Goal: Task Accomplishment & Management: Manage account settings

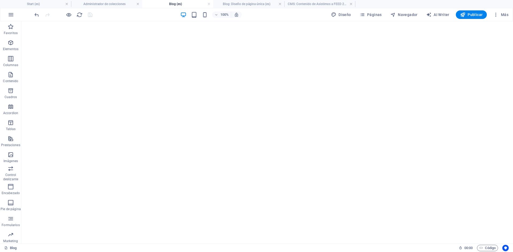
click at [162, 6] on h4 "Blog (es)" at bounding box center [177, 4] width 71 height 6
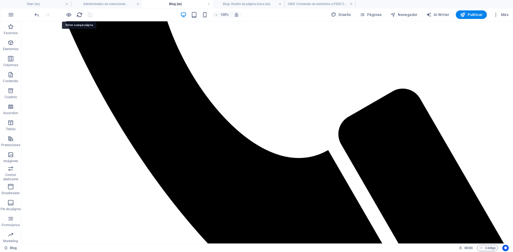
click at [78, 13] on icon "reload" at bounding box center [79, 15] width 6 height 6
click at [96, 73] on icon at bounding box center [97, 72] width 4 height 6
select select "image"
select select "px"
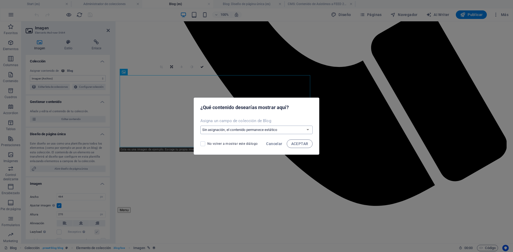
click at [289, 130] on select "Sin asignación, el contenido permanece estático Crear un campo nuevo Creado a l…" at bounding box center [256, 130] width 112 height 9
click at [299, 142] on span "ACEPTAR" at bounding box center [299, 144] width 17 height 4
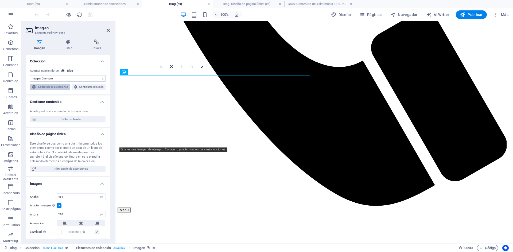
click at [68, 88] on span "Editar lista de colecciones" at bounding box center [53, 87] width 30 height 6
select select "columns.publishing_date_DESC"
select select "columns.status"
select select "columns.publishing_date"
select select "past"
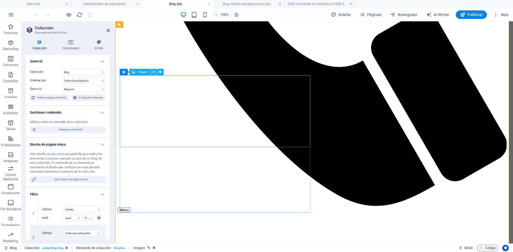
click at [154, 73] on icon at bounding box center [153, 72] width 3 height 6
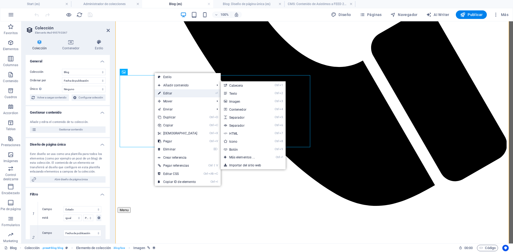
click at [174, 93] on link "⏎ Editar" at bounding box center [178, 93] width 46 height 8
select select "image"
select select "px"
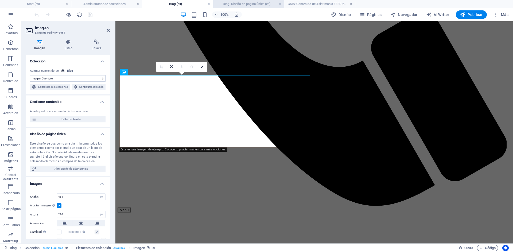
click at [235, 5] on h4 "Blog: Diseño de página única (es)" at bounding box center [248, 4] width 71 height 6
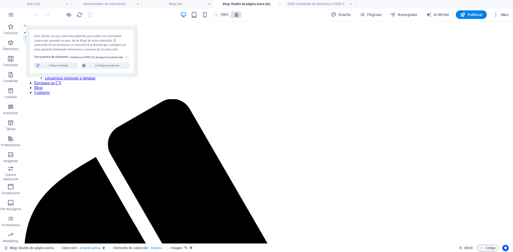
scroll to position [27, 0]
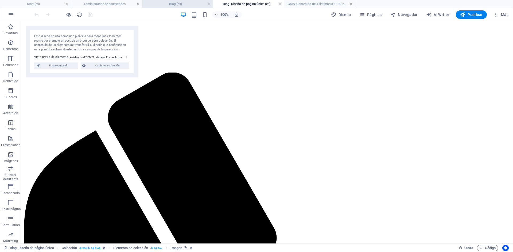
click at [181, 6] on h4 "Blog (es)" at bounding box center [177, 4] width 71 height 6
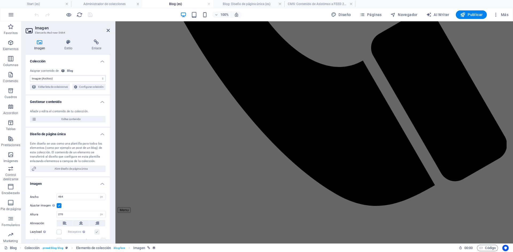
scroll to position [0, 0]
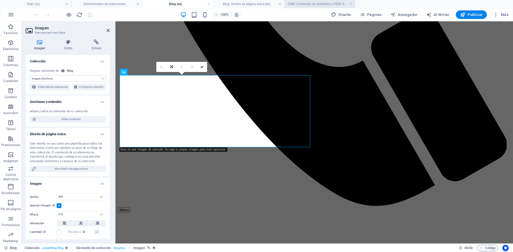
click at [310, 3] on h4 "CMS: Contenido de Asistimos a FEED 22, el may..." at bounding box center [319, 4] width 71 height 6
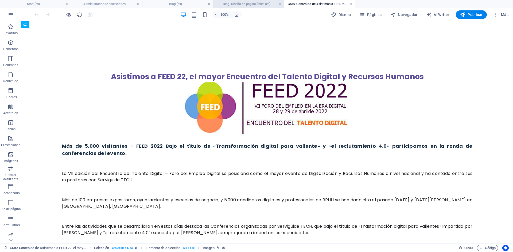
click at [256, 5] on h4 "Blog: Diseño de página única (es)" at bounding box center [248, 4] width 71 height 6
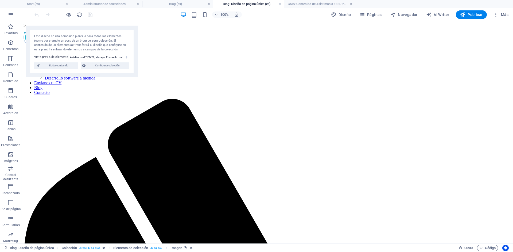
scroll to position [27, 0]
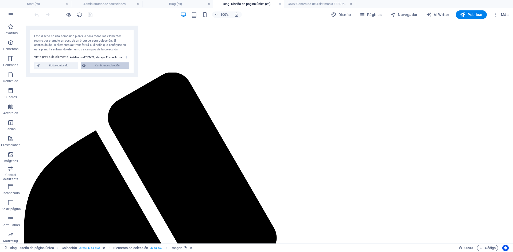
click at [95, 66] on span "Configurar colección" at bounding box center [107, 65] width 41 height 6
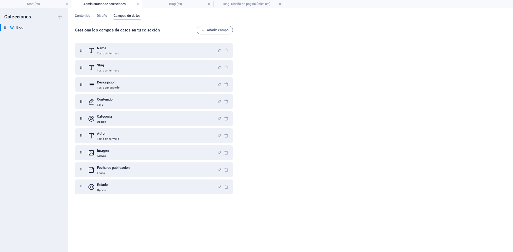
scroll to position [0, 0]
drag, startPoint x: 103, startPoint y: 13, endPoint x: 97, endPoint y: 15, distance: 6.8
click at [103, 13] on div "Contenido Diseño Campos de datos Gestiona los campos de datos en tu colección A…" at bounding box center [290, 130] width 444 height 244
click at [87, 16] on span "Contenido" at bounding box center [82, 16] width 15 height 7
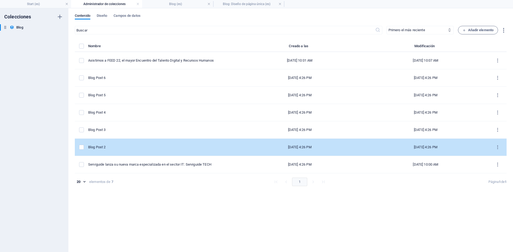
click at [131, 147] on div "Blog Post 2" at bounding box center [160, 147] width 144 height 5
select select "Category 2"
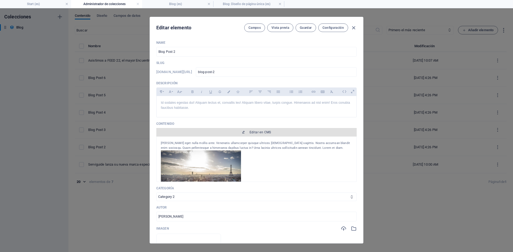
click at [251, 132] on span "Editar en CMS" at bounding box center [260, 132] width 22 height 4
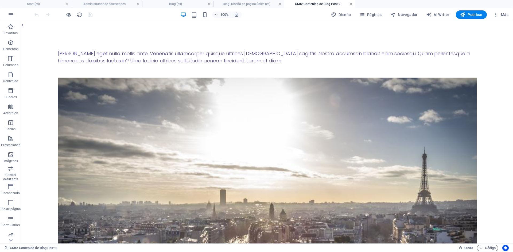
click at [351, 3] on link at bounding box center [350, 4] width 3 height 5
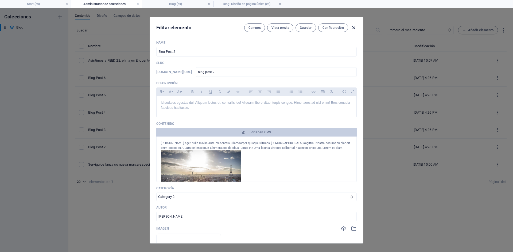
click at [352, 27] on icon "button" at bounding box center [353, 28] width 6 height 6
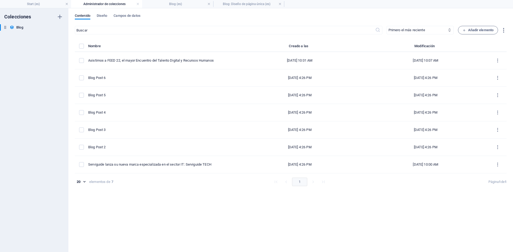
type input "[DATE]"
type input "blog-post-2"
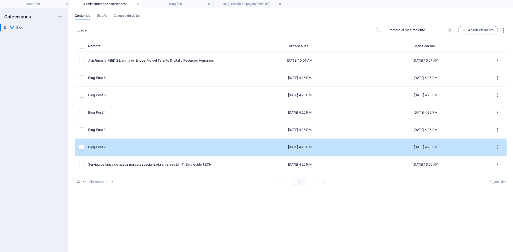
click at [84, 147] on div "items list" at bounding box center [81, 147] width 5 height 5
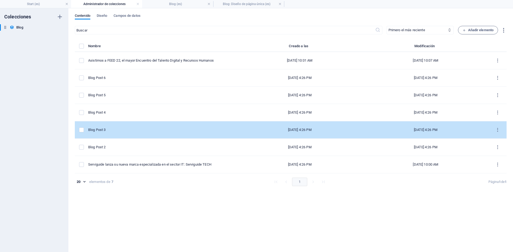
click at [84, 130] on div "items list" at bounding box center [81, 130] width 5 height 5
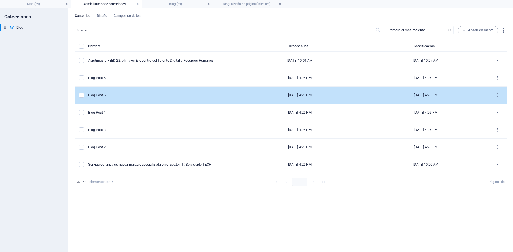
click at [83, 112] on label "items list" at bounding box center [81, 112] width 5 height 5
click at [0, 0] on input "items list" at bounding box center [0, 0] width 0 height 0
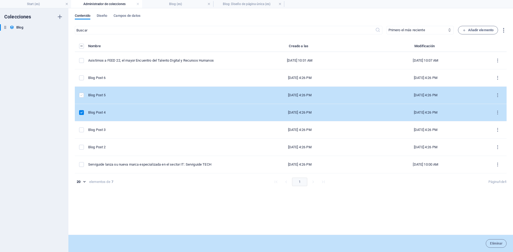
click at [81, 95] on label "items list" at bounding box center [81, 95] width 5 height 5
click at [0, 0] on input "items list" at bounding box center [0, 0] width 0 height 0
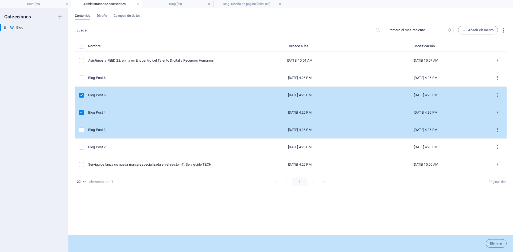
click at [82, 127] on td "items list" at bounding box center [81, 129] width 13 height 17
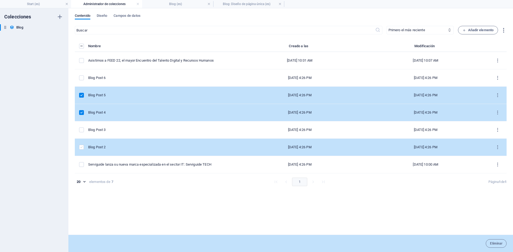
click at [80, 147] on label "items list" at bounding box center [81, 147] width 5 height 5
click at [0, 0] on input "items list" at bounding box center [0, 0] width 0 height 0
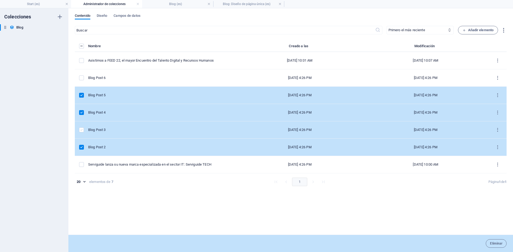
click at [82, 129] on label "items list" at bounding box center [81, 130] width 5 height 5
click at [0, 0] on input "items list" at bounding box center [0, 0] width 0 height 0
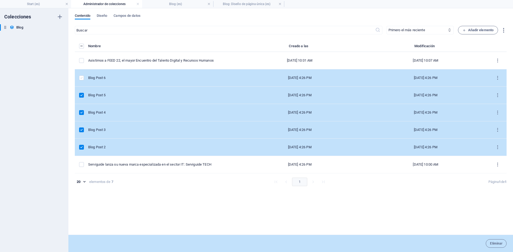
click at [82, 77] on label "items list" at bounding box center [81, 78] width 5 height 5
click at [0, 0] on input "items list" at bounding box center [0, 0] width 0 height 0
click at [497, 78] on icon "items list" at bounding box center [497, 78] width 5 height 5
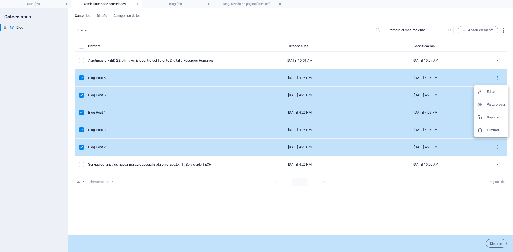
click at [490, 129] on h6 "Eliminar" at bounding box center [495, 130] width 18 height 6
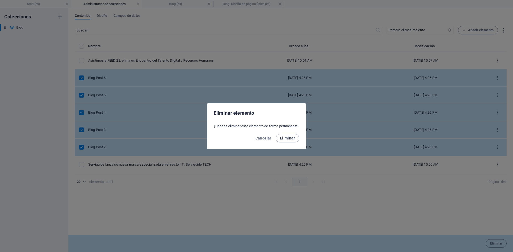
click at [289, 137] on span "Eliminar" at bounding box center [287, 138] width 15 height 4
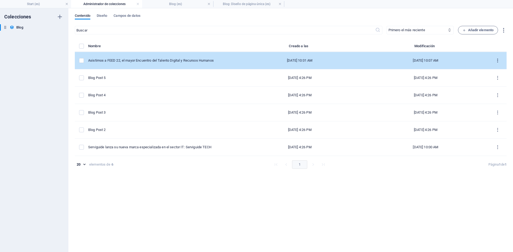
click at [498, 60] on icon "items list" at bounding box center [497, 60] width 5 height 5
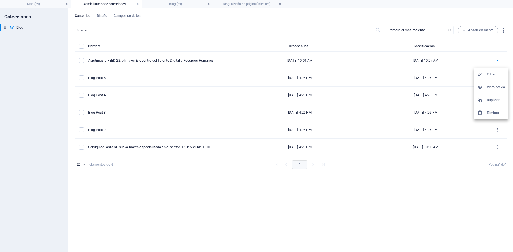
click at [489, 98] on h6 "Duplicar" at bounding box center [495, 100] width 18 height 6
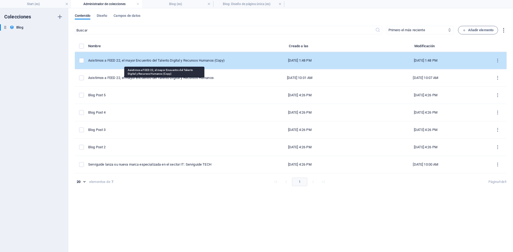
click at [141, 61] on div "Asistimos a FEED 22, el mayor Encuentro del Talento Digital y Recursos Humanos …" at bounding box center [160, 60] width 144 height 5
select select "Eventos"
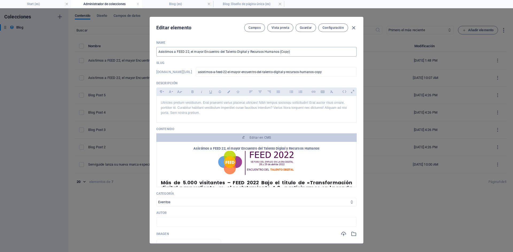
click at [283, 50] on input "Asistimos a FEED 22, el mayor Encuentro del Talento Digital y Recursos Humanos …" at bounding box center [256, 52] width 200 height 10
paste input "Serviguide Tech plantará un árbol por cada incorporación dentro de su política …"
type input "Serviguide Tech plantará un árbol por cada incorporación dentro de su política …"
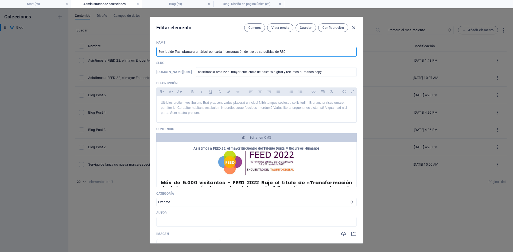
type input "serviguide-tech-plantara-un-arbol-por-cada-incorporacion-dentro-de-su-politica-…"
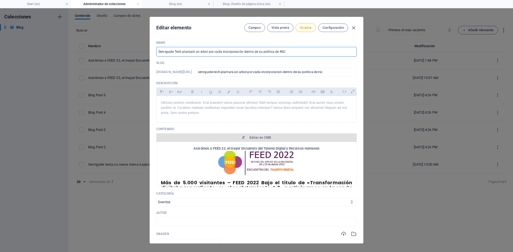
type input "Serviguide Tech plantará un árbol por cada incorporación dentro de su política …"
click at [259, 137] on span "Editar en CMS" at bounding box center [260, 138] width 22 height 4
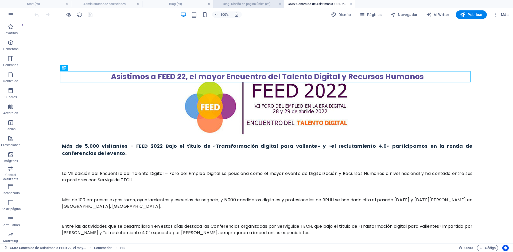
click at [242, 4] on h4 "Blog: Diseño de página única (es)" at bounding box center [248, 4] width 71 height 6
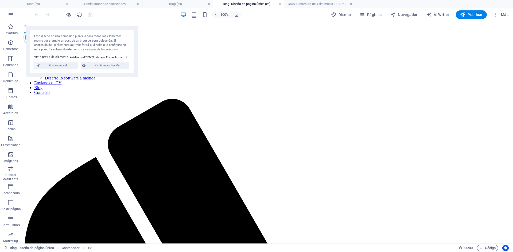
scroll to position [27, 0]
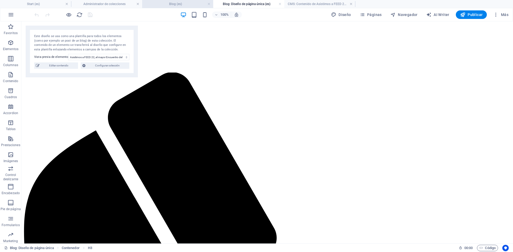
click at [175, 2] on h4 "Blog (es)" at bounding box center [177, 4] width 71 height 6
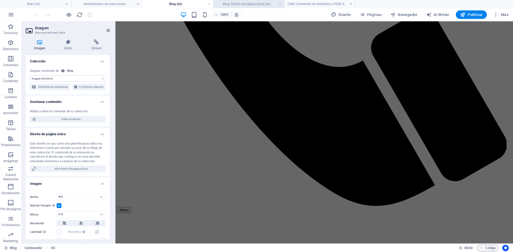
scroll to position [0, 0]
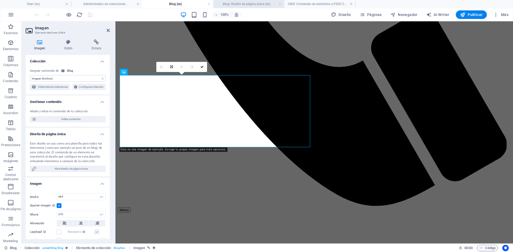
click at [243, 4] on h4 "Blog: Diseño de página única (es)" at bounding box center [248, 4] width 71 height 6
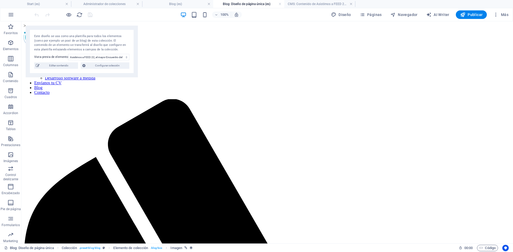
scroll to position [27, 0]
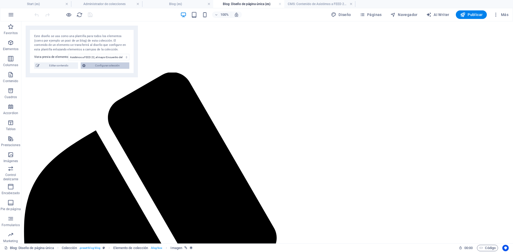
click at [117, 67] on span "Configurar colección" at bounding box center [107, 65] width 41 height 6
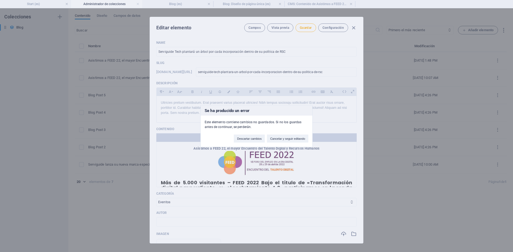
scroll to position [0, 0]
click at [291, 138] on button "Cancelar y seguir editando" at bounding box center [287, 139] width 41 height 8
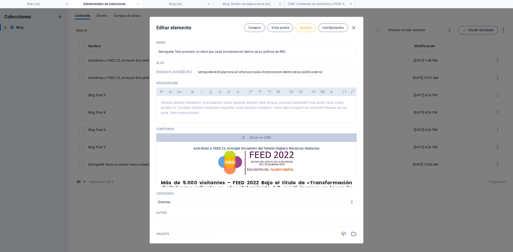
click at [302, 27] on span "Guardar" at bounding box center [306, 28] width 12 height 4
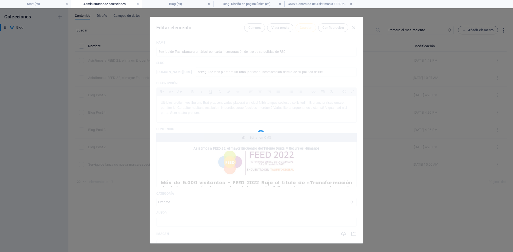
type input "serviguide-tech-plantara-un-arbol-por-cada-incorporacion-dentro-de-su-politica-…"
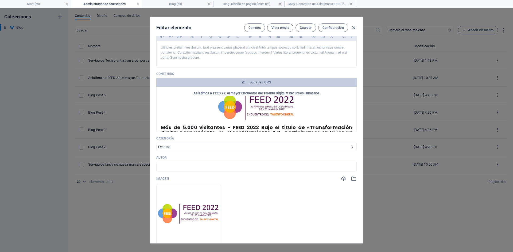
scroll to position [53, 0]
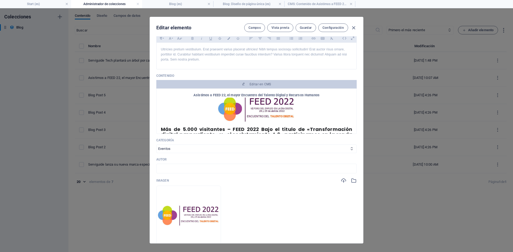
click at [186, 143] on div "Categoría Category 1 Category 2 Evolución y Expansión Eventos Soluciones" at bounding box center [256, 145] width 200 height 15
click at [184, 148] on select "Category 1 Category 2 Evolución y Expansión Eventos Soluciones" at bounding box center [256, 149] width 200 height 9
select select "Evolución y Expansión"
click at [156, 145] on select "Category 1 Category 2 Evolución y Expansión Eventos Soluciones" at bounding box center [256, 149] width 200 height 9
click at [309, 29] on span "Guardar" at bounding box center [306, 28] width 12 height 4
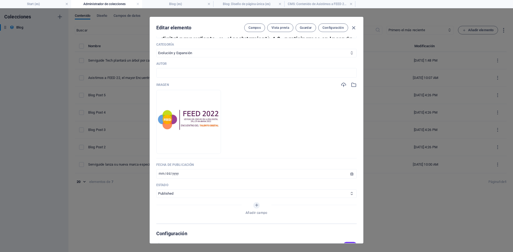
scroll to position [187, 0]
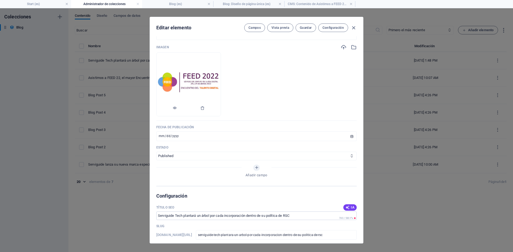
click at [221, 83] on img at bounding box center [188, 84] width 64 height 43
click at [341, 46] on icon "button" at bounding box center [343, 47] width 6 height 6
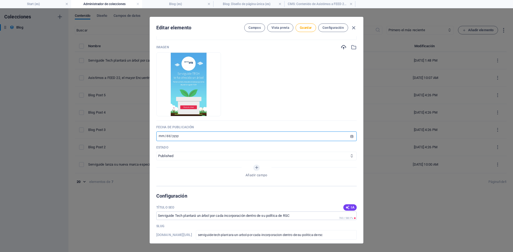
click at [160, 134] on input "[DATE]" at bounding box center [256, 137] width 200 height 10
type input "[DATE]"
click at [307, 29] on span "Guardar" at bounding box center [306, 28] width 12 height 4
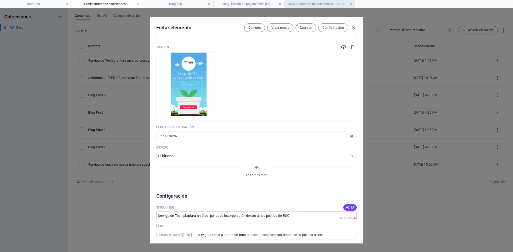
click at [313, 2] on h4 "CMS: Contenido de Asistimos a FEED 22, el may..." at bounding box center [319, 4] width 71 height 6
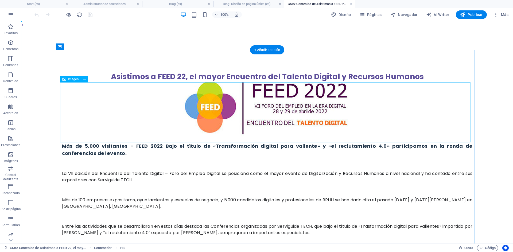
click at [236, 104] on figure at bounding box center [267, 112] width 410 height 60
select select "px"
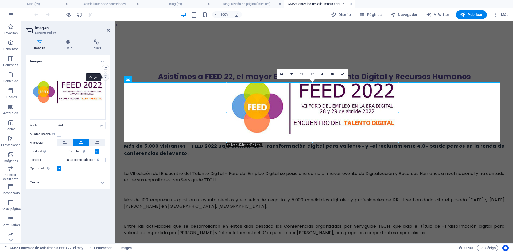
click at [106, 75] on div "Cargar" at bounding box center [105, 77] width 8 height 8
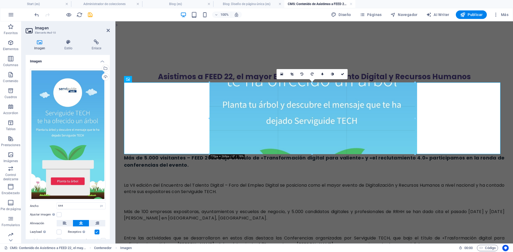
drag, startPoint x: 313, startPoint y: 143, endPoint x: 130, endPoint y: 126, distance: 183.4
click at [72, 204] on input "769" at bounding box center [81, 206] width 48 height 6
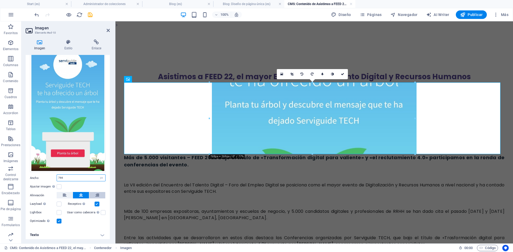
scroll to position [28, 0]
type input "766"
click at [261, 128] on figure at bounding box center [314, 118] width 380 height 72
click at [250, 130] on figure at bounding box center [314, 118] width 380 height 72
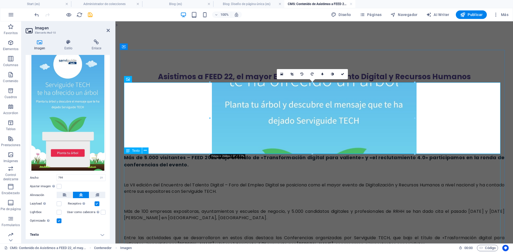
click at [251, 168] on div "Más de 5.000 visitantes – FEED 2022 Bajo el título de «Transformación digital p…" at bounding box center [314, 253] width 380 height 198
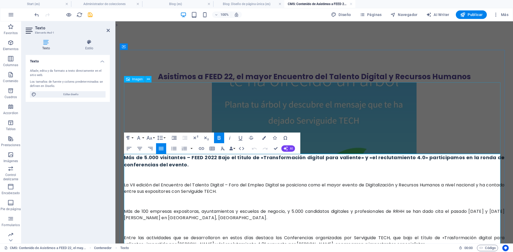
click at [204, 105] on figure at bounding box center [314, 118] width 380 height 72
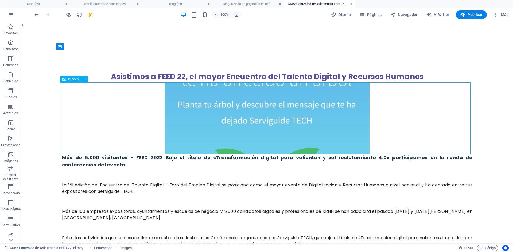
click at [218, 114] on figure at bounding box center [267, 118] width 410 height 72
select select "px"
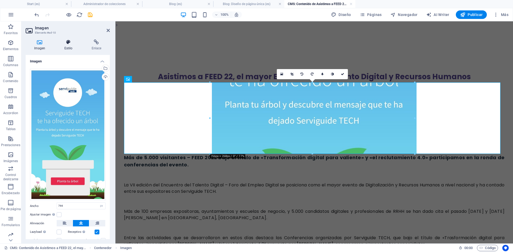
click at [70, 45] on h4 "Estilo" at bounding box center [69, 45] width 27 height 11
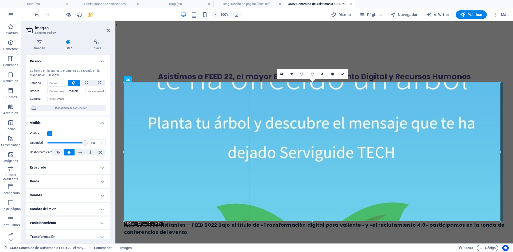
drag, startPoint x: 209, startPoint y: 83, endPoint x: 166, endPoint y: 15, distance: 79.9
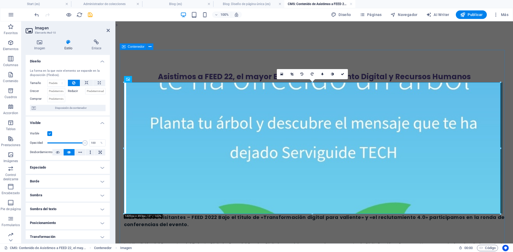
click at [270, 55] on div "Asistimos a FEED 22, el mayor Encuentro [PERSON_NAME] Digital y Recursos Humano…" at bounding box center [314, 241] width 389 height 383
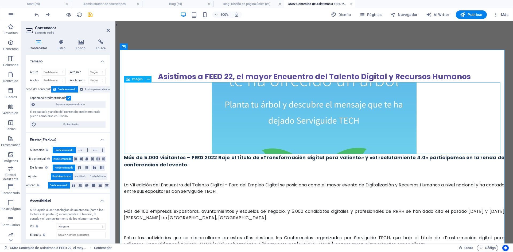
click at [269, 109] on figure at bounding box center [314, 118] width 380 height 72
click at [277, 100] on figure at bounding box center [314, 118] width 380 height 72
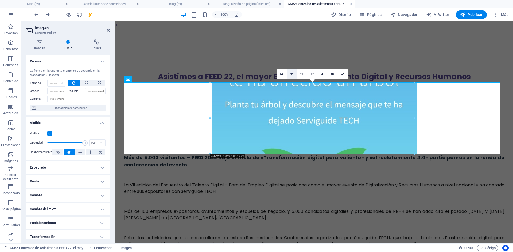
click at [293, 75] on link at bounding box center [292, 74] width 10 height 10
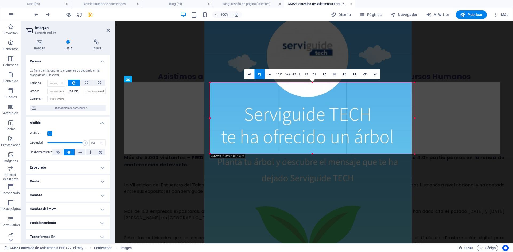
drag, startPoint x: 382, startPoint y: 42, endPoint x: 378, endPoint y: 98, distance: 56.2
click at [378, 98] on div at bounding box center [307, 175] width 207 height 367
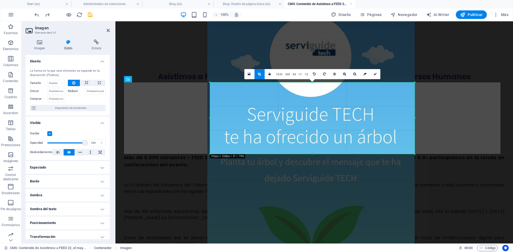
click at [378, 98] on div at bounding box center [310, 175] width 207 height 367
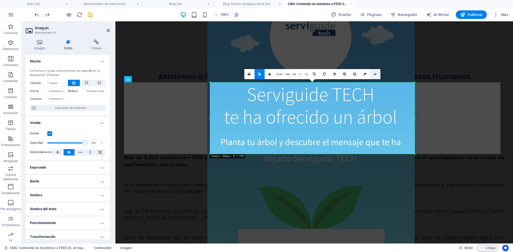
drag, startPoint x: 379, startPoint y: 98, endPoint x: 378, endPoint y: 78, distance: 19.8
click at [378, 82] on div "180 170 160 150 140 130 120 110 100 90 80 70 60 50 40 30 20 10 0 -10 -20 -30 -4…" at bounding box center [312, 118] width 205 height 72
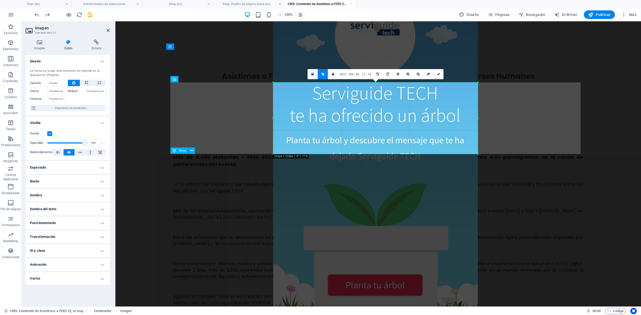
scroll to position [0, 0]
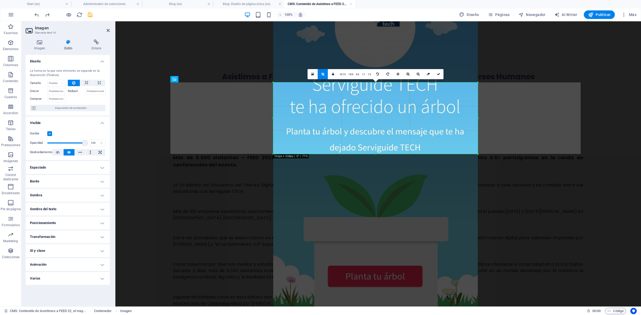
drag, startPoint x: 455, startPoint y: 132, endPoint x: 454, endPoint y: 125, distance: 7.6
click at [454, 125] on div at bounding box center [375, 145] width 205 height 363
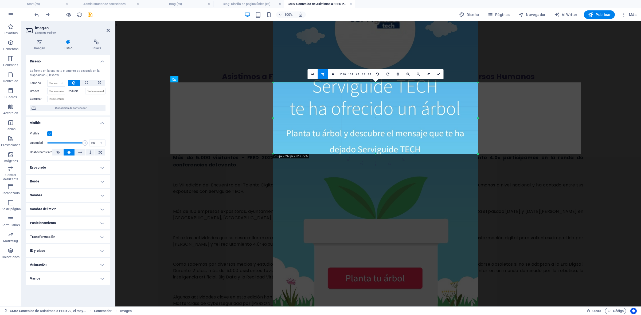
click at [327, 116] on div at bounding box center [375, 147] width 205 height 363
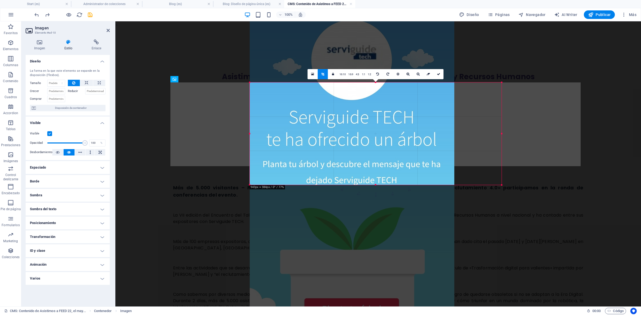
drag, startPoint x: 272, startPoint y: 83, endPoint x: 106, endPoint y: 33, distance: 173.0
click at [225, 52] on div "Arrastra aquí para reemplazar el contenido existente. Si quieres crear un eleme…" at bounding box center [377, 163] width 525 height 285
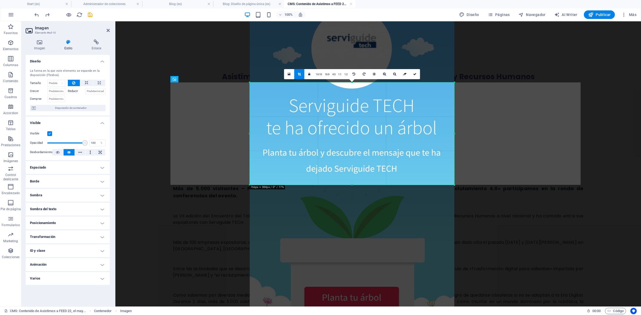
drag, startPoint x: 325, startPoint y: 135, endPoint x: 316, endPoint y: 125, distance: 12.9
click at [316, 125] on div at bounding box center [352, 166] width 205 height 362
click at [415, 74] on icon at bounding box center [414, 74] width 3 height 3
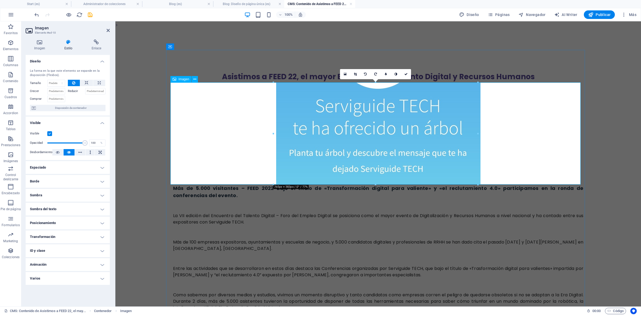
click at [512, 223] on div "Más de 5.000 visitantes – FEED 2022 Bajo el título de «Transformación digital p…" at bounding box center [378, 284] width 410 height 198
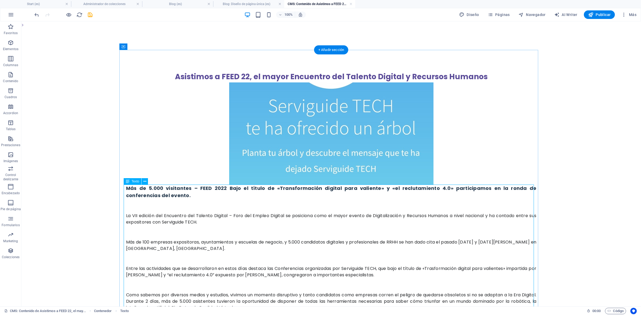
click at [206, 252] on div "Más de 5.000 visitantes – FEED 2022 Bajo el título de «Transformación digital p…" at bounding box center [331, 284] width 410 height 198
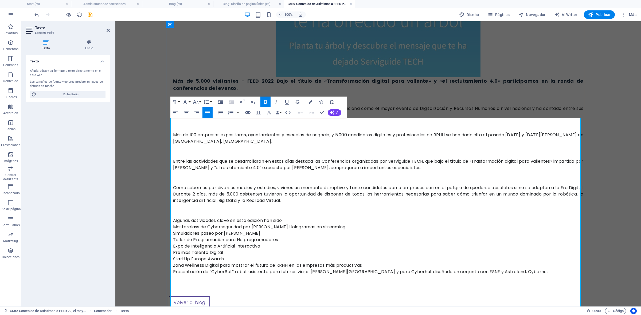
scroll to position [133, 0]
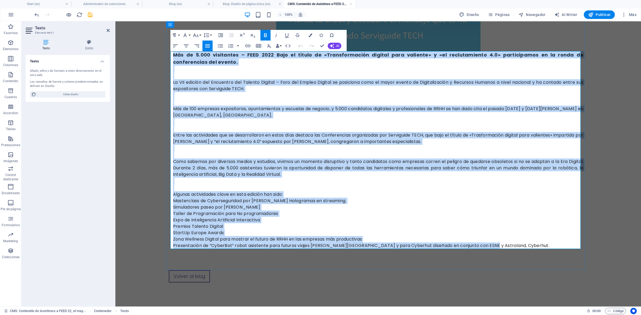
drag, startPoint x: 487, startPoint y: 243, endPoint x: 171, endPoint y: 55, distance: 367.7
click at [173, 55] on div "Más de 5.000 visitantes – FEED 2022 Bajo el título de «Transformación digital p…" at bounding box center [378, 150] width 410 height 198
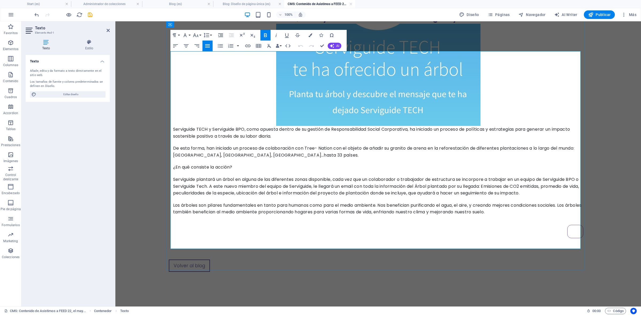
scroll to position [0, 0]
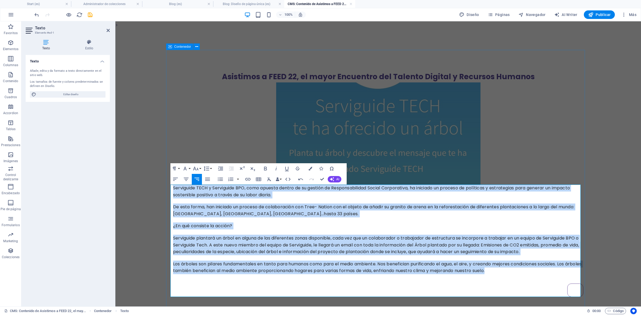
drag, startPoint x: 514, startPoint y: 274, endPoint x: 333, endPoint y: 196, distance: 196.7
click at [169, 182] on div "Asistimos a FEED 22, el mayor Encuentro [PERSON_NAME] Digital y Recursos Humano…" at bounding box center [378, 184] width 419 height 269
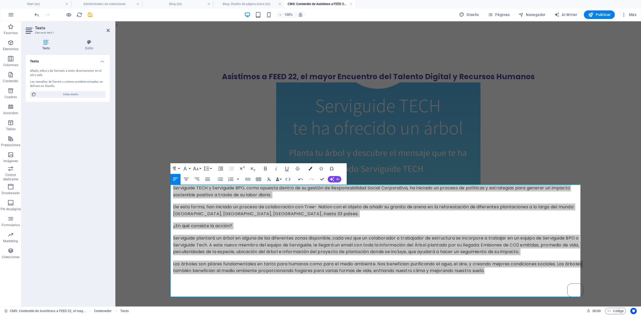
click at [311, 166] on button "Colors" at bounding box center [310, 168] width 10 height 11
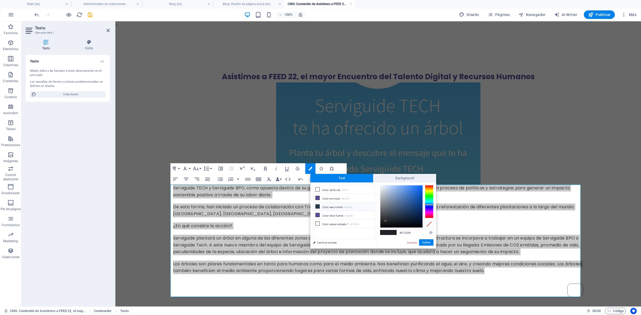
click at [333, 206] on li "Color secundario #23374b" at bounding box center [343, 207] width 61 height 9
type input "#23374b"
drag, startPoint x: 429, startPoint y: 241, endPoint x: 86, endPoint y: 200, distance: 345.8
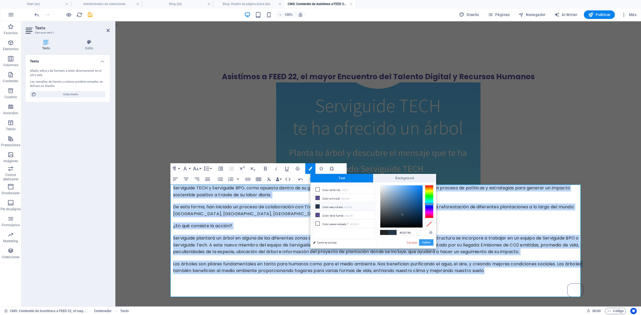
click at [429, 241] on button "Aplicar" at bounding box center [426, 242] width 14 height 6
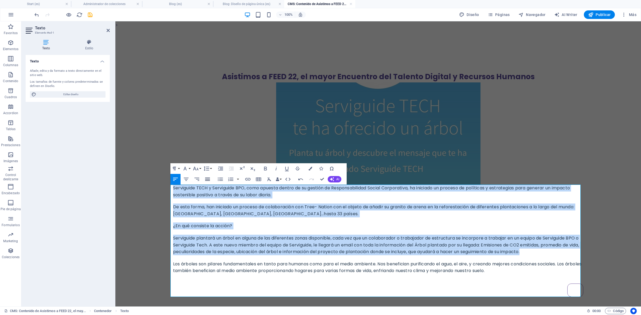
click at [207, 178] on icon "button" at bounding box center [207, 179] width 6 height 6
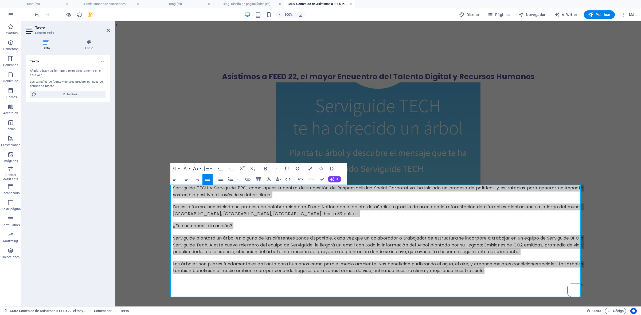
click at [197, 171] on icon "button" at bounding box center [195, 169] width 6 height 6
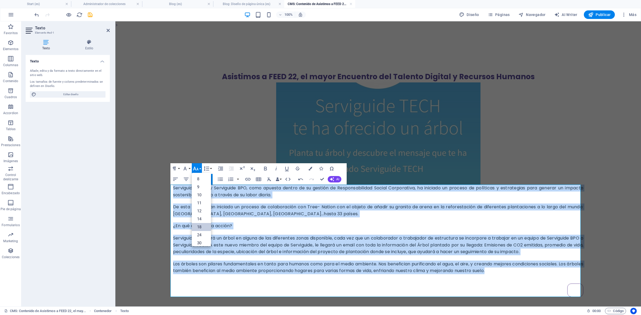
click at [202, 226] on link "18" at bounding box center [201, 227] width 19 height 8
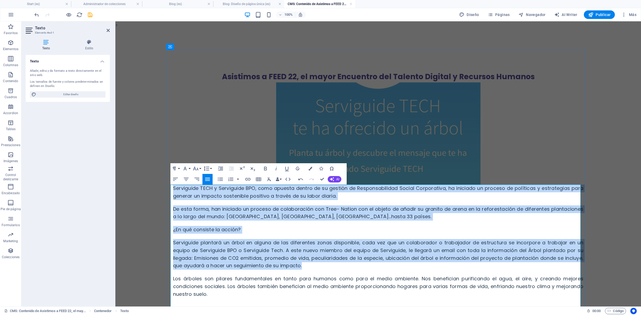
scroll to position [82, 0]
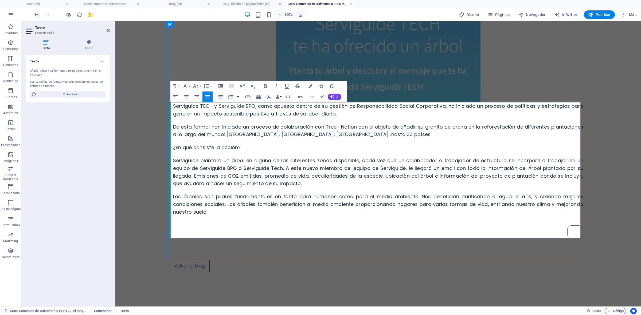
click at [512, 235] on link at bounding box center [575, 232] width 16 height 13
click at [512, 234] on link at bounding box center [575, 232] width 16 height 13
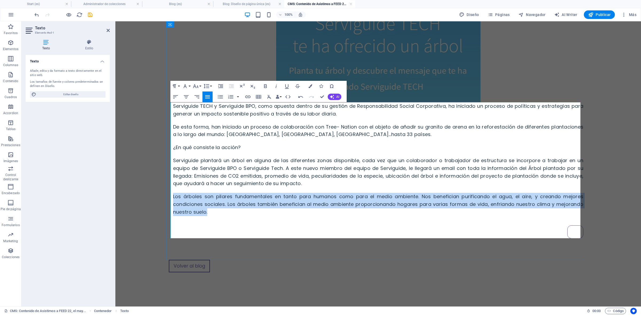
click at [512, 234] on link at bounding box center [575, 232] width 16 height 13
click at [512, 233] on link at bounding box center [575, 232] width 16 height 13
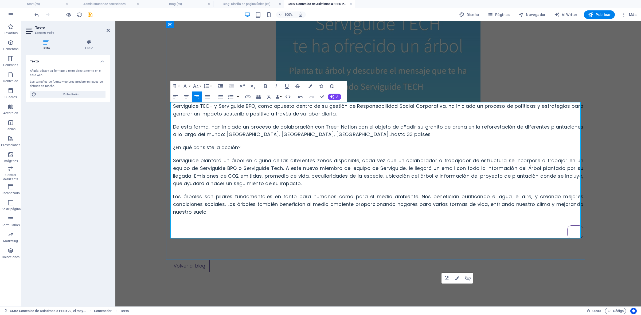
click at [512, 230] on div at bounding box center [378, 232] width 410 height 13
drag, startPoint x: 561, startPoint y: 230, endPoint x: 566, endPoint y: 230, distance: 4.8
click at [512, 230] on div at bounding box center [378, 232] width 410 height 13
click at [512, 229] on div at bounding box center [378, 232] width 410 height 13
click at [512, 252] on div "Asistimos a FEED 22, el mayor Encuentro [PERSON_NAME] Digital y Recursos Humano…" at bounding box center [378, 114] width 419 height 292
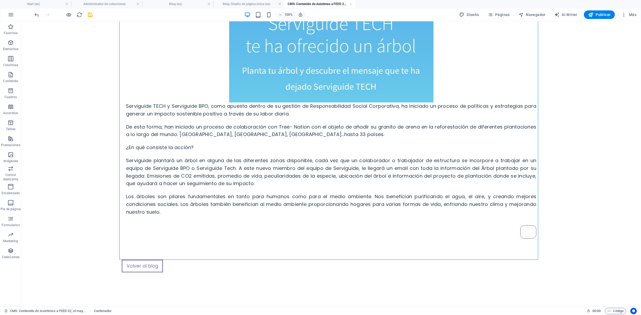
click at [512, 252] on body "> Asistimos a FEED 22, el mayor Encuentro [PERSON_NAME] Digital y Recursos Huma…" at bounding box center [330, 123] width 619 height 368
click at [512, 231] on div "Serviguide TECH y Serviguide BPO, como apuesta dentro de su gestión de Responsa…" at bounding box center [331, 171] width 410 height 136
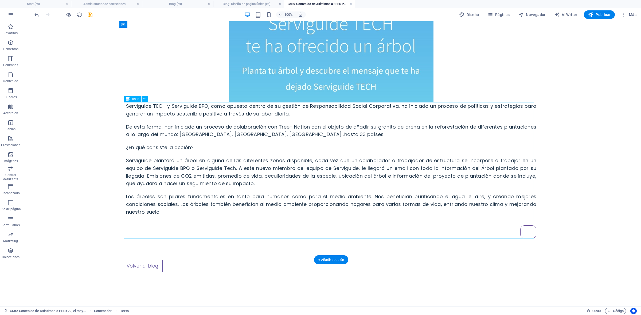
click at [512, 231] on div "Serviguide TECH y Serviguide BPO, como apuesta dentro de su gestión de Responsa…" at bounding box center [331, 171] width 410 height 136
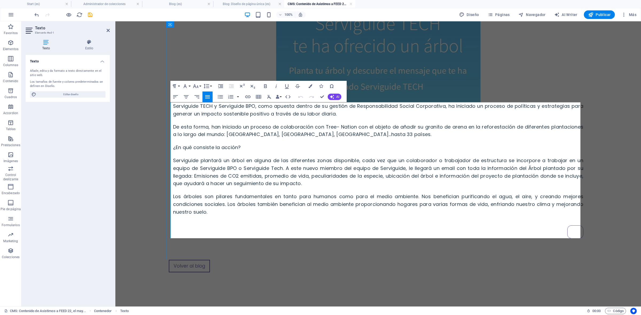
click at [512, 233] on link at bounding box center [575, 232] width 16 height 13
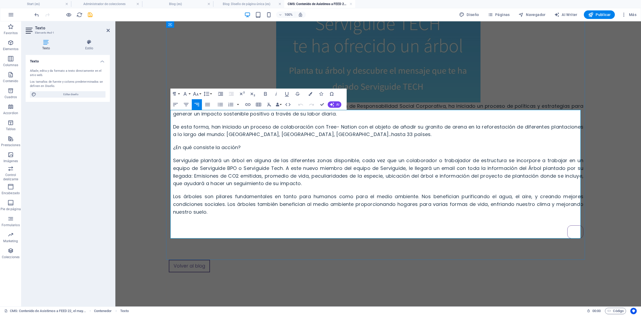
scroll to position [75, 0]
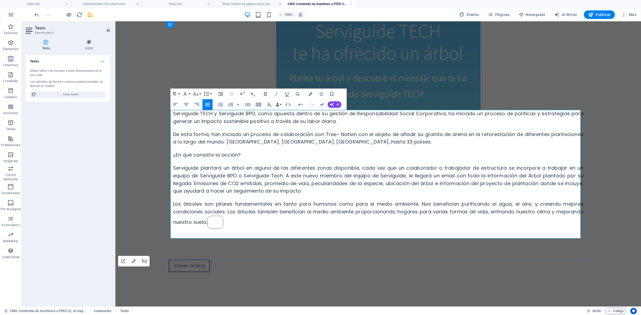
click at [227, 225] on p "Los árboles son pilares fundamentales en tanto para humanos como para el medio …" at bounding box center [378, 214] width 410 height 29
drag, startPoint x: 222, startPoint y: 222, endPoint x: 211, endPoint y: 222, distance: 11.0
click at [211, 222] on p "Los árboles son pilares fundamentales en tanto para humanos como para el medio …" at bounding box center [378, 214] width 410 height 29
drag, startPoint x: 211, startPoint y: 222, endPoint x: 219, endPoint y: 222, distance: 8.0
click at [219, 222] on link at bounding box center [215, 222] width 16 height 13
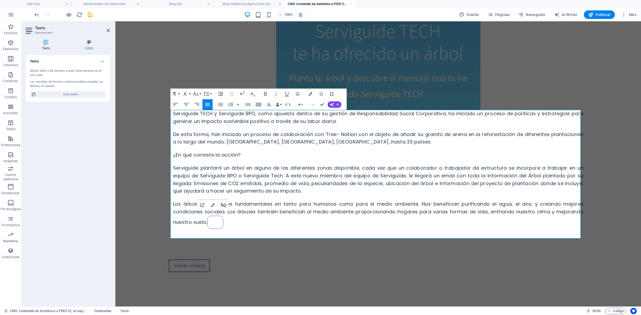
click at [222, 203] on icon "button" at bounding box center [223, 205] width 6 height 6
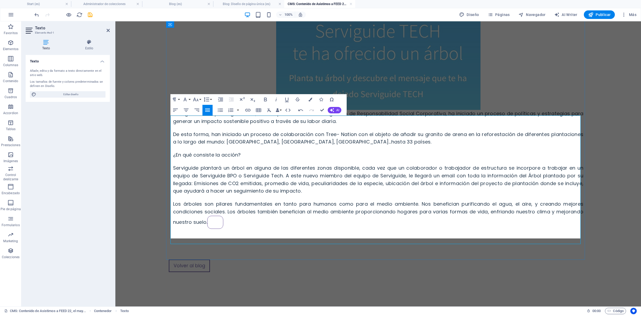
scroll to position [69, 0]
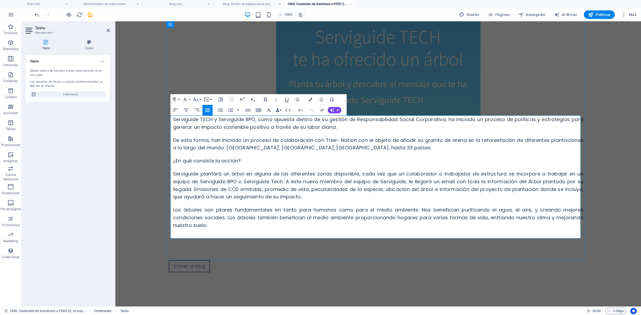
click at [214, 230] on div "Serviguide TECH y Serviguide BPO, como apuesta dentro de su gestión de Responsa…" at bounding box center [378, 173] width 410 height 114
click at [231, 252] on div "Asistimos a FEED 22, el mayor Encuentro [PERSON_NAME] Digital y Recursos Humano…" at bounding box center [378, 120] width 419 height 279
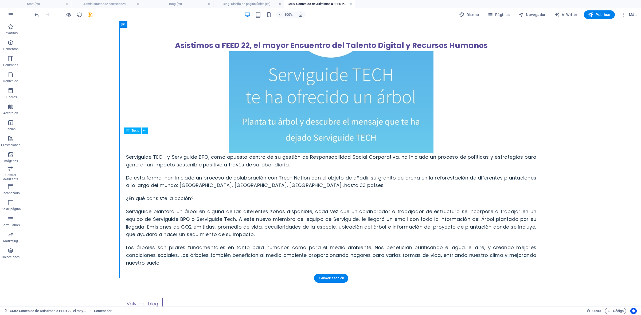
scroll to position [2, 0]
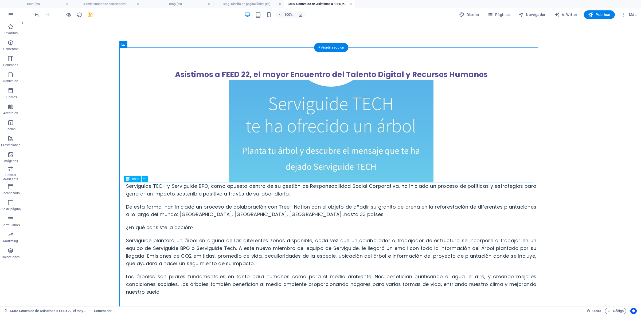
click at [127, 189] on div "Serviguide TECH y Serviguide BPO, como apuesta dentro de su gestión de Responsa…" at bounding box center [331, 240] width 410 height 114
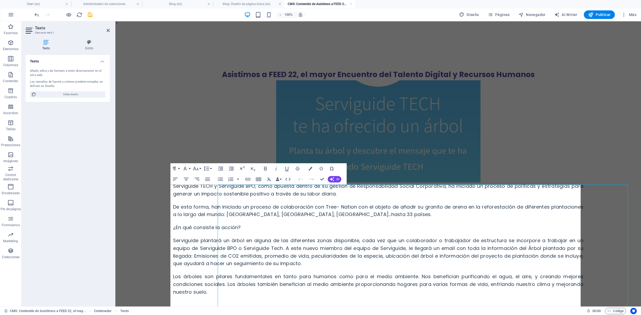
scroll to position [0, 0]
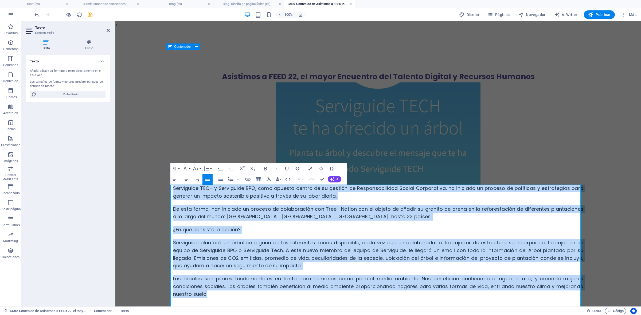
drag, startPoint x: 207, startPoint y: 294, endPoint x: 301, endPoint y: 192, distance: 138.9
click at [169, 185] on div "Asistimos a FEED 22, el mayor Encuentro [PERSON_NAME] Digital y Recursos Humano…" at bounding box center [378, 189] width 419 height 279
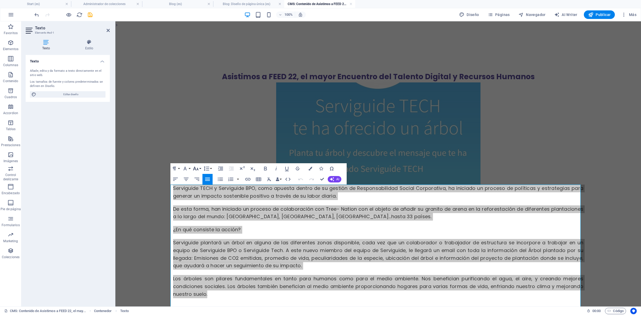
click at [196, 168] on icon "button" at bounding box center [195, 169] width 6 height 6
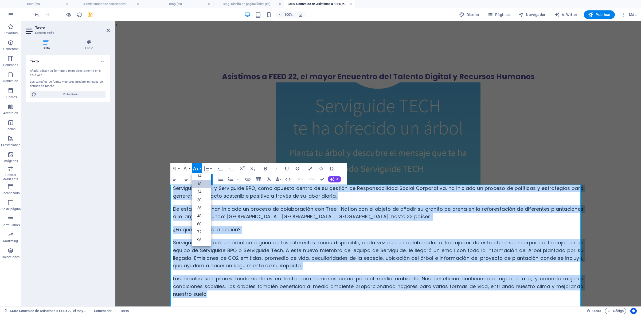
click at [204, 184] on link "18" at bounding box center [201, 184] width 19 height 8
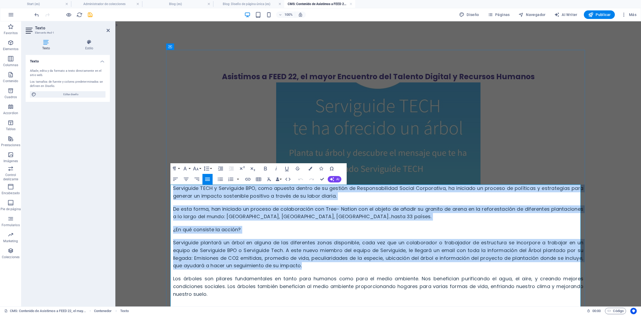
click at [174, 191] on span "Serviguide TECH y Serviguide BPO, como apuesta dentro de su gestión de Responsa…" at bounding box center [378, 192] width 410 height 14
click at [173, 187] on span "Serviguide TECH y Serviguide BPO, como apuesta dentro de su gestión de Responsa…" at bounding box center [378, 192] width 410 height 14
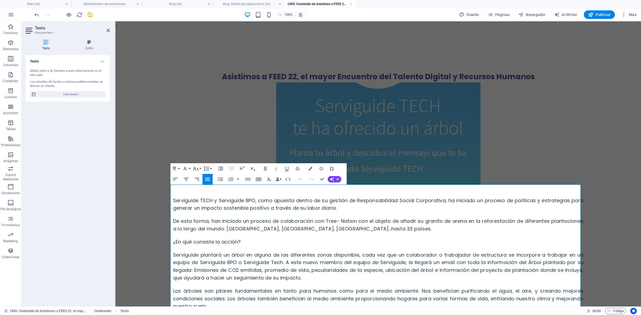
click at [145, 192] on body "> Asistimos a FEED 22, el mayor Encuentro [PERSON_NAME] Digital y Recursos Huma…" at bounding box center [377, 204] width 525 height 367
click at [512, 72] on body "> Asistimos a FEED 22, el mayor Encuentro [PERSON_NAME] Digital y Recursos Huma…" at bounding box center [377, 204] width 525 height 367
click at [92, 15] on icon "save" at bounding box center [90, 15] width 6 height 6
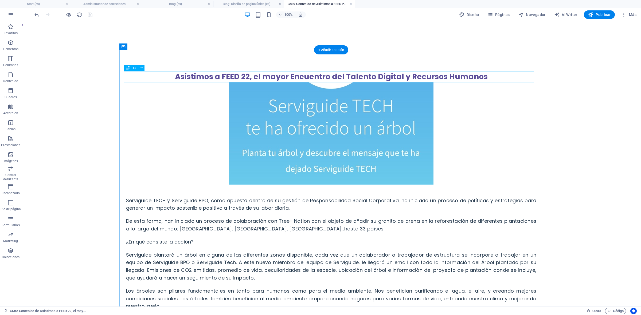
click at [242, 73] on div "Asistimos a FEED 22, el mayor Encuentro del Talento Digital y Recursos Humanos" at bounding box center [331, 76] width 410 height 11
click at [148, 73] on div "Asistimos a FEED 22, el mayor Encuentro [PERSON_NAME] Digital y Recursos Humano…" at bounding box center [331, 195] width 419 height 291
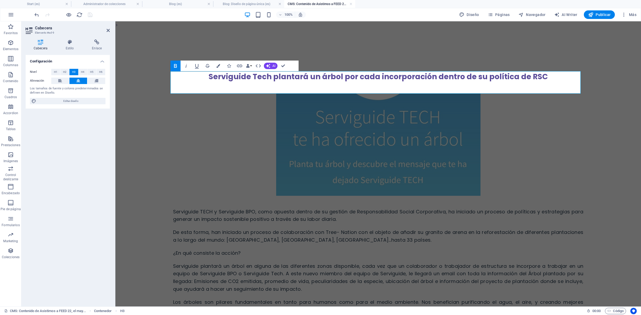
click at [144, 44] on body "> Serviguide Tech plantará un árbol por cada incorporación dentro de su polític…" at bounding box center [377, 210] width 525 height 378
click at [159, 36] on body "> Serviguide Tech plantará un árbol por cada incorporación dentro de su polític…" at bounding box center [377, 210] width 525 height 378
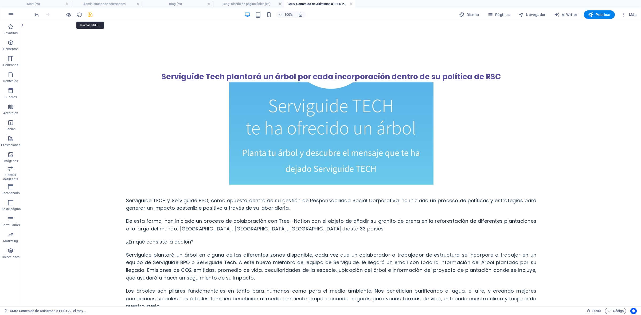
click at [91, 14] on icon "save" at bounding box center [90, 15] width 6 height 6
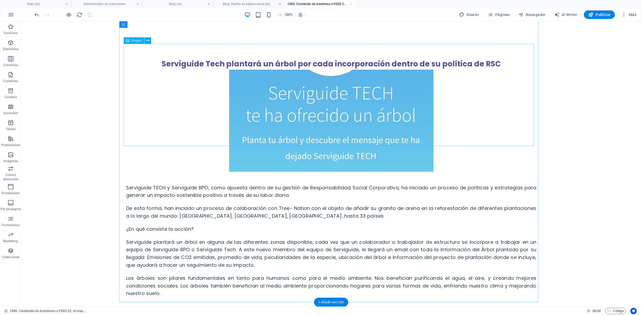
scroll to position [0, 0]
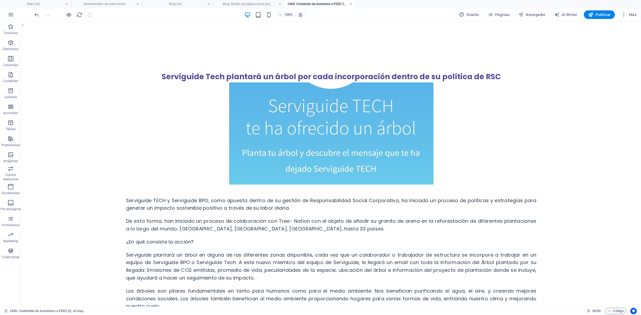
click at [351, 3] on link at bounding box center [350, 4] width 3 height 5
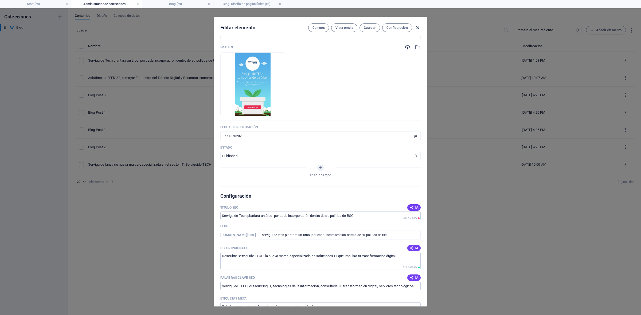
click at [416, 29] on icon "button" at bounding box center [417, 28] width 6 height 6
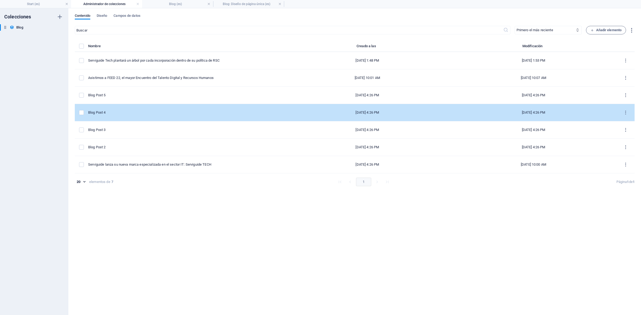
type input "[DATE]"
type input "serviguide-tech-plantara-un-arbol-por-cada-incorporacion-dentro-de-su-politica-…"
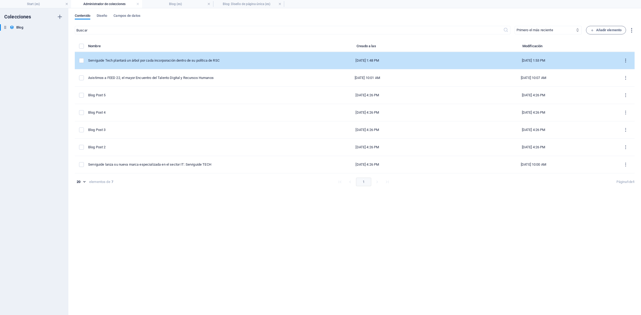
click at [512, 60] on icon "items list" at bounding box center [625, 60] width 5 height 5
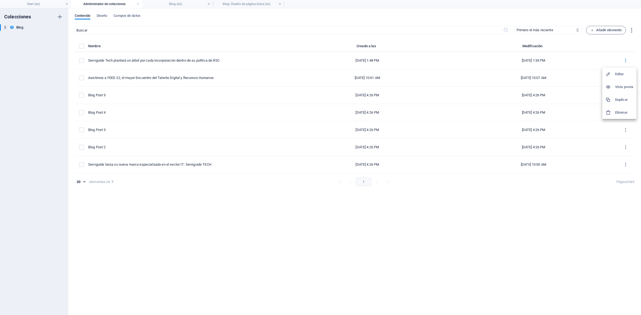
click at [512, 100] on div at bounding box center [610, 99] width 10 height 5
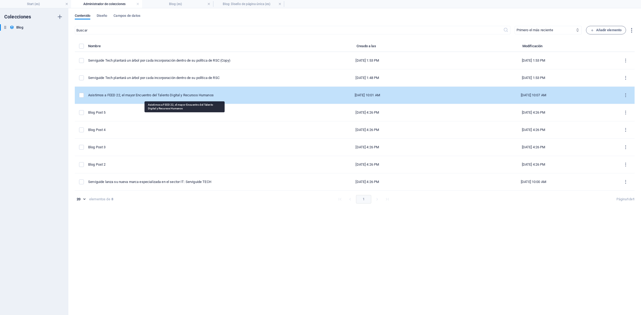
click at [141, 93] on div "Asistimos a FEED 22, el mayor Encuentro del Talento Digital y Recursos Humanos" at bounding box center [184, 95] width 192 height 5
select select "Eventos"
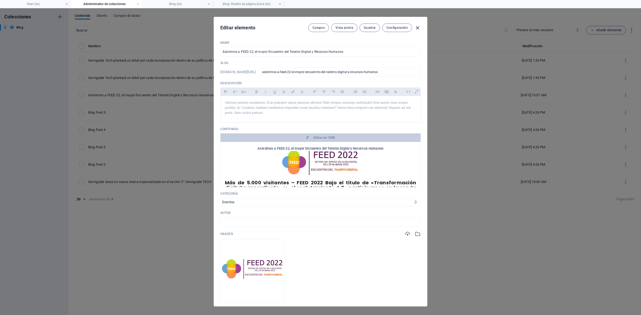
click at [416, 27] on icon "button" at bounding box center [417, 28] width 6 height 6
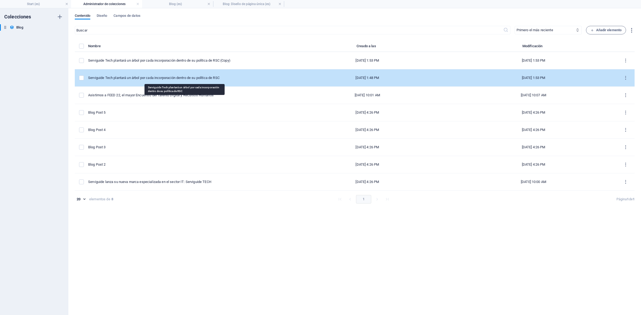
click at [225, 76] on div "Serviguide Tech plantará un árbol por cada incorporación dentro de su política …" at bounding box center [184, 78] width 192 height 5
select select "Evolución y Expansión"
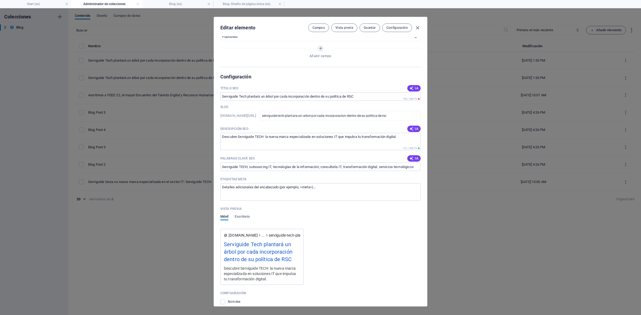
scroll to position [173, 0]
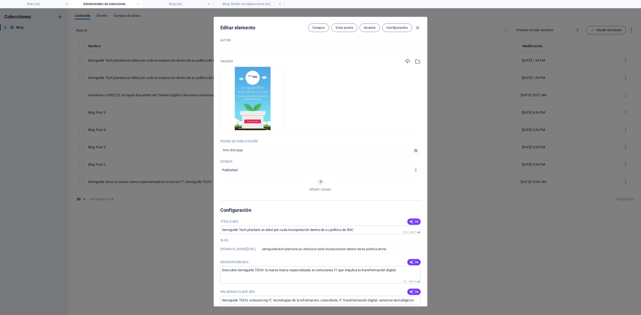
click at [419, 26] on icon "button" at bounding box center [417, 28] width 6 height 6
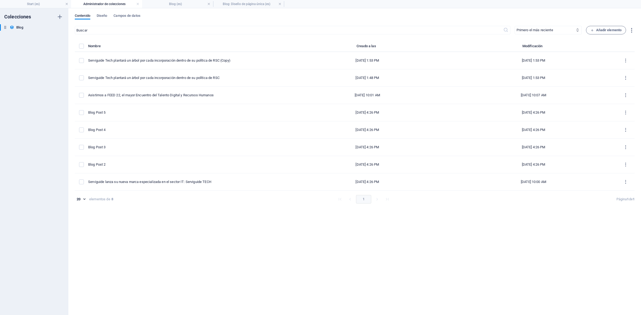
type input "[DATE]"
type input "serviguide-tech-plantara-un-arbol-por-cada-incorporacion-dentro-de-su-politica-…"
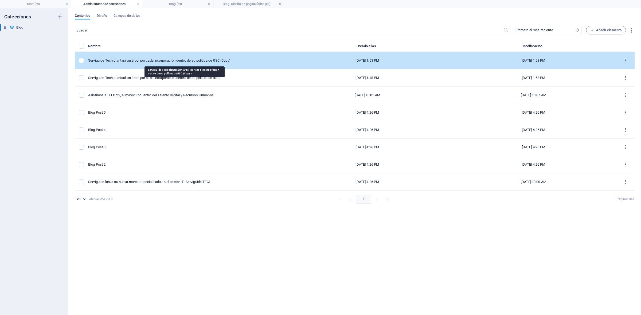
click at [149, 62] on div "Serviguide Tech plantará un árbol por cada incorporación dentro de su política …" at bounding box center [184, 60] width 192 height 5
select select "Evolución y Expansión"
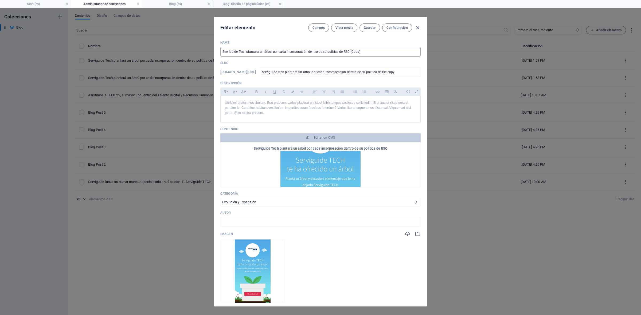
click at [241, 55] on input "Serviguide Tech plantará un árbol por cada incorporación dentro de su política …" at bounding box center [320, 52] width 200 height 10
paste input "asiste al mayor foro de promoción de la inversión de Colombia en el exterior"
type input "Serviguide Tech asiste al mayor foro de promoción de la inversión de [GEOGRAPHI…"
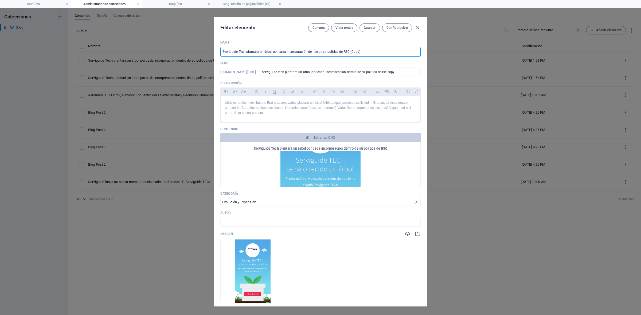
type input "serviguide-tech-asiste-al-mayor-foro-de-promocion-de-la-inversion-de-[GEOGRAPHI…"
type input "Serviguide Tech asiste al mayor foro de promoción de la inversión de [GEOGRAPHI…"
click at [281, 207] on select "Category 1 Category 2 Evolución y Expansión Eventos Soluciones" at bounding box center [320, 202] width 200 height 9
select select "Eventos"
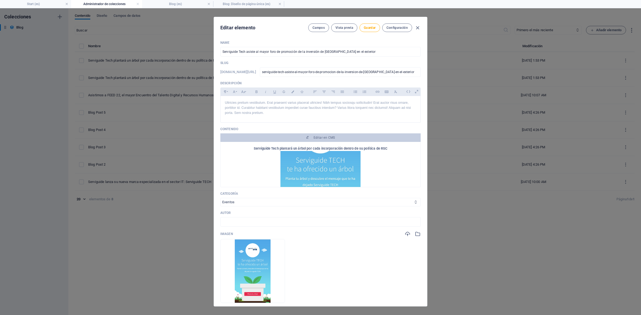
click at [220, 206] on select "Category 1 Category 2 Evolución y Expansión Eventos Soluciones" at bounding box center [320, 202] width 200 height 9
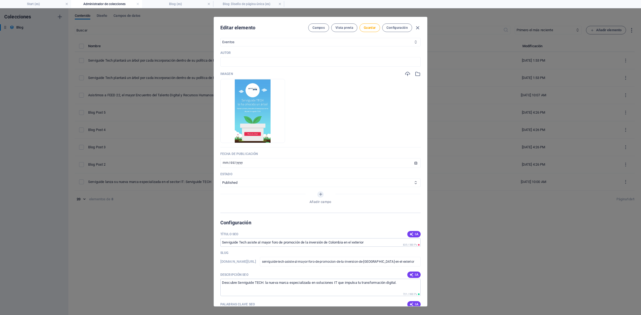
scroll to position [167, 0]
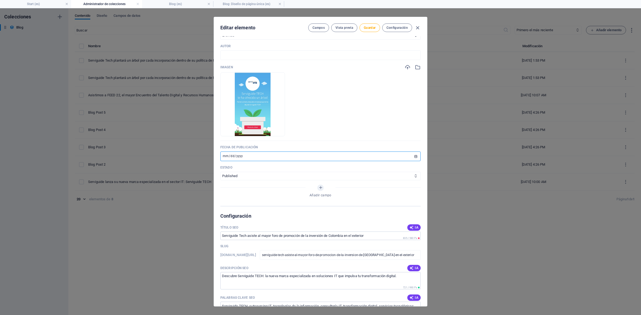
click at [242, 161] on input "[DATE]" at bounding box center [320, 157] width 200 height 10
click at [224, 161] on input "[DATE]" at bounding box center [320, 157] width 200 height 10
type input "[DATE]"
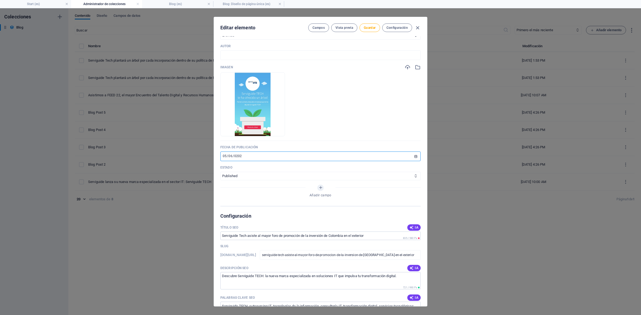
type input "[DATE]"
click at [375, 26] on span "Guardar" at bounding box center [370, 28] width 12 height 4
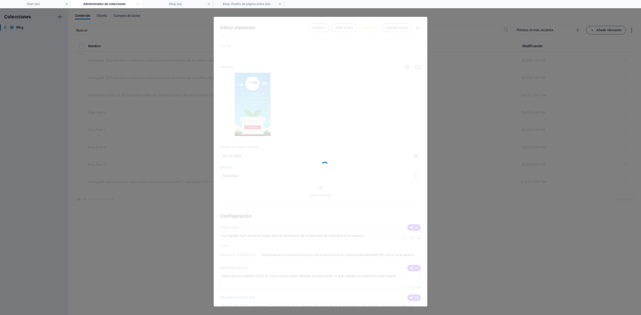
type input "serviguide-tech-asiste-al-mayor-foro-de-promocion-de-la-inversion-de-[GEOGRAPHI…"
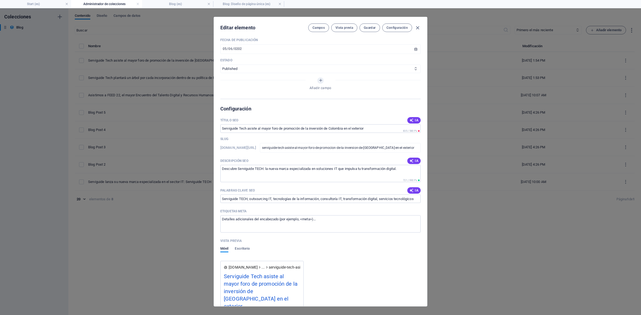
scroll to position [300, 0]
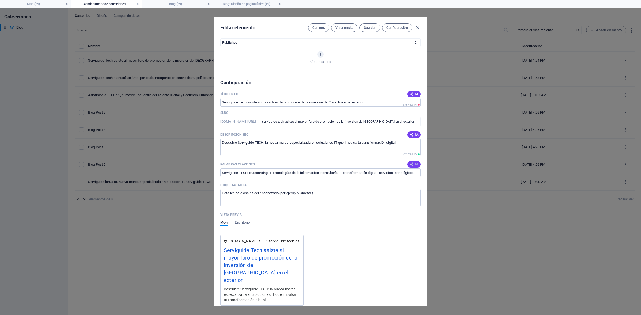
click at [413, 167] on span "IA" at bounding box center [413, 164] width 9 height 4
type input "Serviguide Tech, inversión Colombia exterior, responsabilidad social corporativ…"
click at [410, 137] on icon "button" at bounding box center [411, 135] width 4 height 4
type textarea "Descubre cómo Serviguide Tech promueve la inversión en [GEOGRAPHIC_DATA] y plan…"
click at [368, 27] on span "Guardar" at bounding box center [370, 28] width 12 height 4
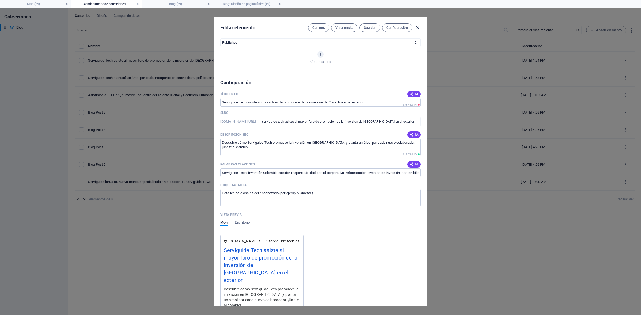
click at [415, 30] on icon "button" at bounding box center [417, 28] width 6 height 6
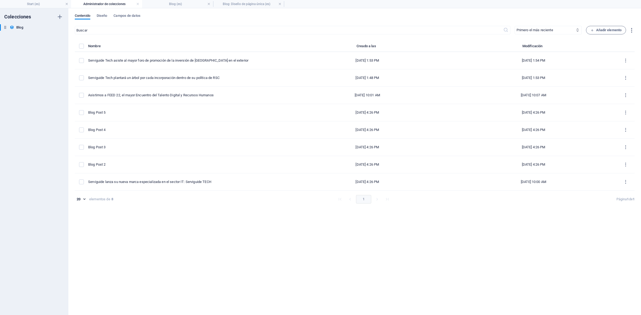
type input "[DATE]"
type input "serviguide-tech-asiste-al-mayor-foro-de-promocion-de-la-inversion-de-[GEOGRAPHI…"
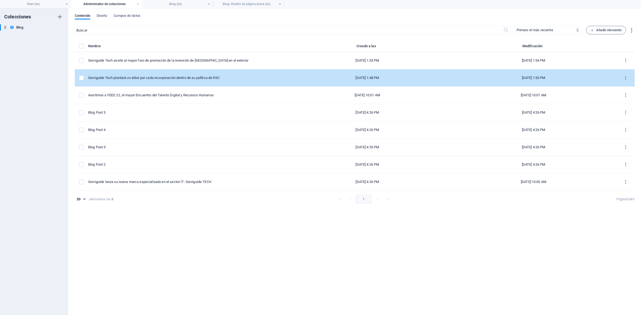
click at [198, 80] on td "Serviguide Tech plantará un árbol por cada incorporación dentro de su política …" at bounding box center [186, 77] width 196 height 17
select select "Evolución y Expansión"
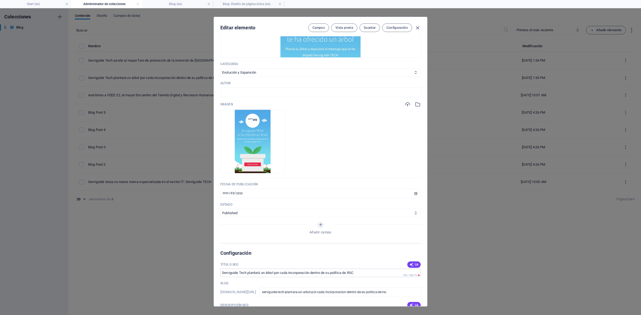
scroll to position [234, 0]
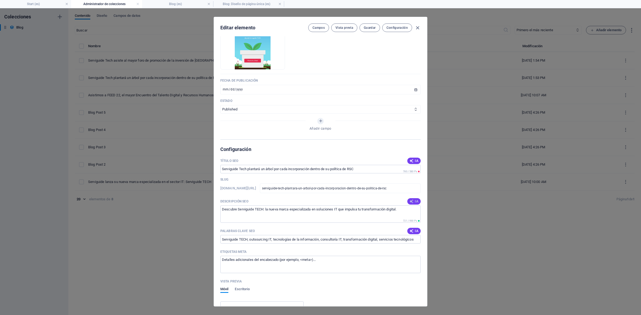
click at [415, 204] on span "IA" at bounding box center [413, 201] width 9 height 4
type textarea "Por cada nuevo empleado, Serviguide Tech planta un árbol, apoyando la reforesta…"
click at [417, 233] on span "IA" at bounding box center [413, 231] width 9 height 4
type input "Serviguide Tech, responsabilidad social corporativa, reforestación, Tree Nation…"
click at [413, 163] on span "IA" at bounding box center [413, 161] width 9 height 4
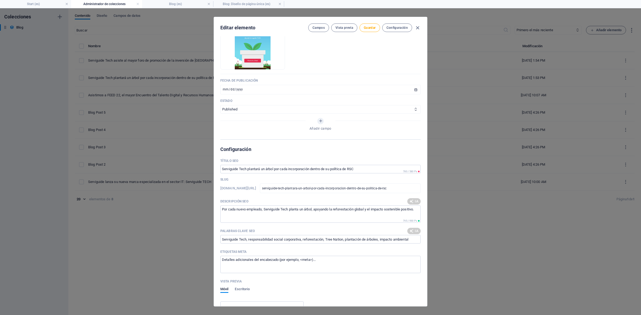
type input "Un árbol por cada nuevo empleado"
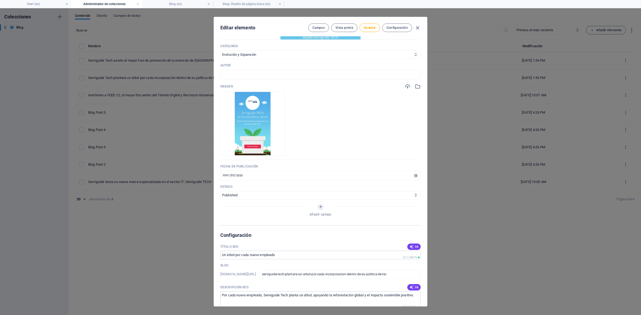
scroll to position [67, 0]
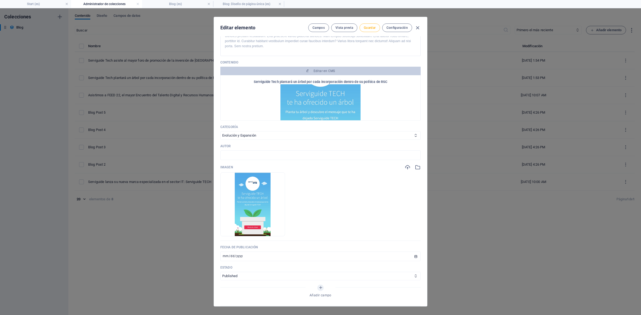
click at [364, 28] on span "Guardar" at bounding box center [370, 28] width 12 height 4
click at [416, 27] on icon "button" at bounding box center [417, 28] width 6 height 6
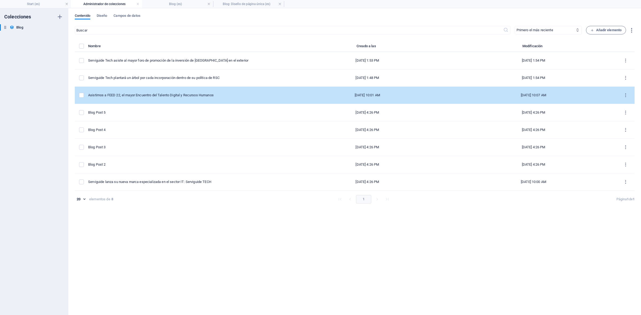
click at [202, 92] on td "Asistimos a FEED 22, el mayor Encuentro del Talento Digital y Recursos Humanos" at bounding box center [186, 95] width 196 height 17
select select "Eventos"
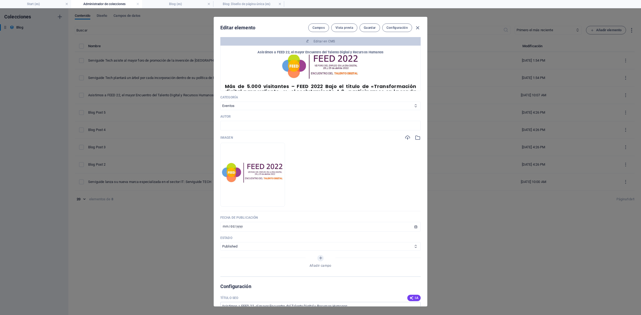
scroll to position [200, 0]
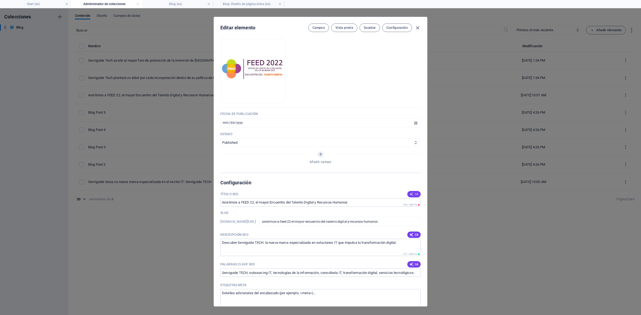
click at [415, 196] on span "IA" at bounding box center [413, 194] width 9 height 4
type input "FEED 22: Encuentro Talento Digital"
click at [371, 26] on span "Guardar" at bounding box center [370, 28] width 12 height 4
click at [417, 29] on icon "button" at bounding box center [417, 28] width 6 height 6
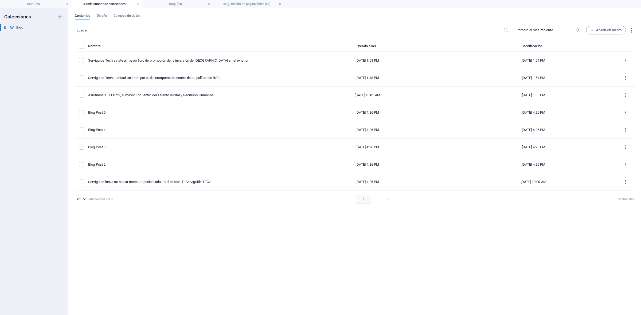
type input "[DATE]"
type input "asistimos-a-feed-22-el-mayor-encuentro-del-talento-digital-y-recursos-humanos"
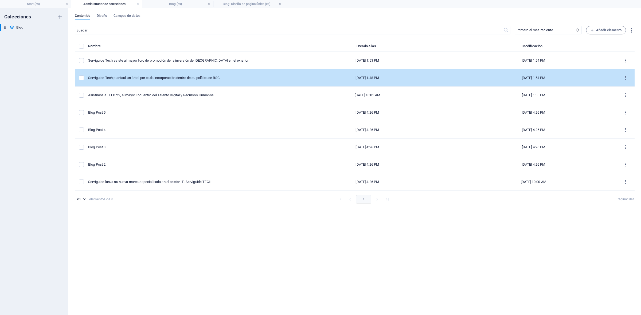
scroll to position [0, 0]
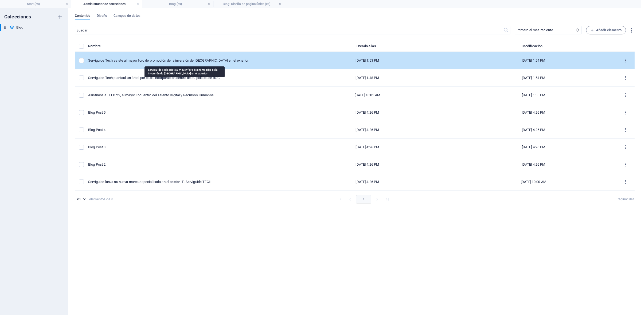
click at [170, 61] on div "Serviguide Tech asiste al mayor foro de promoción de la inversión de [GEOGRAPHI…" at bounding box center [184, 60] width 192 height 5
select select "Eventos"
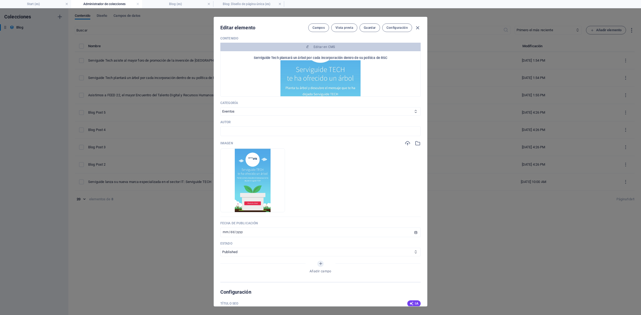
scroll to position [167, 0]
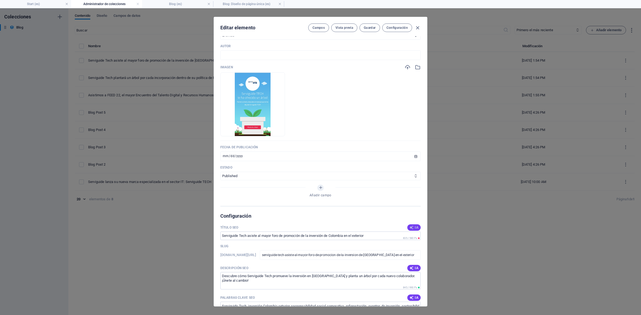
click at [416, 230] on span "IA" at bounding box center [413, 228] width 9 height 4
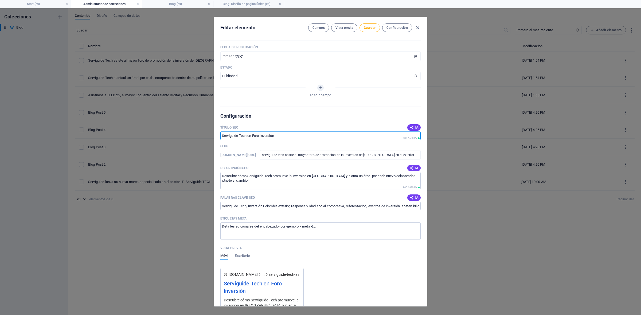
click at [279, 140] on input "Serviguide Tech en Foro Inversión" at bounding box center [320, 136] width 200 height 9
click at [276, 140] on input "Serviguide Tech en Foro Inversión [GEOGRAPHIC_DATA]" at bounding box center [320, 136] width 200 height 9
type input "Serviguide Tech en Foro Inversión en [GEOGRAPHIC_DATA]"
click at [364, 29] on span "Guardar" at bounding box center [370, 28] width 12 height 4
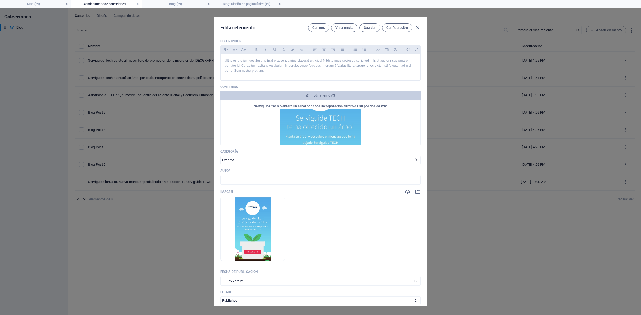
scroll to position [0, 0]
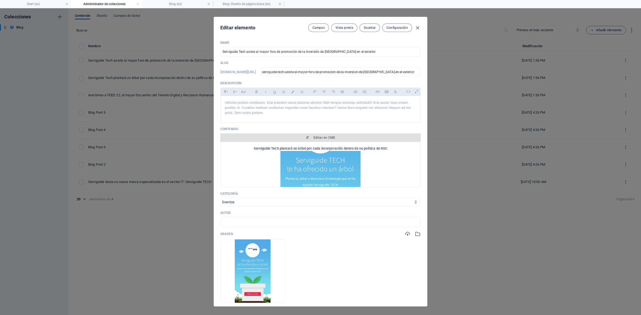
click at [318, 140] on span "Editar en CMS" at bounding box center [324, 138] width 22 height 4
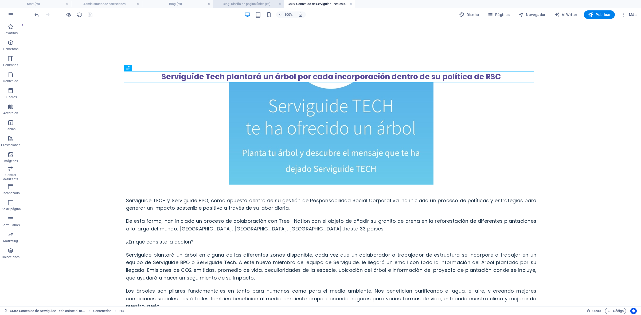
click at [243, 6] on h4 "Blog: Diseño de página única (es)" at bounding box center [248, 4] width 71 height 6
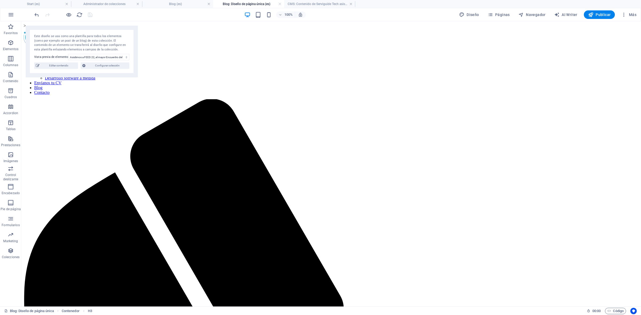
scroll to position [27, 0]
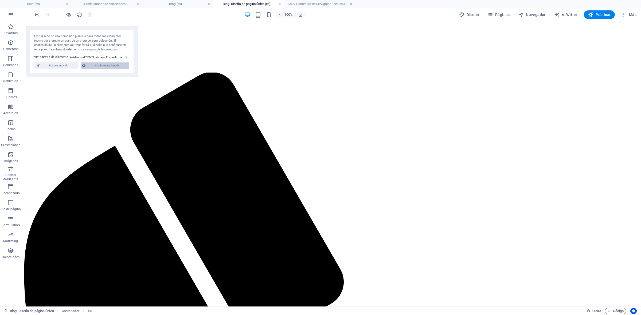
click at [119, 66] on span "Configurar colección" at bounding box center [107, 65] width 41 height 6
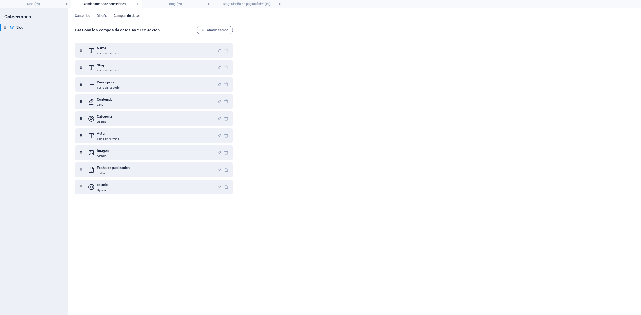
scroll to position [0, 0]
click at [81, 15] on span "Contenido" at bounding box center [82, 16] width 15 height 7
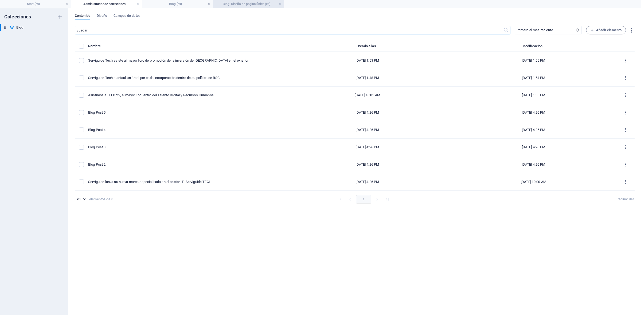
click at [248, 6] on h4 "Blog: Diseño de página única (es)" at bounding box center [248, 4] width 71 height 6
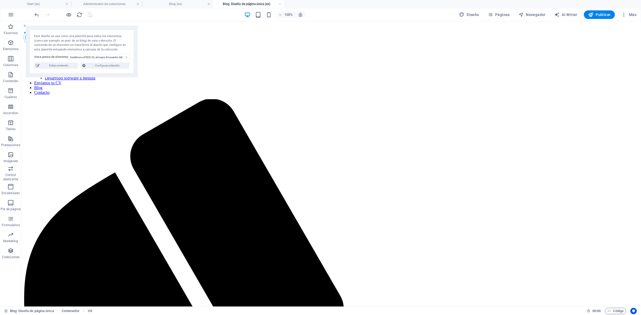
scroll to position [27, 0]
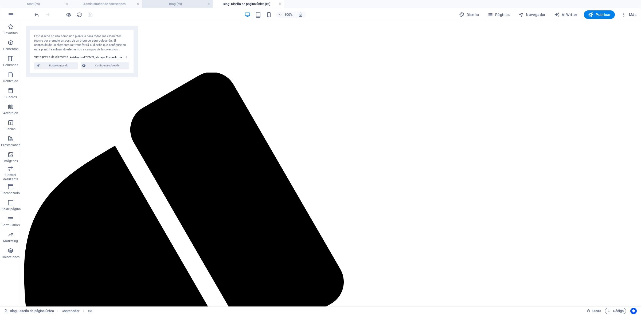
click at [169, 5] on h4 "Blog (es)" at bounding box center [177, 4] width 71 height 6
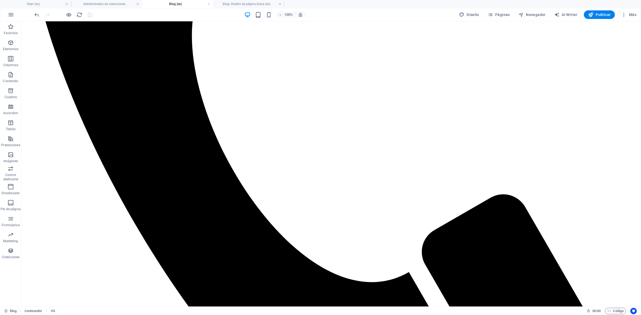
scroll to position [0, 0]
click at [238, 5] on h4 "Blog: Diseño de página única (es)" at bounding box center [248, 4] width 71 height 6
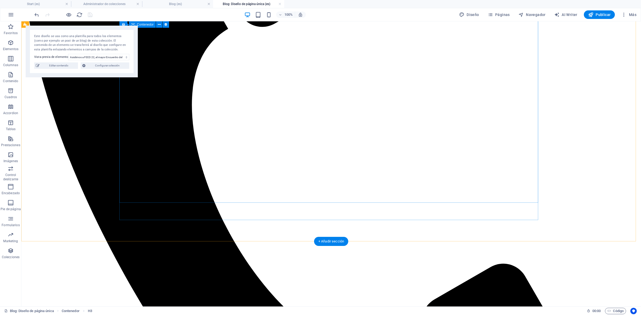
scroll to position [394, 0]
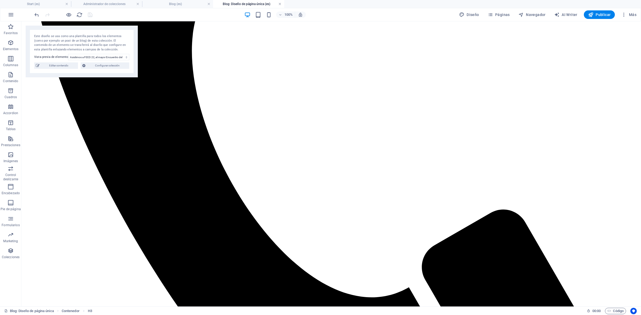
click at [280, 3] on link at bounding box center [279, 4] width 3 height 5
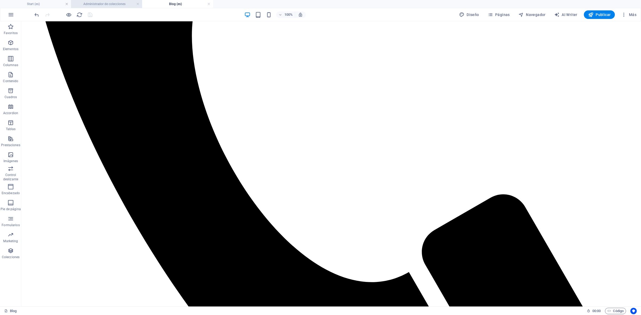
click at [94, 3] on h4 "Administrador de colecciones" at bounding box center [106, 4] width 71 height 6
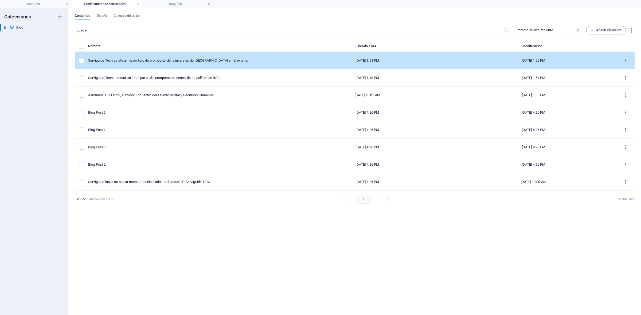
click at [166, 57] on td "Serviguide Tech asiste al mayor foro de promoción de la inversión de [GEOGRAPHI…" at bounding box center [186, 60] width 196 height 17
select select "Eventos"
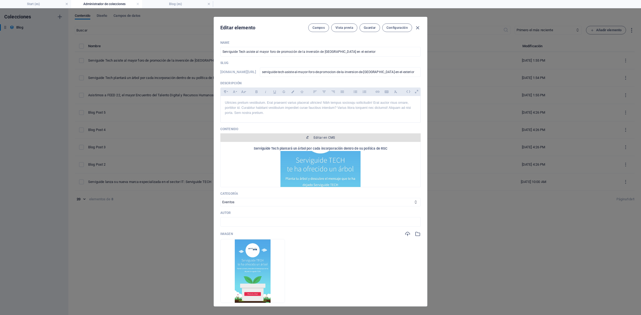
click at [316, 140] on span "Editar en CMS" at bounding box center [324, 138] width 22 height 4
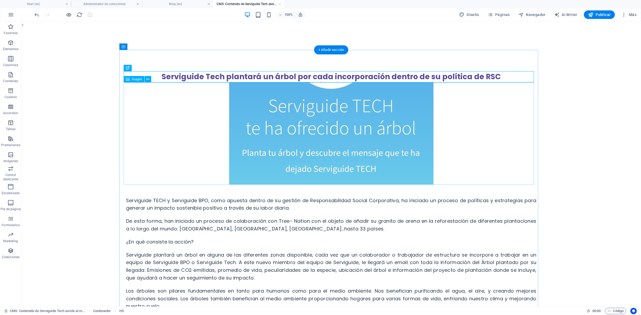
scroll to position [0, 0]
click at [109, 3] on h4 "Administrador de colecciones" at bounding box center [106, 4] width 71 height 6
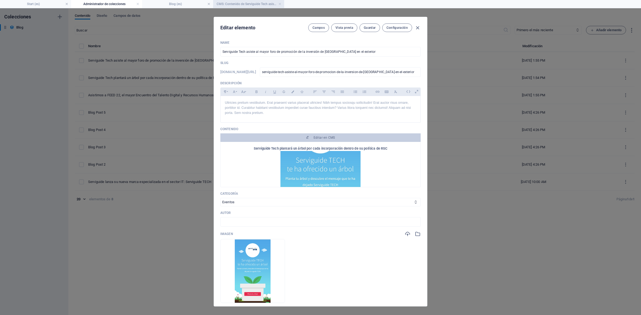
click at [238, 3] on h4 "CMS: Contenido de Serviguide Tech asiste al m..." at bounding box center [248, 4] width 71 height 6
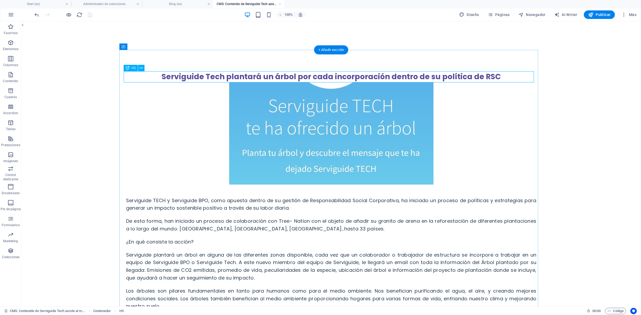
click at [178, 77] on div "Serviguide Tech plantará un árbol por cada incorporación dentro de su política …" at bounding box center [331, 76] width 410 height 11
click at [209, 76] on div "Serviguide Tech plantará un árbol por cada incorporación dentro de su política …" at bounding box center [331, 76] width 410 height 11
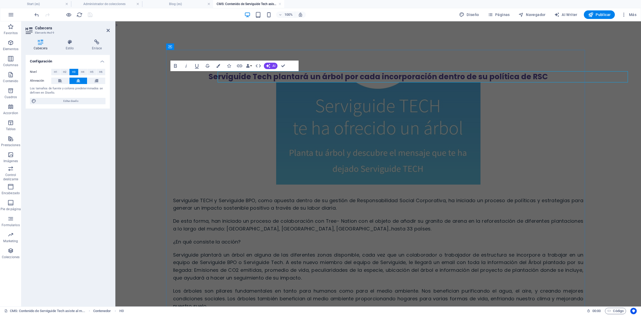
click at [209, 76] on h3 "Serviguide Tech plantará un árbol por cada incorporación dentro de su política …" at bounding box center [378, 76] width 410 height 11
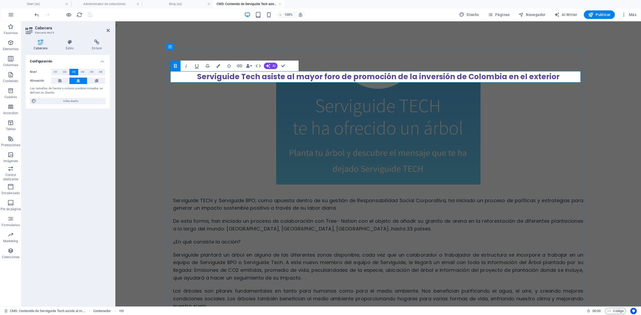
click at [251, 74] on strong "​Serviguide Tech asiste al mayor foro de promoción de la inversión de Colombia …" at bounding box center [378, 77] width 362 height 10
click at [241, 107] on figure at bounding box center [378, 133] width 410 height 102
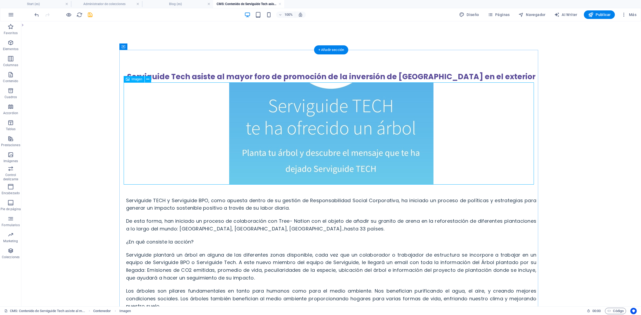
click at [212, 93] on figure at bounding box center [331, 133] width 410 height 102
click at [144, 96] on figure at bounding box center [331, 133] width 410 height 102
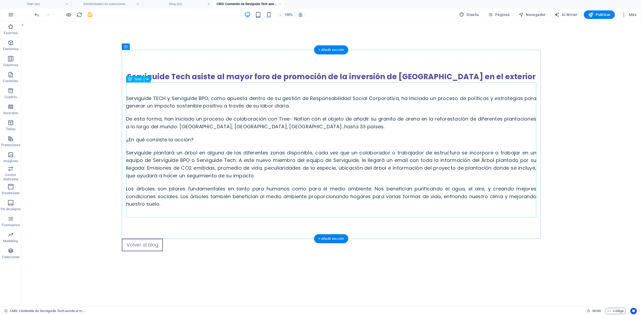
click at [205, 91] on div "Serviguide TECH y Serviguide BPO, como apuesta dentro de su gestión de Responsa…" at bounding box center [331, 145] width 410 height 126
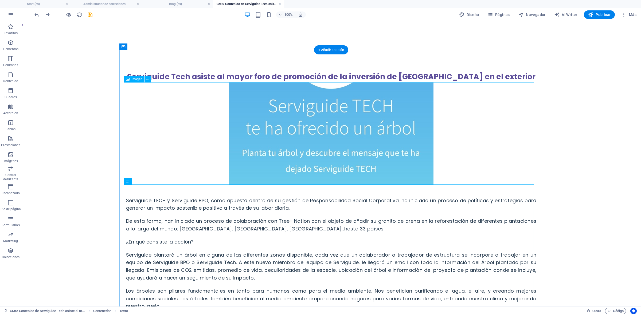
click at [140, 93] on figure at bounding box center [331, 133] width 410 height 102
click at [134, 81] on div "Imagen" at bounding box center [134, 79] width 21 height 6
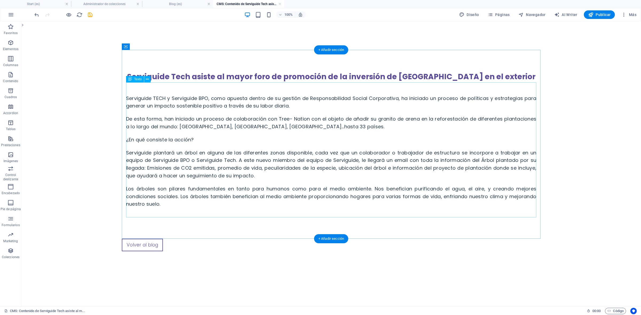
click at [128, 100] on div "Serviguide TECH y Serviguide BPO, como apuesta dentro de su gestión de Responsa…" at bounding box center [331, 145] width 410 height 126
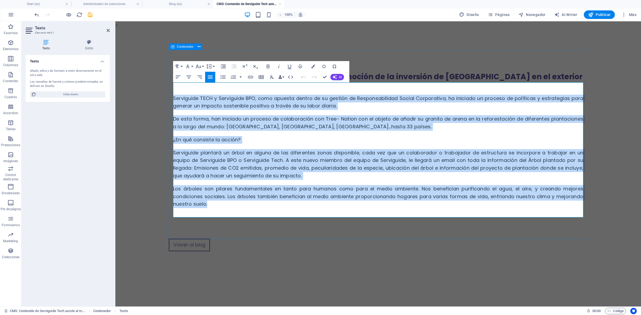
drag, startPoint x: 212, startPoint y: 203, endPoint x: 170, endPoint y: 96, distance: 114.7
click at [170, 96] on div "Serviguide Tech asiste al mayor foro de promoción de la inversión de Colombia e…" at bounding box center [378, 144] width 419 height 189
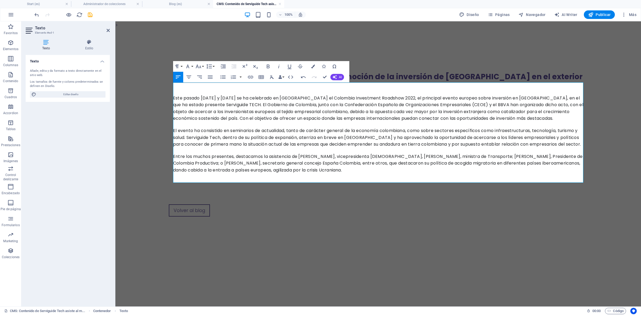
drag, startPoint x: 394, startPoint y: 169, endPoint x: 187, endPoint y: 84, distance: 224.1
click at [164, 92] on body "> Serviguide Tech asiste al mayor foro de promoción de la inversión de Colombia…" at bounding box center [377, 136] width 525 height 230
click at [202, 65] on button "Font Size" at bounding box center [199, 66] width 10 height 11
click at [202, 122] on link "18" at bounding box center [203, 125] width 19 height 8
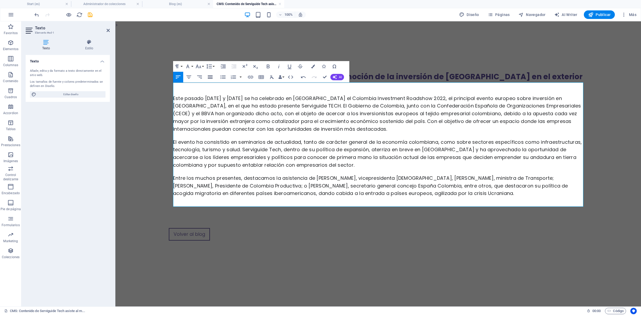
click at [209, 77] on icon "button" at bounding box center [210, 77] width 6 height 6
click at [312, 66] on icon "button" at bounding box center [313, 67] width 4 height 4
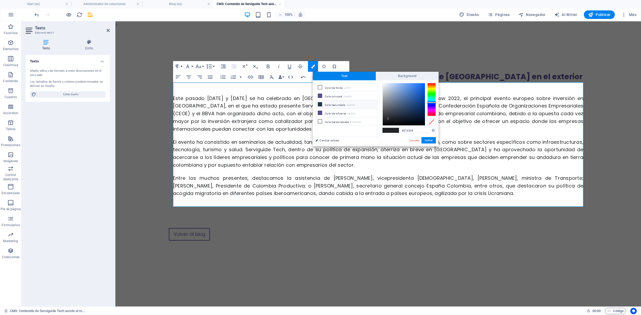
click at [337, 103] on li "Color secundario #23374b" at bounding box center [346, 104] width 61 height 9
type input "#23374b"
click at [427, 140] on button "Aplicar" at bounding box center [428, 140] width 14 height 6
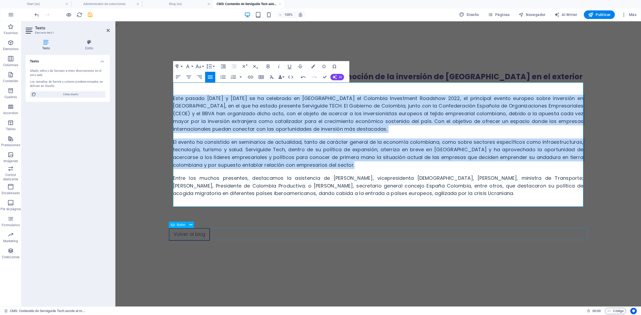
click at [272, 234] on div "Volver al blog" at bounding box center [378, 234] width 419 height 12
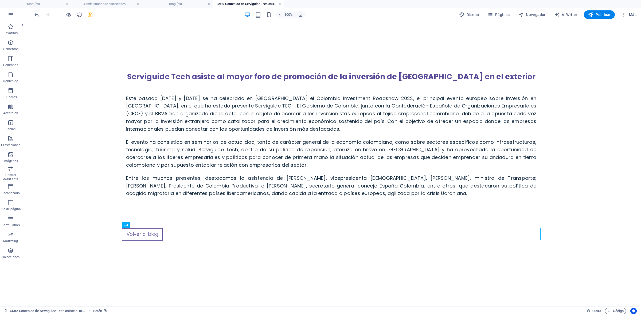
click at [89, 14] on icon "save" at bounding box center [90, 15] width 6 height 6
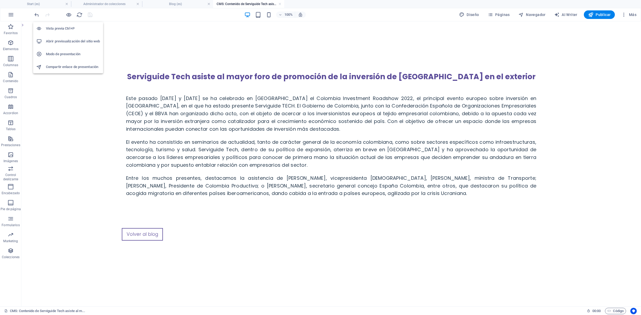
click at [62, 41] on h6 "Abrir previsualización del sitio web" at bounding box center [73, 41] width 54 height 6
click at [67, 15] on icon "button" at bounding box center [69, 15] width 6 height 6
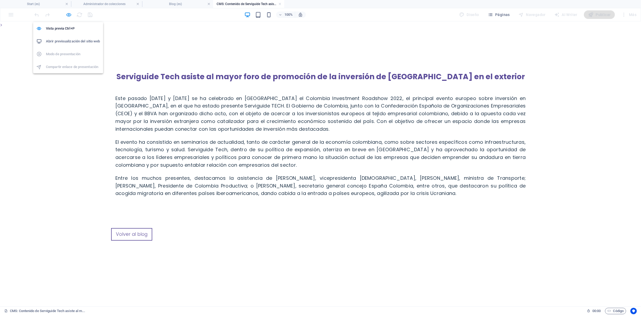
drag, startPoint x: 68, startPoint y: 16, endPoint x: 118, endPoint y: 220, distance: 209.5
click at [68, 16] on icon "button" at bounding box center [69, 15] width 6 height 6
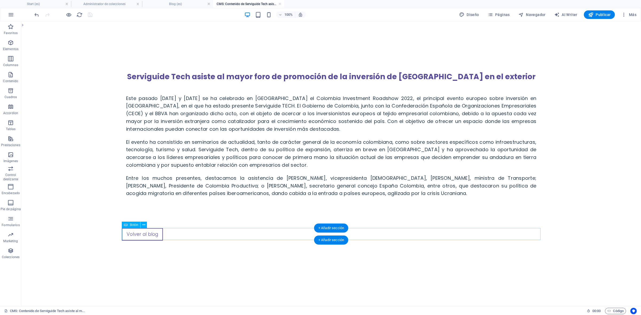
click at [146, 233] on div "Volver al blog" at bounding box center [331, 234] width 419 height 12
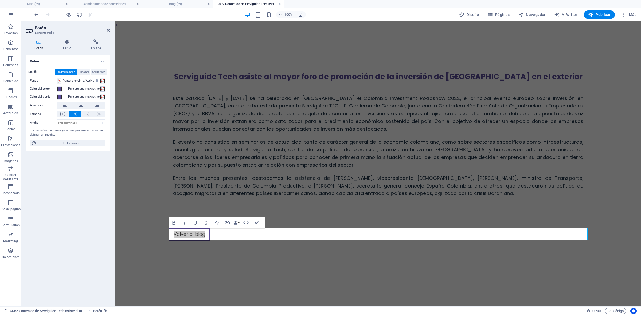
click at [101, 87] on span at bounding box center [102, 89] width 4 height 4
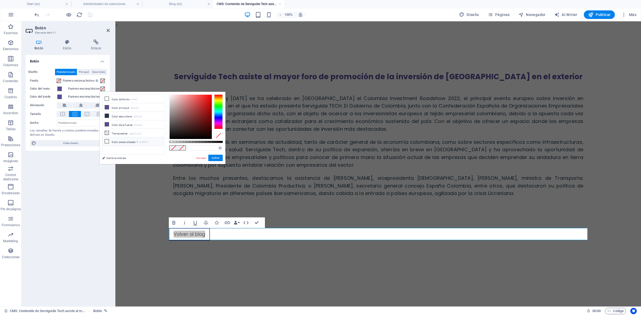
click at [125, 143] on li "Color personalizado 1 #F9F9F9" at bounding box center [133, 141] width 61 height 9
click at [123, 101] on li "Color de fondo #ffffff" at bounding box center [133, 99] width 61 height 9
type input "#ffffff"
click at [215, 159] on button "Aplicar" at bounding box center [215, 158] width 14 height 6
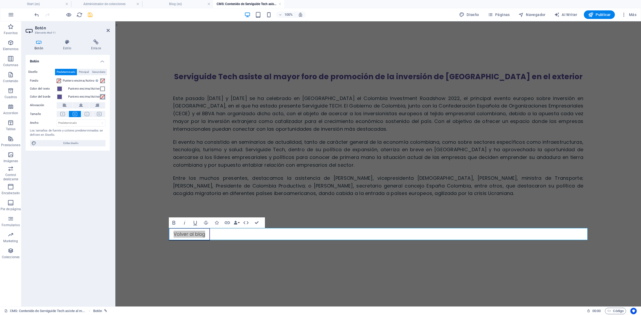
click at [99, 97] on div "Puntero encima/Activo" at bounding box center [86, 97] width 37 height 6
click at [104, 95] on span at bounding box center [102, 97] width 4 height 4
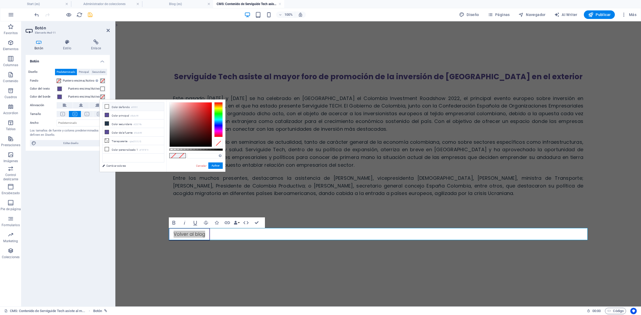
click at [138, 105] on li "Color de fondo #ffffff" at bounding box center [133, 107] width 61 height 9
click at [135, 125] on small "#23374b" at bounding box center [137, 125] width 8 height 4
type input "#23374b"
click at [217, 165] on button "Aplicar" at bounding box center [215, 166] width 14 height 6
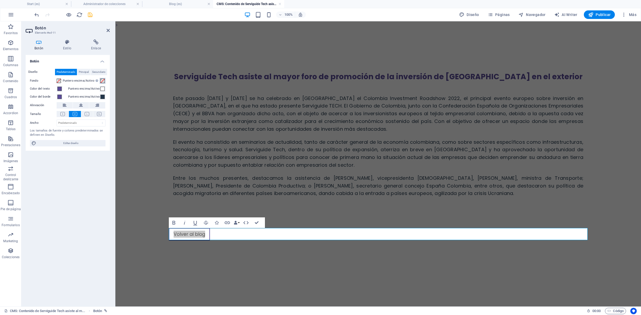
click at [102, 80] on span at bounding box center [102, 81] width 4 height 4
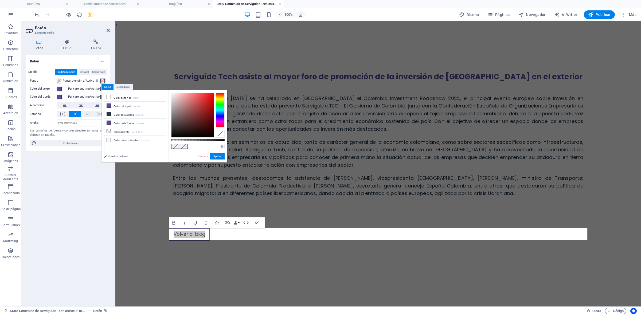
click at [102, 80] on span at bounding box center [102, 81] width 4 height 4
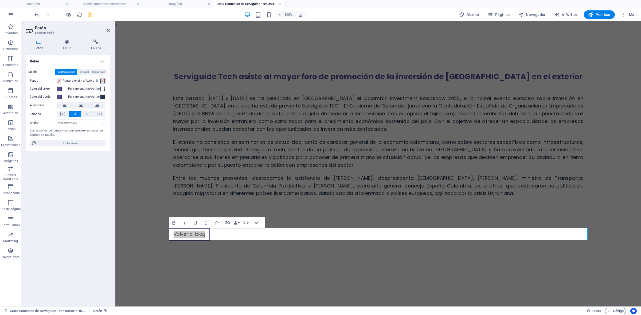
click at [104, 80] on span at bounding box center [102, 81] width 4 height 4
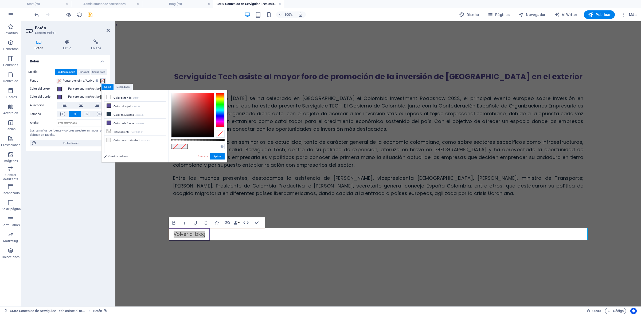
click at [104, 80] on span at bounding box center [102, 81] width 4 height 4
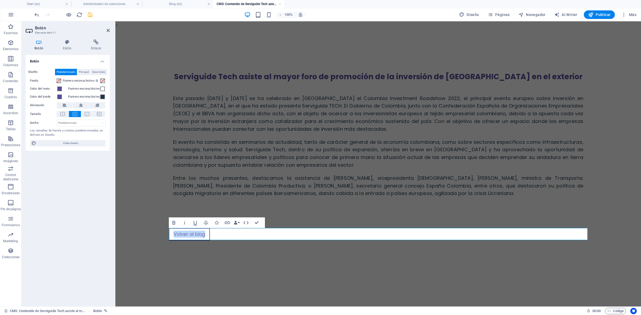
click at [162, 76] on body "> Serviguide Tech asiste al mayor foro de promoción de la inversión de Colombia…" at bounding box center [377, 148] width 525 height 254
click at [87, 17] on icon "save" at bounding box center [90, 15] width 6 height 6
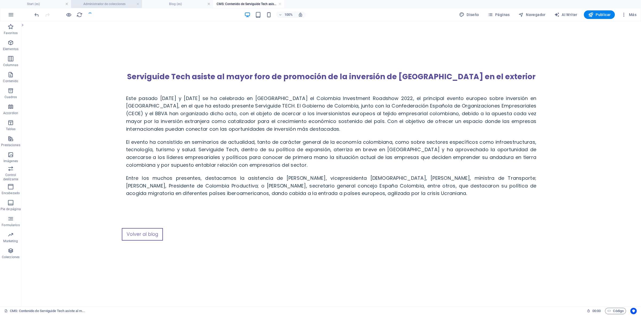
click at [114, 2] on h4 "Administrador de colecciones" at bounding box center [106, 4] width 71 height 6
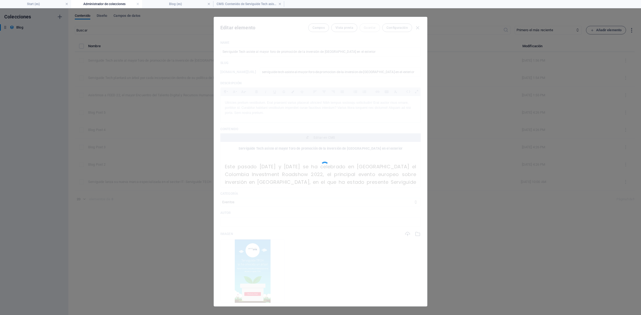
click at [113, 5] on h4 "Administrador de colecciones" at bounding box center [106, 4] width 71 height 6
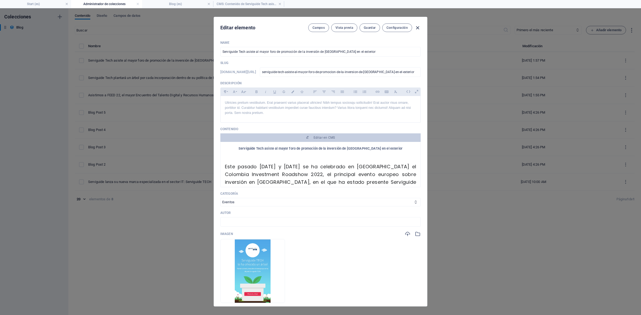
click at [418, 27] on icon "button" at bounding box center [417, 28] width 6 height 6
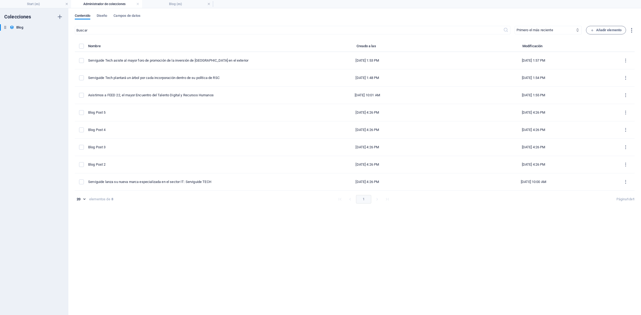
type input "[DATE]"
type input "serviguide-tech-asiste-al-mayor-foro-de-promocion-de-la-inversion-de-[GEOGRAPHI…"
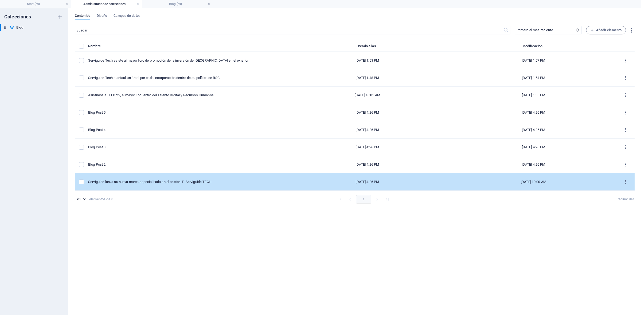
click at [154, 185] on td "Serviguide lanza su nueva marca especializada en el sector IT: Serviguide TECH" at bounding box center [186, 182] width 196 height 17
select select "Evolución y Expansión"
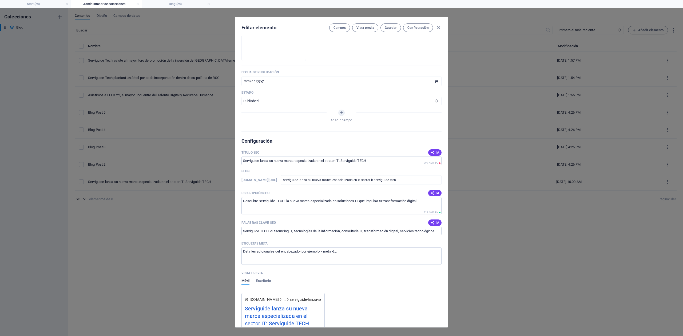
scroll to position [214, 0]
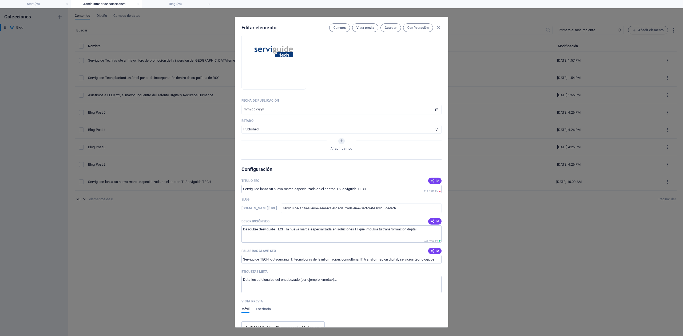
click at [432, 183] on icon "button" at bounding box center [433, 181] width 4 height 4
type input "Serviguide TECH: Innovación IT"
click at [390, 28] on span "Guardar" at bounding box center [391, 28] width 12 height 4
click at [438, 29] on icon "button" at bounding box center [439, 28] width 6 height 6
type input "[DATE]"
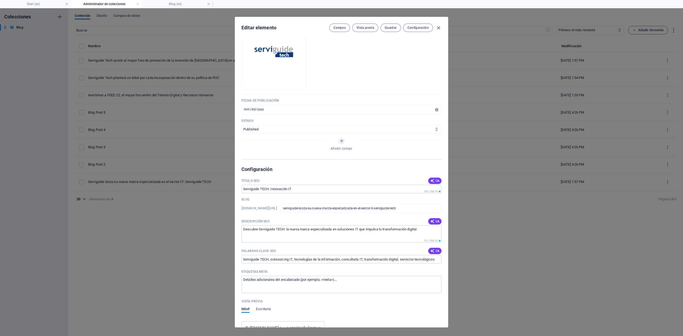
type input "serviguide-lanza-su-nueva-marca-especializada-en-el-sector-it-serviguide-tech"
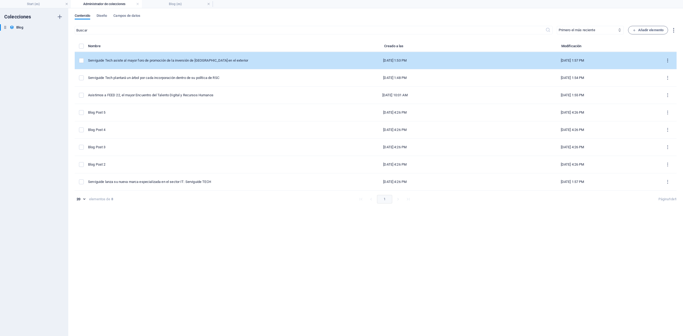
click at [512, 60] on icon "items list" at bounding box center [668, 60] width 5 height 5
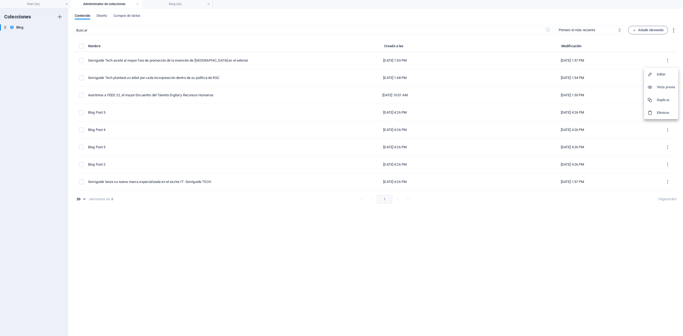
click at [512, 98] on div at bounding box center [653, 99] width 10 height 5
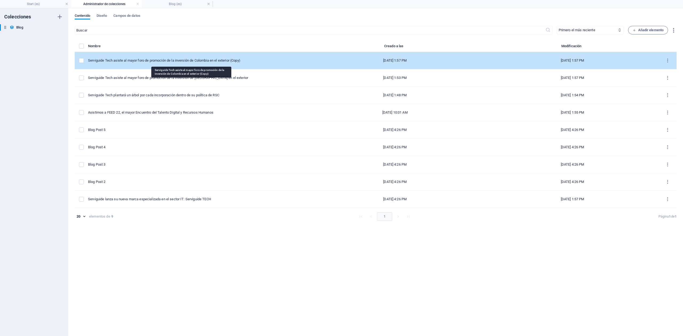
click at [138, 60] on div "Serviguide Tech asiste al mayor foro de promoción de la inversión de Colombia e…" at bounding box center [193, 60] width 211 height 5
select select "Eventos"
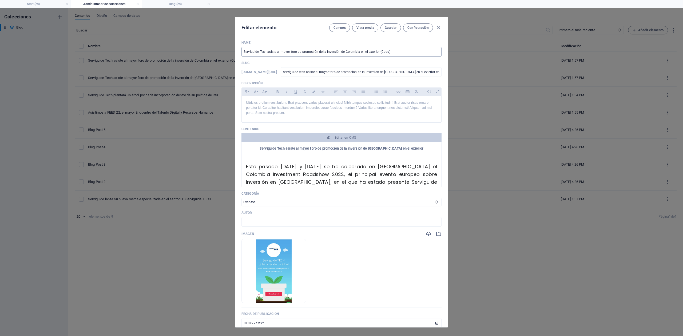
click at [299, 51] on input "Serviguide Tech asiste al mayor foro de promoción de la inversión de Colombia e…" at bounding box center [342, 52] width 200 height 10
paste input "comienza su expansión internacional en [GEOGRAPHIC_DATA]"
type input "Serviguide Tech comienza su expansión internacional en [GEOGRAPHIC_DATA]"
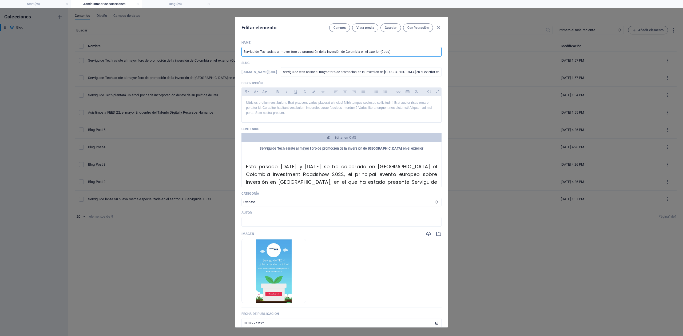
type input "serviguide-tech-comienza-su-expansion-internacional-en-[GEOGRAPHIC_DATA]"
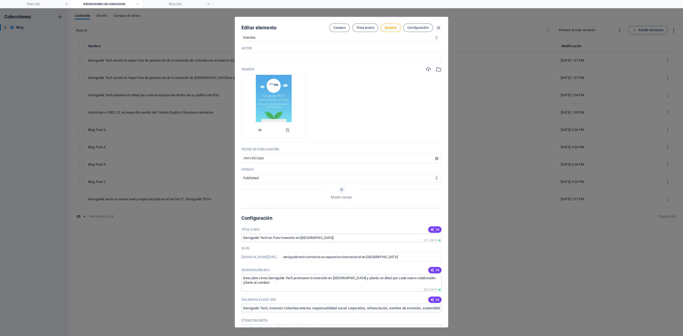
scroll to position [107, 0]
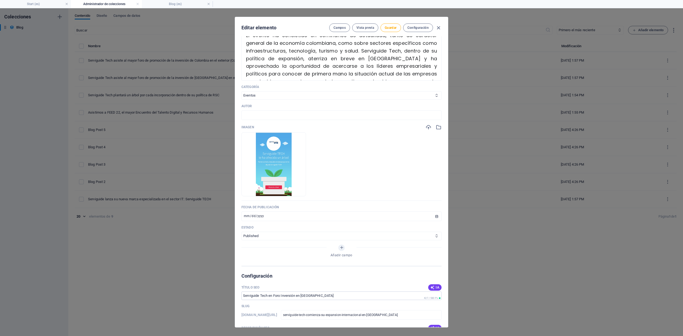
type input "Serviguide Tech comienza su expansión internacional en [GEOGRAPHIC_DATA]"
click at [427, 130] on icon "button" at bounding box center [429, 127] width 6 height 6
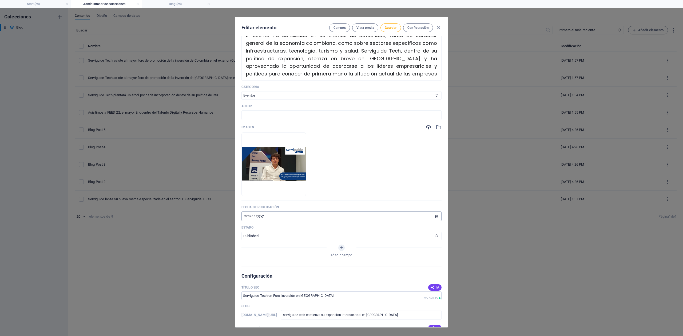
click at [245, 221] on input "[DATE]" at bounding box center [342, 217] width 200 height 10
type input "[DATE]"
click at [271, 221] on input "[DATE]" at bounding box center [342, 217] width 200 height 10
click at [281, 241] on select "Published Draft" at bounding box center [342, 236] width 200 height 9
click at [294, 240] on select "Published Draft" at bounding box center [342, 236] width 200 height 9
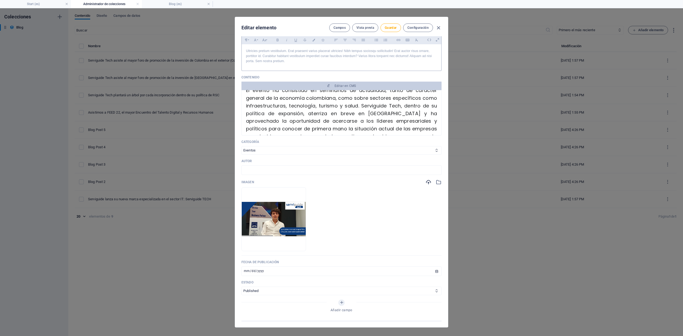
scroll to position [0, 0]
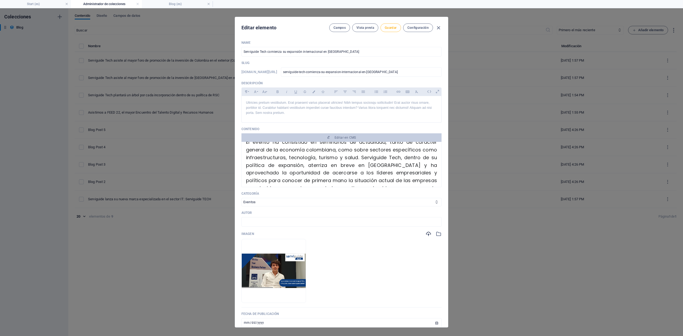
click at [388, 29] on span "Guardar" at bounding box center [391, 28] width 12 height 4
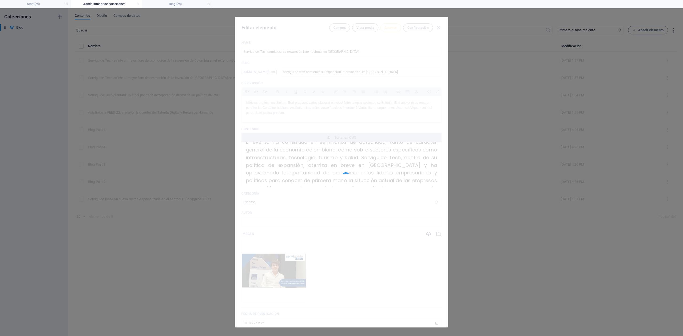
type input "serviguide-tech-comienza-su-expansion-internacional-en-[GEOGRAPHIC_DATA]"
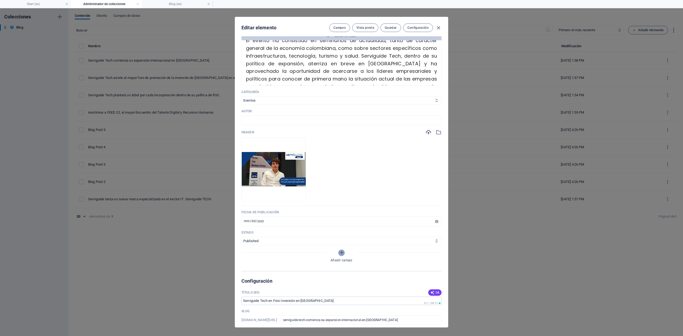
scroll to position [214, 0]
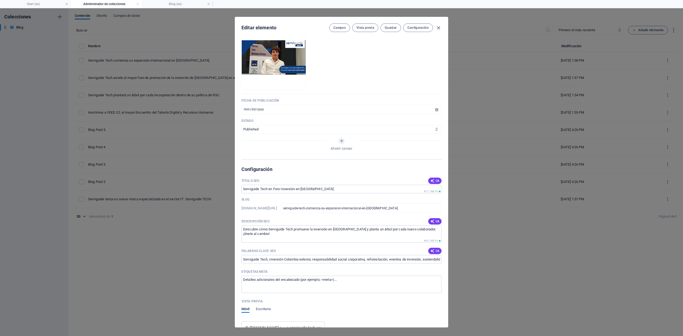
click at [431, 224] on icon "button" at bounding box center [433, 221] width 4 height 4
type textarea "Descubre cómo Serviguide Tech expande sus operaciones en [GEOGRAPHIC_DATA] tras…"
click at [435, 183] on span "IA" at bounding box center [435, 181] width 9 height 4
type input "Expansión de Serviguide en [GEOGRAPHIC_DATA]"
click at [433, 252] on icon "button" at bounding box center [433, 251] width 4 height 4
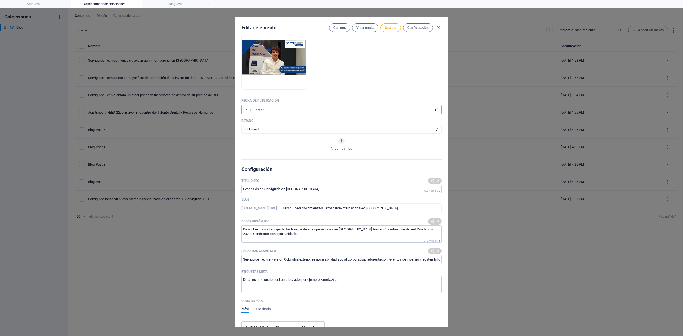
type input "Serviguide Tech, expansión internacional, inversión en [GEOGRAPHIC_DATA], [GEOG…"
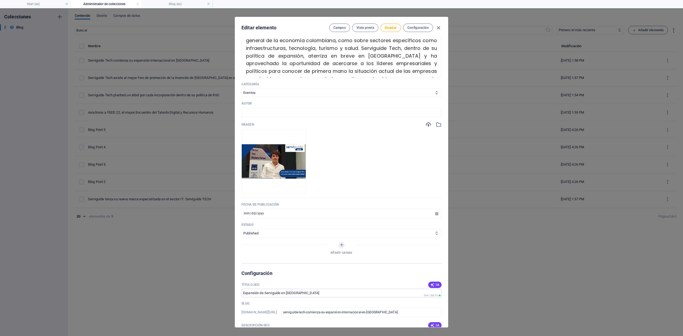
scroll to position [107, 0]
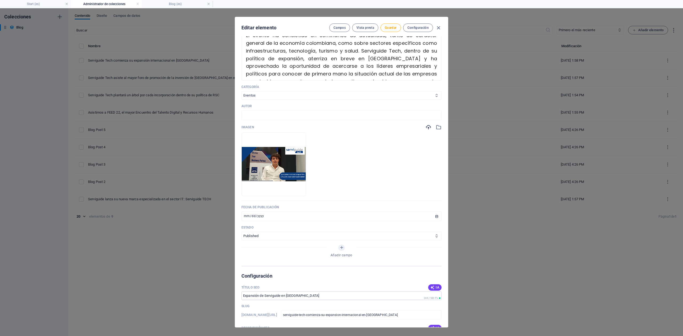
click at [259, 100] on select "Category 1 Category 2 Evolución y Expansión Eventos Soluciones" at bounding box center [342, 95] width 200 height 9
select select "Evolución y Expansión"
click at [242, 99] on select "Category 1 Category 2 Evolución y Expansión Eventos Soluciones" at bounding box center [342, 95] width 200 height 9
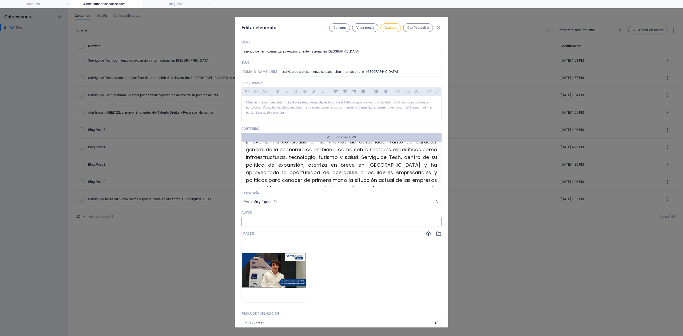
scroll to position [0, 0]
click at [390, 26] on span "Guardar" at bounding box center [391, 28] width 12 height 4
click at [349, 140] on span "Editar en CMS" at bounding box center [346, 138] width 22 height 4
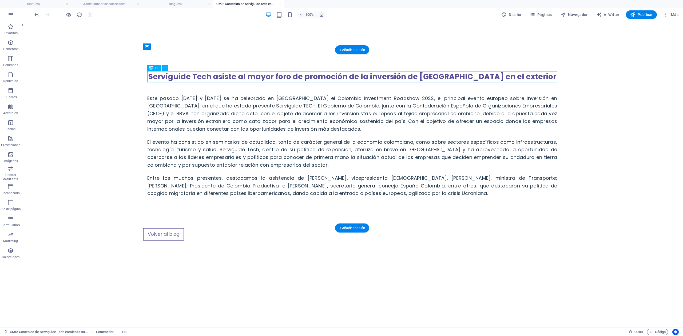
click at [326, 77] on div "Serviguide Tech asiste al mayor foro de promoción de la inversión de [GEOGRAPHI…" at bounding box center [352, 76] width 410 height 11
click at [232, 77] on div "Serviguide Tech asiste al mayor foro de promoción de la inversión de Colombia e…" at bounding box center [352, 139] width 419 height 178
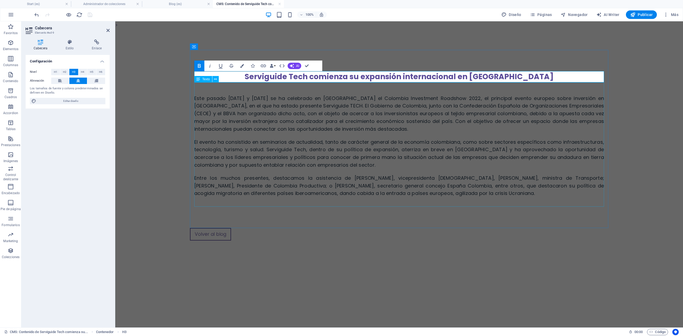
click at [267, 119] on div "Este pasado [DATE] y [DATE] se ha celebrado en [GEOGRAPHIC_DATA] el Colombia In…" at bounding box center [399, 139] width 410 height 115
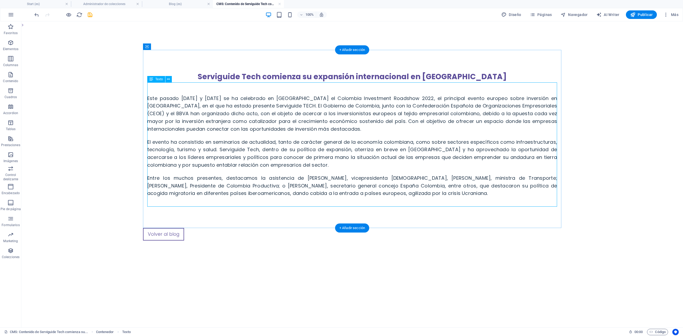
click at [228, 172] on div "Este pasado [DATE] y [DATE] se ha celebrado en [GEOGRAPHIC_DATA] el Colombia In…" at bounding box center [352, 139] width 410 height 115
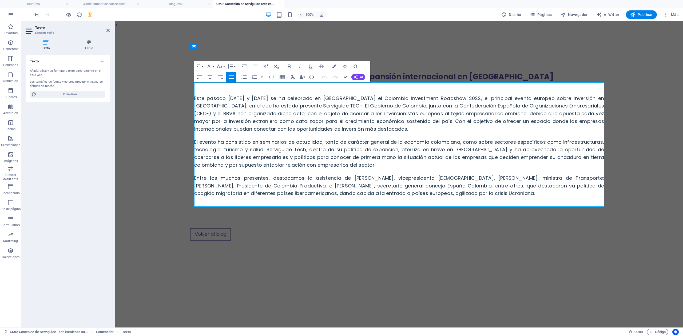
drag, startPoint x: 539, startPoint y: 193, endPoint x: 195, endPoint y: 99, distance: 357.1
click at [195, 99] on div "Este pasado [DATE] y [DATE] se ha celebrado en [GEOGRAPHIC_DATA] el Colombia In…" at bounding box center [399, 139] width 410 height 115
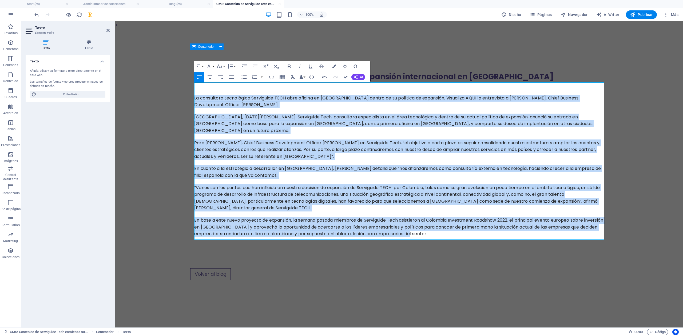
drag, startPoint x: 431, startPoint y: 227, endPoint x: 191, endPoint y: 92, distance: 275.4
click at [191, 92] on div "Serviguide Tech comienza su expansión internacional en [GEOGRAPHIC_DATA] La con…" at bounding box center [399, 159] width 419 height 218
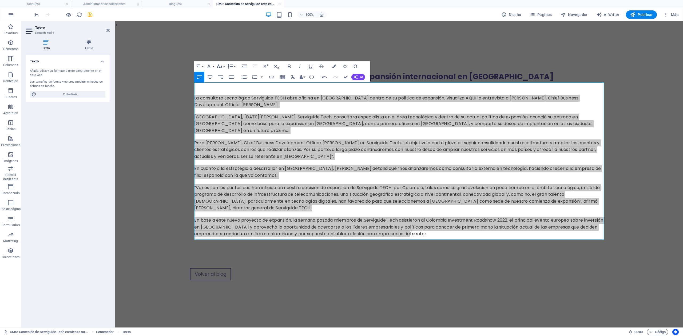
click at [221, 65] on icon "button" at bounding box center [220, 66] width 6 height 6
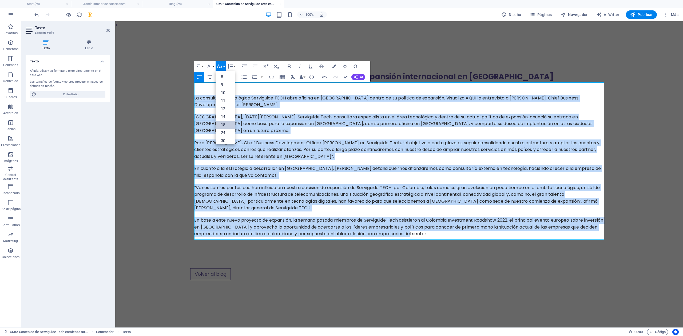
click at [220, 126] on link "18" at bounding box center [225, 125] width 19 height 8
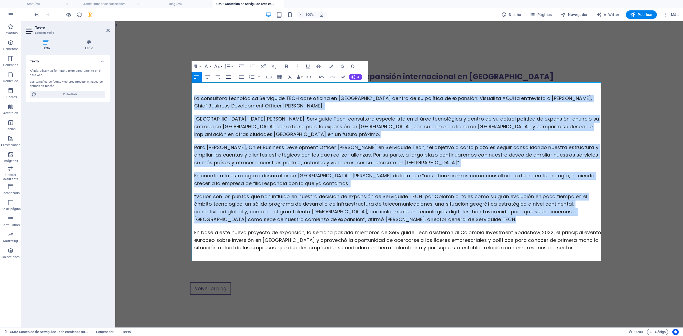
click at [224, 78] on button "Align Justify" at bounding box center [229, 77] width 10 height 11
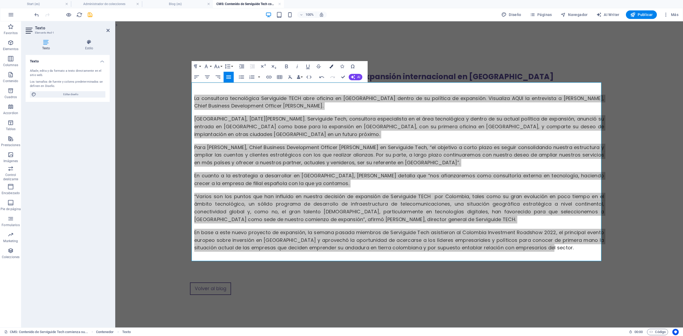
click at [330, 65] on icon "button" at bounding box center [332, 67] width 4 height 4
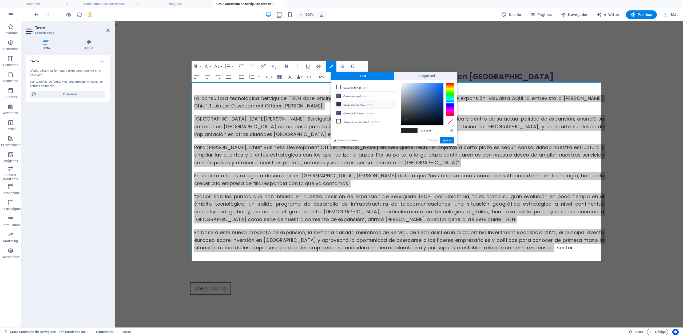
click at [350, 106] on li "Color secundario #23374b" at bounding box center [365, 104] width 61 height 9
type input "#23374b"
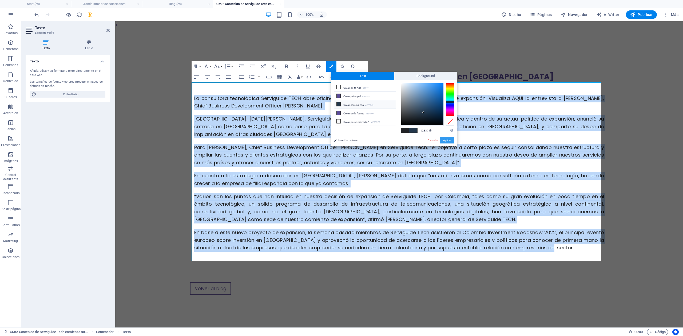
click at [446, 140] on button "Aplicar" at bounding box center [447, 140] width 14 height 6
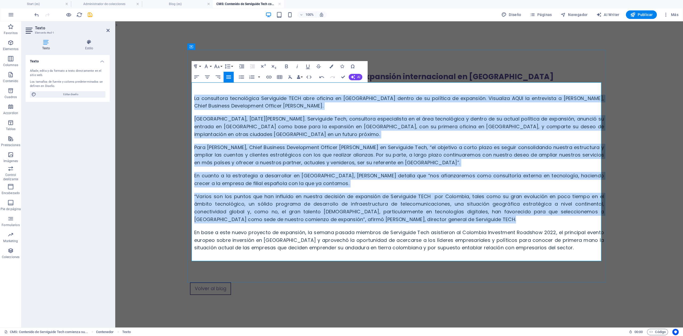
click at [344, 148] on span "Para [PERSON_NAME], Chief Business Development Officer [PERSON_NAME] en Servigu…" at bounding box center [399, 155] width 410 height 22
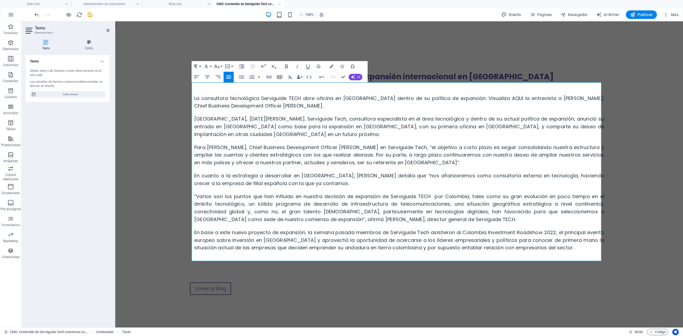
click at [147, 128] on body "> Serviguide Tech comienza su expansión internacional en [GEOGRAPHIC_DATA] La c…" at bounding box center [399, 175] width 568 height 309
click at [451, 44] on div "Serviguide Tech comienza su expansión internacional en [GEOGRAPHIC_DATA] La con…" at bounding box center [399, 179] width 427 height 301
click at [293, 36] on div "Serviguide Tech comienza su expansión internacional en [GEOGRAPHIC_DATA] La con…" at bounding box center [399, 179] width 427 height 301
click at [89, 14] on icon "save" at bounding box center [90, 15] width 6 height 6
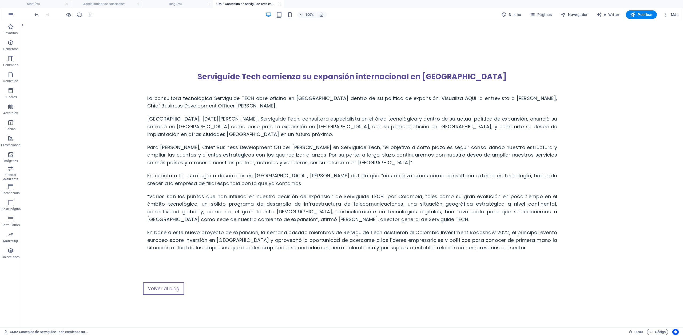
click at [279, 5] on link at bounding box center [279, 4] width 3 height 5
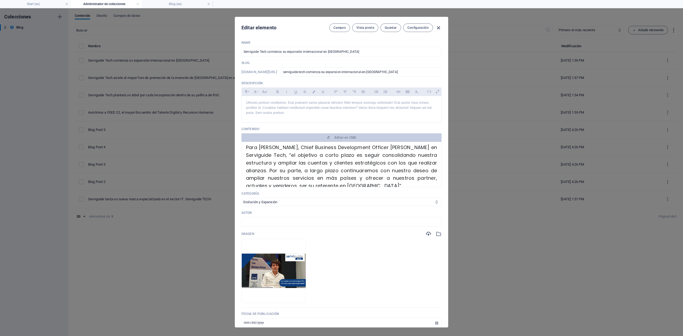
click at [439, 26] on icon "button" at bounding box center [439, 28] width 6 height 6
type input "[DATE]"
type input "serviguide-tech-comienza-su-expansion-internacional-en-[GEOGRAPHIC_DATA]"
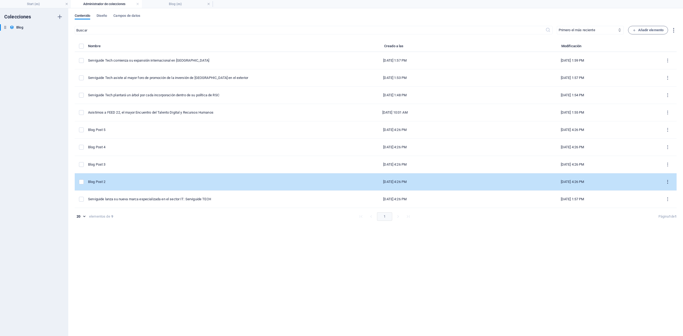
click at [512, 182] on icon "items list" at bounding box center [668, 182] width 5 height 5
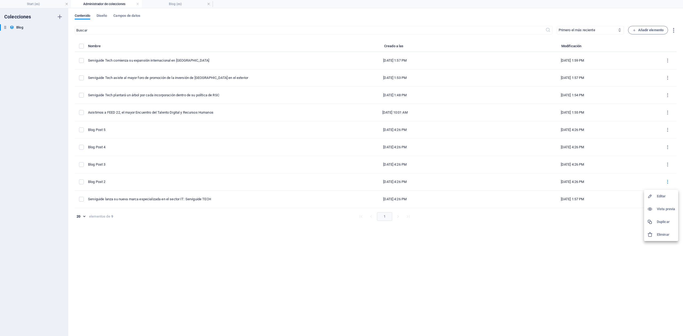
click at [512, 232] on h6 "Eliminar" at bounding box center [666, 235] width 18 height 6
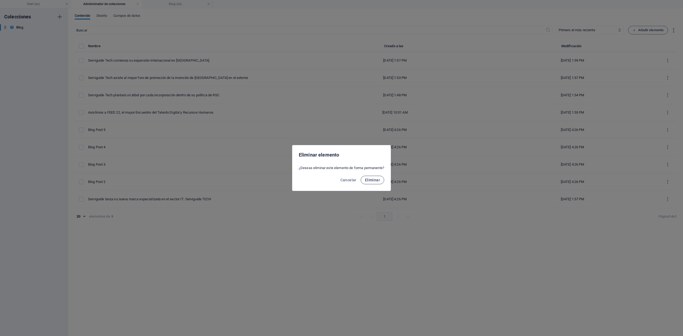
click at [375, 180] on span "Eliminar" at bounding box center [372, 180] width 15 height 4
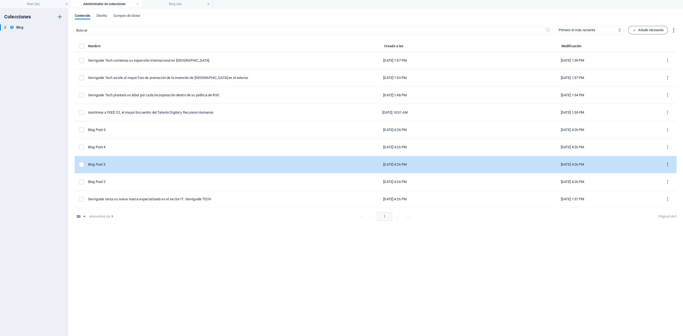
click at [512, 164] on icon "items list" at bounding box center [668, 164] width 5 height 5
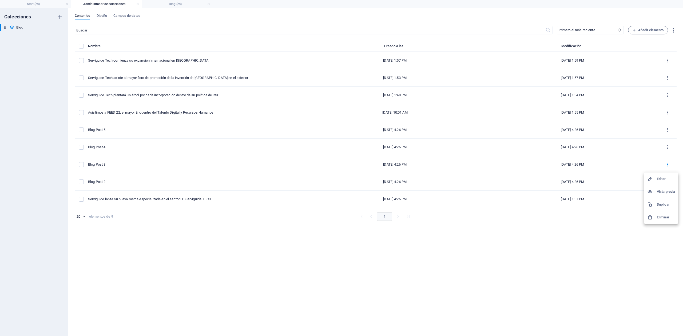
click at [512, 216] on h6 "Eliminar" at bounding box center [666, 217] width 18 height 6
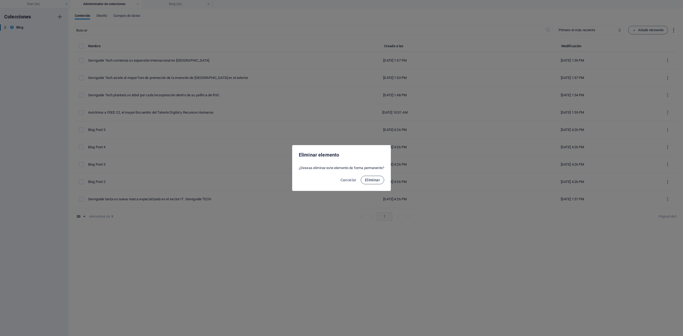
click at [376, 180] on span "Eliminar" at bounding box center [372, 180] width 15 height 4
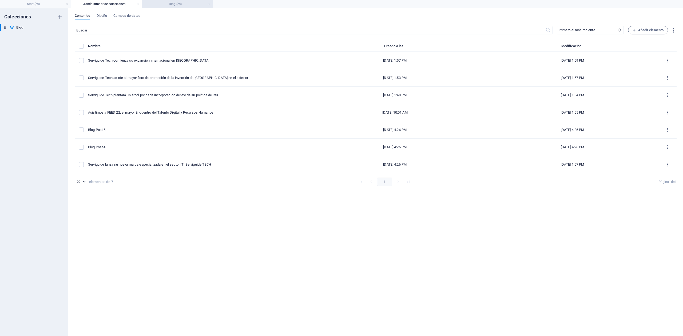
click at [176, 2] on h4 "Blog (es)" at bounding box center [177, 4] width 71 height 6
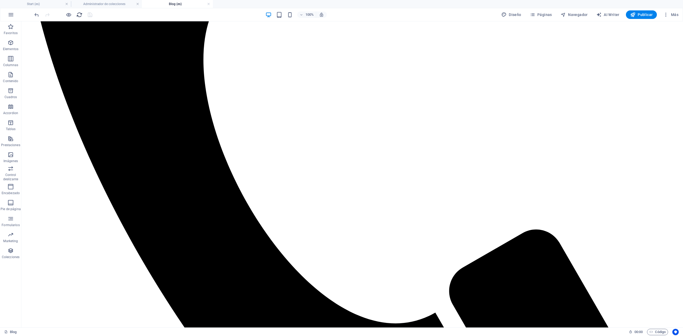
click at [80, 13] on icon "reload" at bounding box center [79, 15] width 6 height 6
click at [31, 164] on span "Colección" at bounding box center [36, 163] width 14 height 3
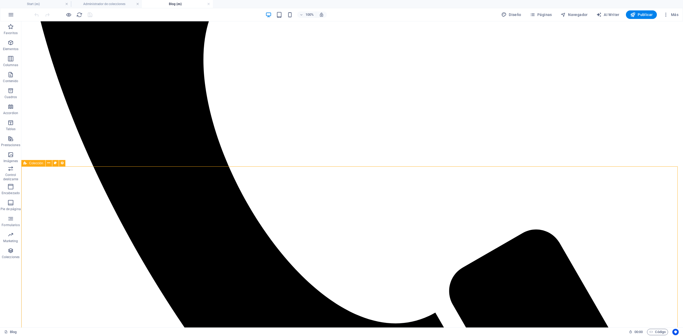
click at [31, 164] on span "Colección" at bounding box center [36, 163] width 14 height 3
select select "columns.publishing_date_DESC"
select select "columns.status"
select select "columns.publishing_date"
select select "past"
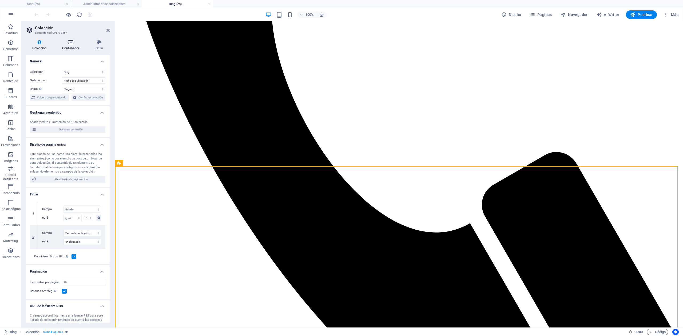
click at [66, 45] on h4 "Contenedor" at bounding box center [72, 45] width 33 height 11
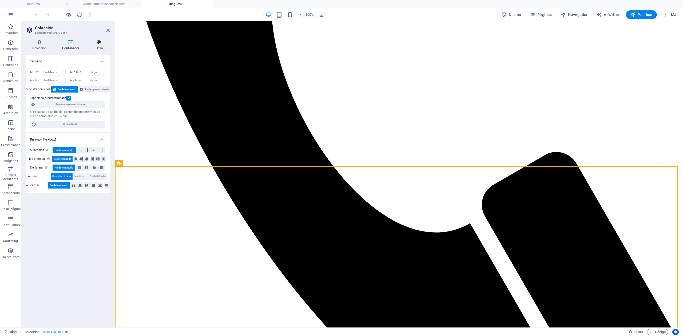
click at [97, 46] on h4 "Estilo" at bounding box center [99, 45] width 22 height 11
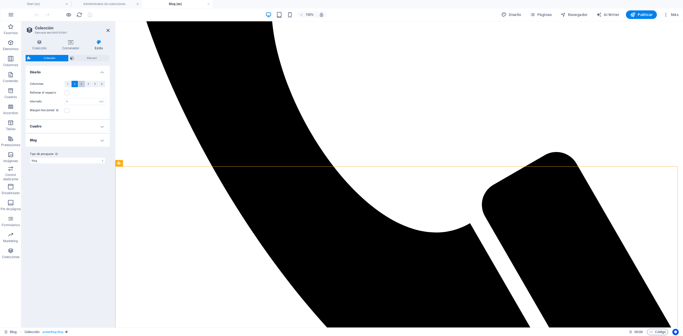
click at [82, 86] on span "3" at bounding box center [82, 84] width 2 height 6
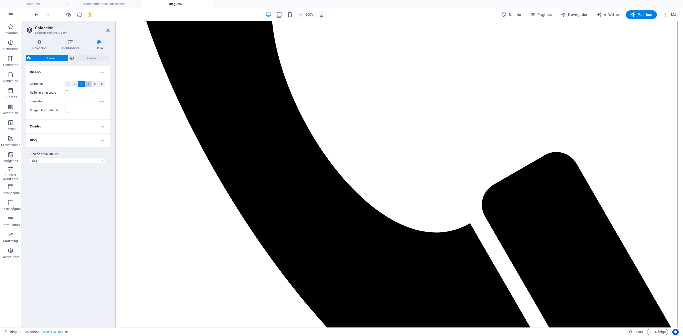
click at [86, 83] on button "4" at bounding box center [88, 84] width 7 height 6
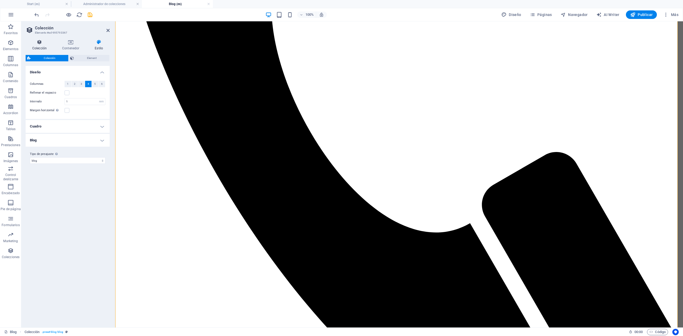
click at [40, 45] on h4 "Colección" at bounding box center [41, 45] width 30 height 11
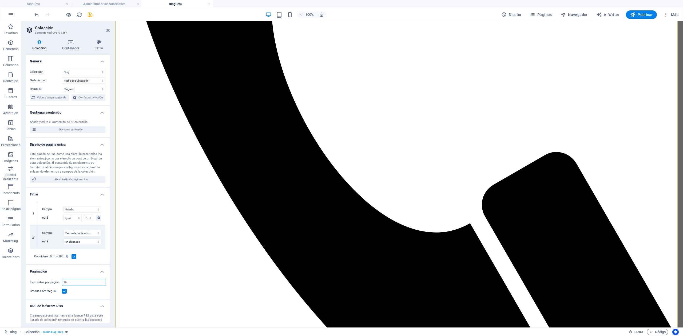
click at [95, 252] on input "10" at bounding box center [83, 283] width 43 height 6
type input "12"
select select "columns.publishing_date_DESC"
select select "columns.status"
select select "columns.publishing_date"
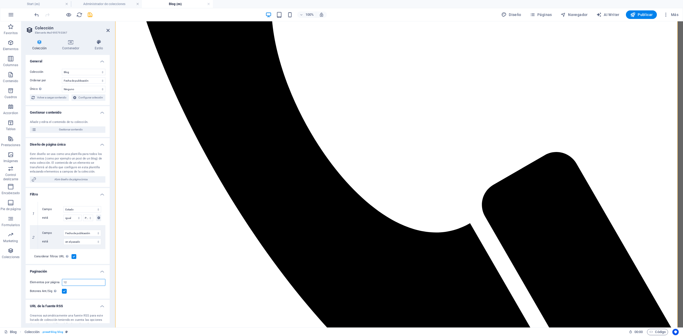
select select "past"
type input "12"
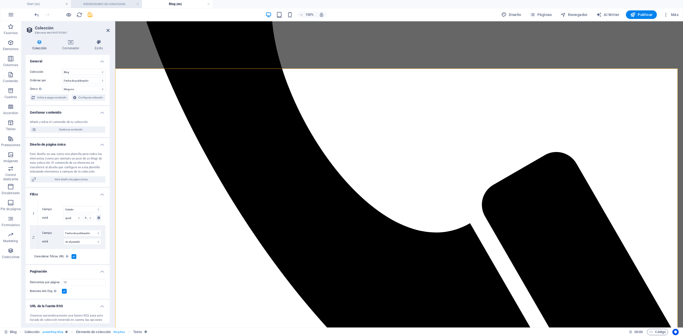
click at [102, 5] on h4 "Administrador de colecciones" at bounding box center [106, 4] width 71 height 6
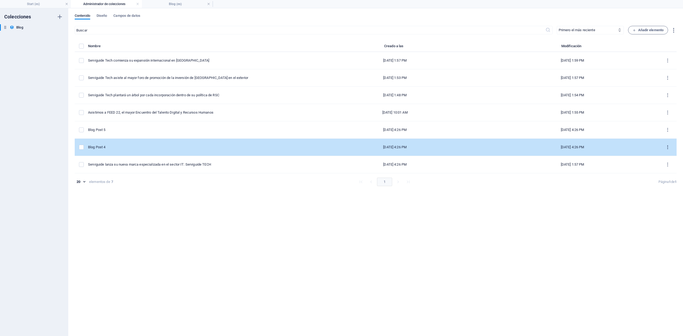
click at [512, 144] on button "items list" at bounding box center [667, 147] width 9 height 9
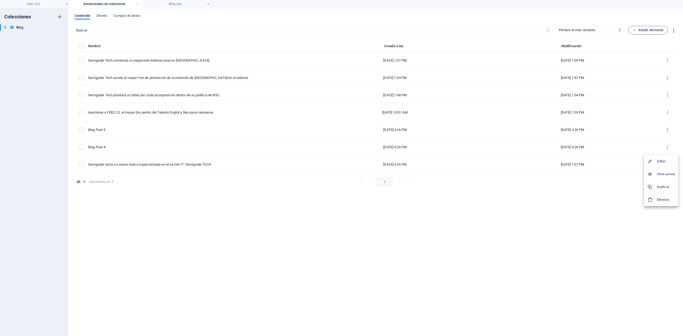
click at [512, 199] on h6 "Eliminar" at bounding box center [666, 200] width 18 height 6
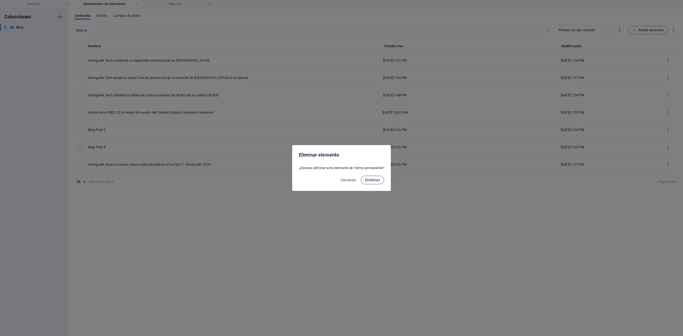
click at [371, 178] on span "Eliminar" at bounding box center [372, 180] width 15 height 4
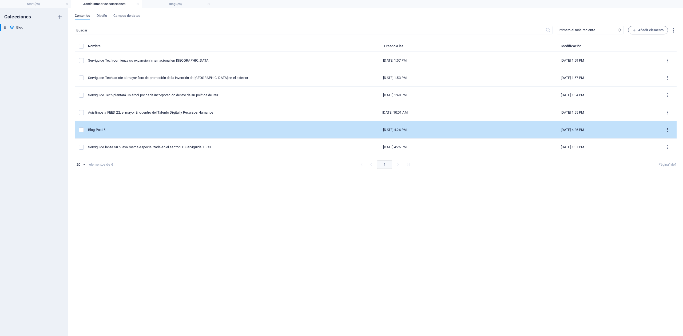
click at [512, 130] on icon "items list" at bounding box center [668, 130] width 5 height 5
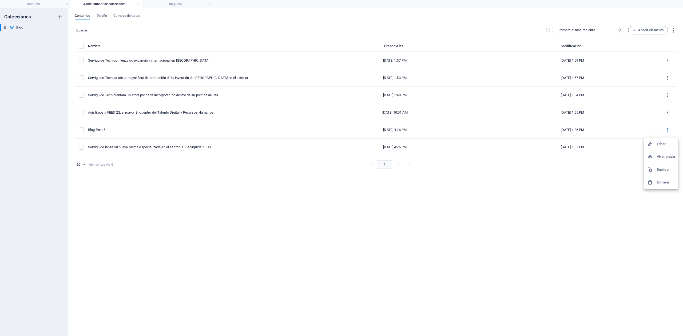
click at [512, 181] on h6 "Eliminar" at bounding box center [666, 182] width 18 height 6
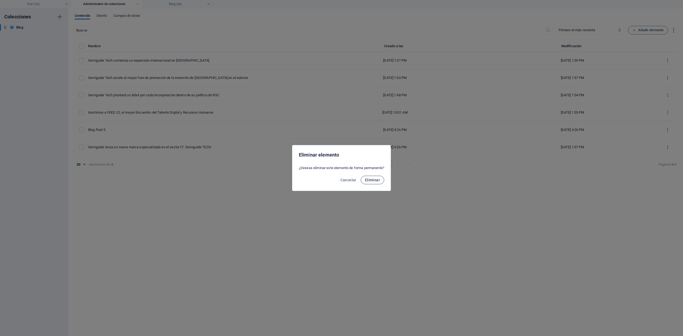
click at [380, 181] on span "Eliminar" at bounding box center [372, 180] width 15 height 4
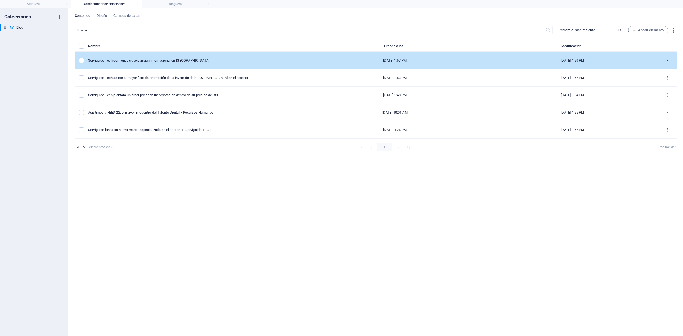
click at [512, 60] on icon "items list" at bounding box center [668, 60] width 5 height 5
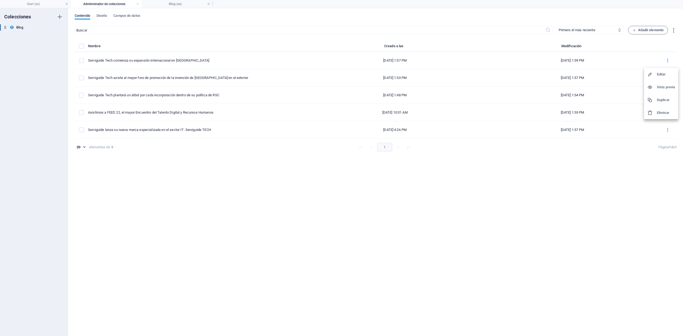
click at [512, 99] on h6 "Duplicar" at bounding box center [666, 100] width 18 height 6
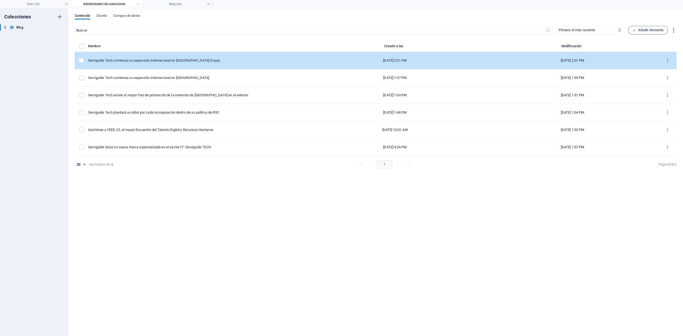
click at [163, 59] on div "Serviguide Tech comienza su expansión internacional en [GEOGRAPHIC_DATA] (Copy)" at bounding box center [193, 60] width 211 height 5
select select "Evolución y Expansión"
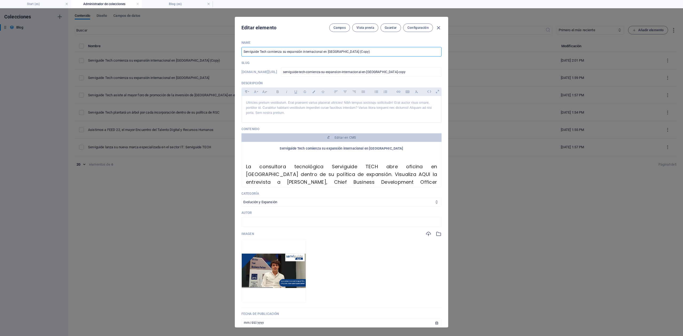
click at [294, 52] on input "Serviguide Tech comienza su expansión internacional en [GEOGRAPHIC_DATA] (Copy)" at bounding box center [342, 52] width 200 height 10
paste input "ECH es elegida por STELLANTIS para garantizar la formación tecnológica en sus c…"
type input "Serviguide TECH es elegida por STELLANTIS para garantizar la formación tecnológ…"
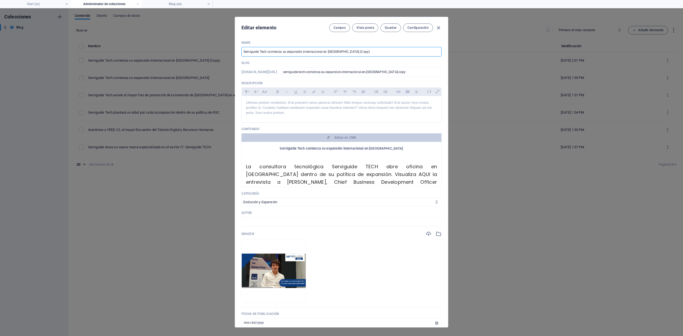
type input "serviguide-tech-es-elegida-por-stellantis-para-garantizar-la-formacion-tecnolog…"
type input "Serviguide TECH es elegida por STELLANTIS para garantizar la formación tecnológ…"
click at [392, 29] on span "Guardar" at bounding box center [391, 28] width 12 height 4
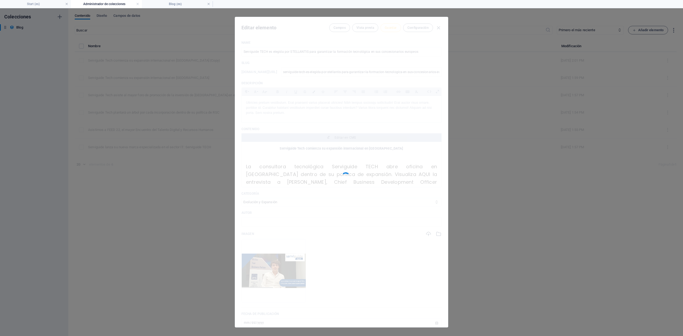
type input "serviguide-tech-es-elegida-por-stellantis-para-garantizar-la-formacion-tecnolog…"
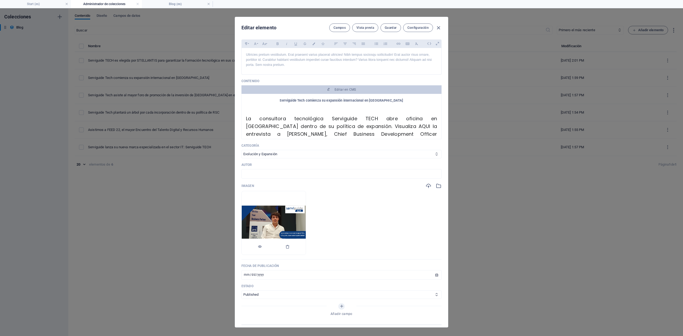
scroll to position [71, 0]
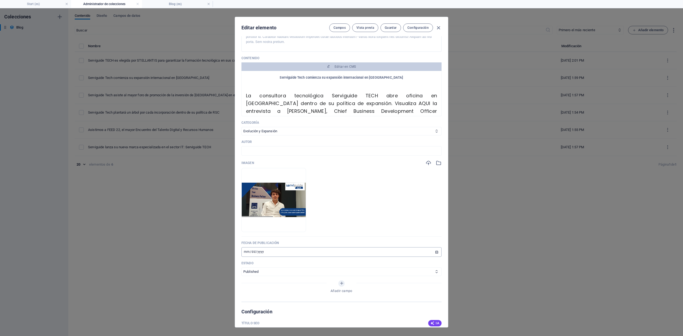
click at [250, 252] on input "[DATE]" at bounding box center [342, 252] width 200 height 10
click at [247, 252] on input "[DATE]" at bounding box center [342, 252] width 200 height 10
type input "[DATE]"
click at [290, 252] on input "[DATE]" at bounding box center [342, 252] width 200 height 10
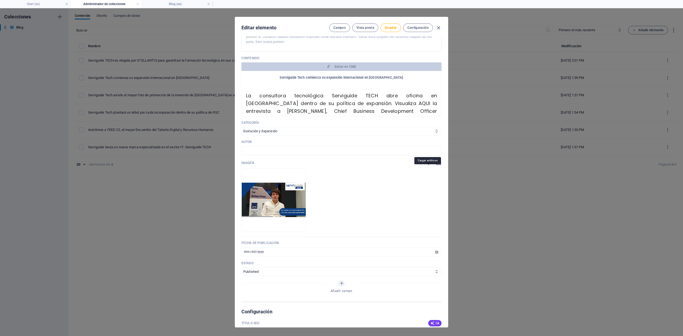
click at [426, 166] on icon "button" at bounding box center [429, 163] width 6 height 6
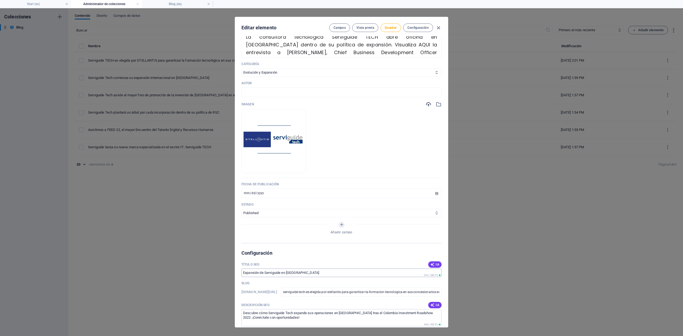
scroll to position [178, 0]
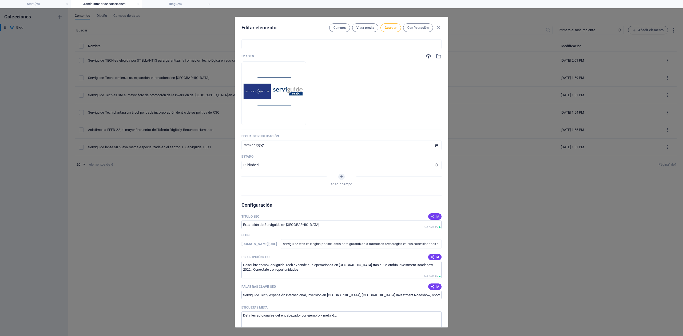
click at [432, 219] on icon "button" at bounding box center [433, 217] width 4 height 4
type input "Serviguide TECH: Formación STELLANTIS"
click at [435, 252] on span "IA" at bounding box center [435, 257] width 9 height 4
type textarea "Serviguide TECH, elegida por STELLANTIS, ofrece formación tecnológica en conces…"
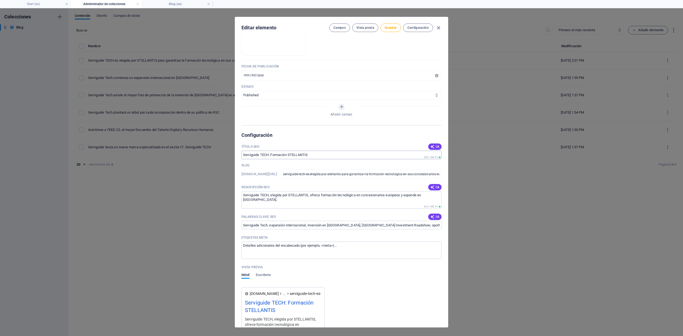
scroll to position [249, 0]
click at [431, 218] on icon "button" at bounding box center [433, 216] width 4 height 4
type input "Serviguide TECH, Stellantis, formación tecnológica, expansión internacional, co…"
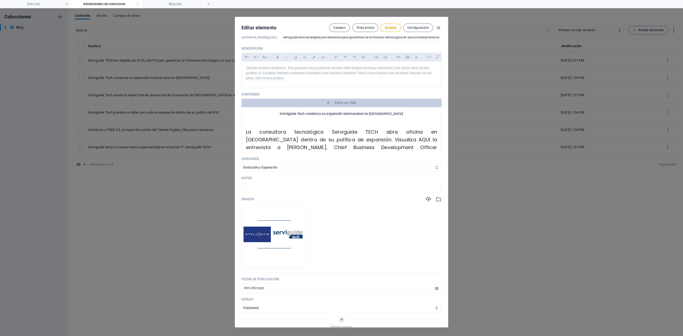
scroll to position [0, 0]
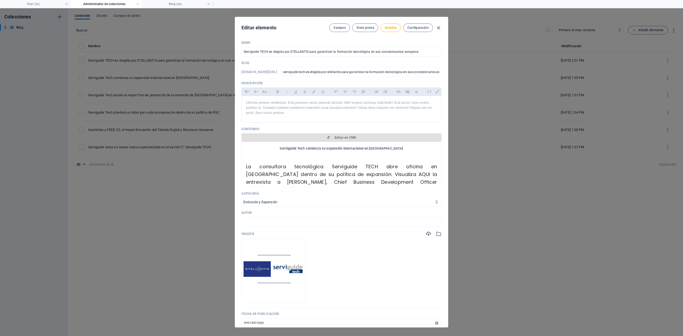
click at [331, 142] on button "Editar en CMS" at bounding box center [342, 137] width 200 height 9
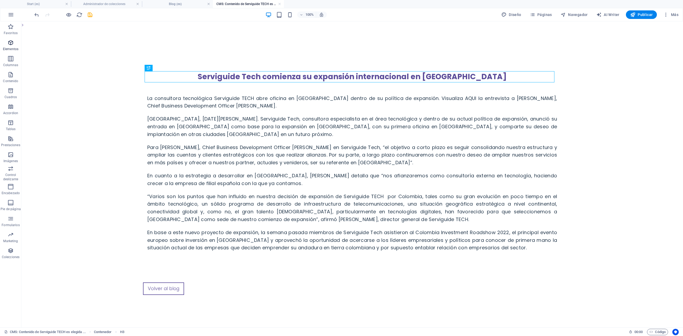
click at [11, 44] on icon "button" at bounding box center [10, 43] width 6 height 6
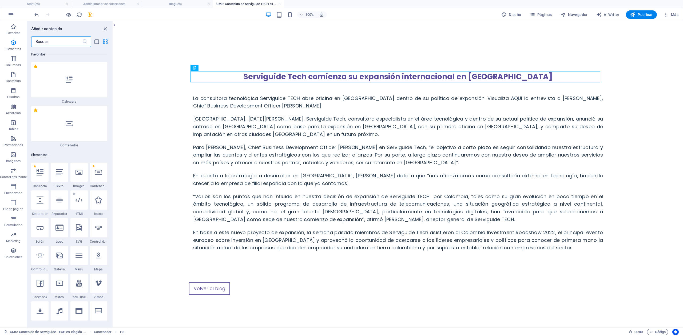
scroll to position [101, 0]
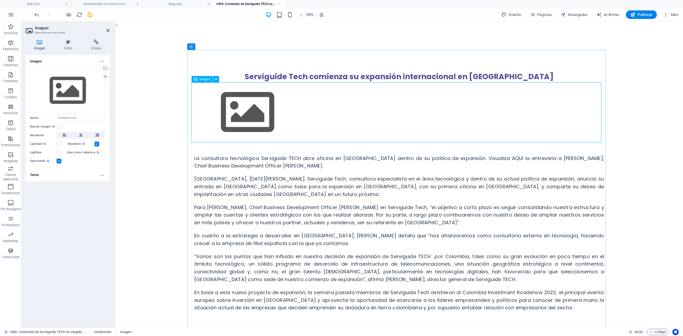
click at [203, 82] on div "Imagen" at bounding box center [202, 79] width 21 height 6
click at [107, 75] on div "Cargar" at bounding box center [105, 77] width 8 height 8
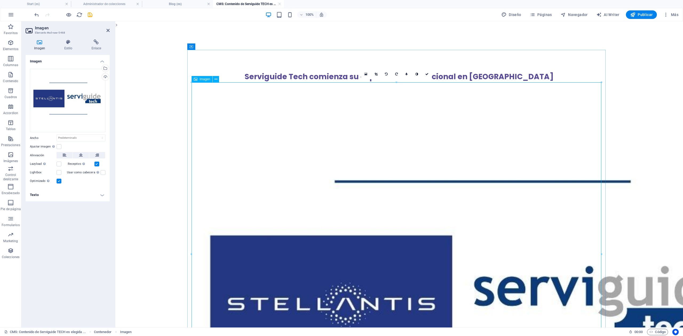
click at [478, 201] on figure at bounding box center [399, 320] width 410 height 476
click at [376, 73] on icon at bounding box center [376, 74] width 3 height 3
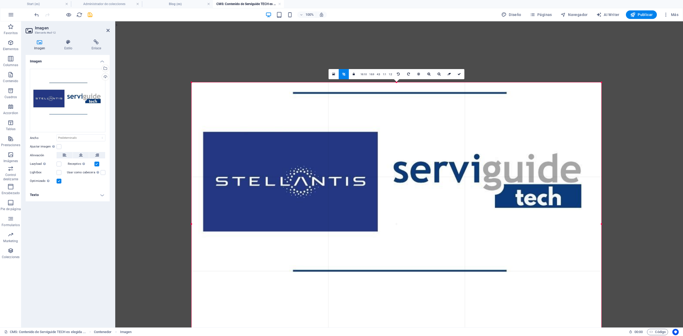
drag, startPoint x: 397, startPoint y: 81, endPoint x: 407, endPoint y: 186, distance: 104.9
click at [397, 143] on div "180 170 160 150 140 130 120 110 100 90 80 70 60 50 40 30 20 10 0 -10 -20 -30 -4…" at bounding box center [397, 223] width 410 height 283
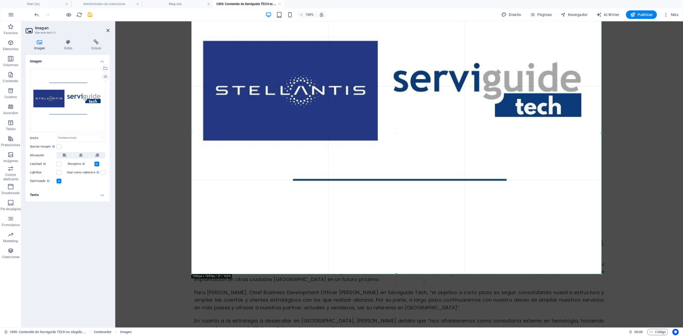
scroll to position [142, 0]
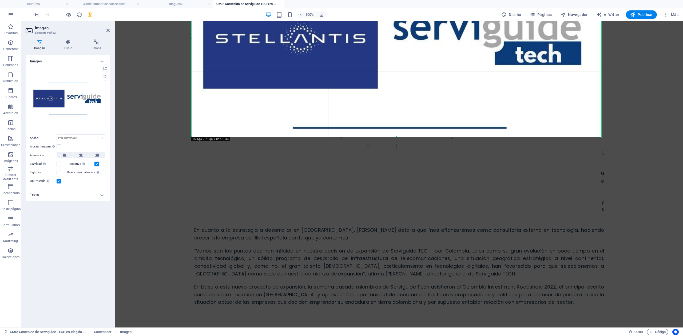
drag, startPoint x: 397, startPoint y: 222, endPoint x: 397, endPoint y: 136, distance: 85.4
click at [397, 136] on div at bounding box center [397, 137] width 410 height 2
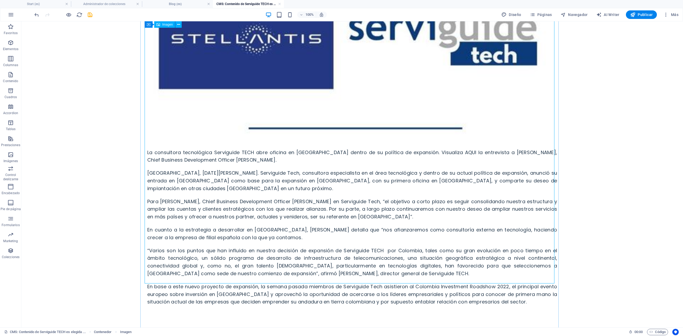
click at [439, 137] on figure at bounding box center [352, 38] width 410 height 196
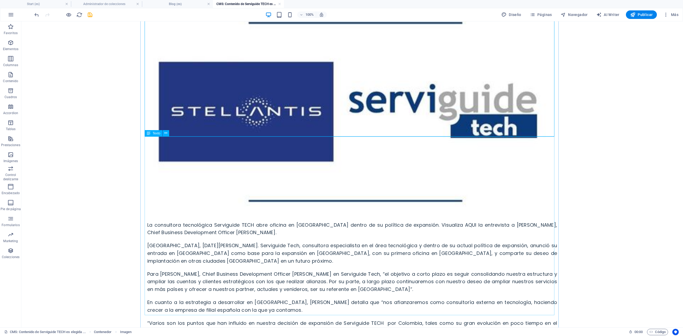
scroll to position [36, 0]
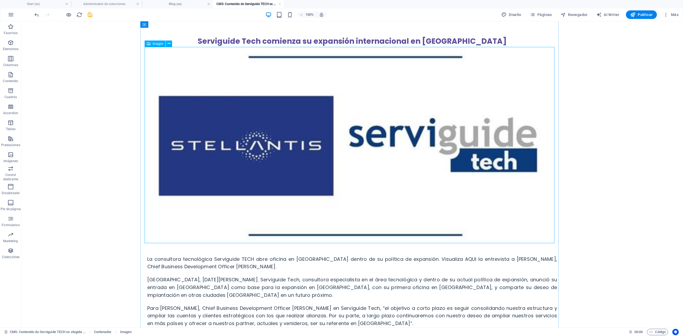
click at [512, 232] on figure at bounding box center [352, 145] width 410 height 196
select select "px"
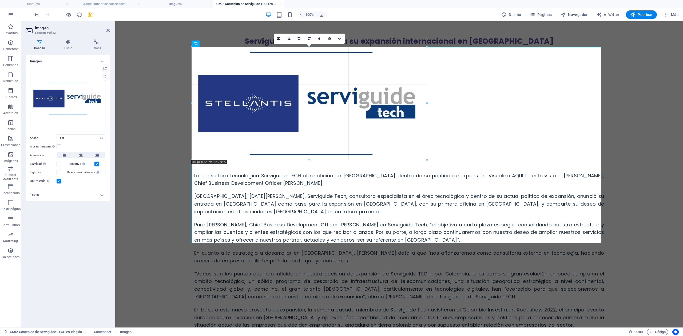
drag, startPoint x: 601, startPoint y: 244, endPoint x: 426, endPoint y: 132, distance: 208.4
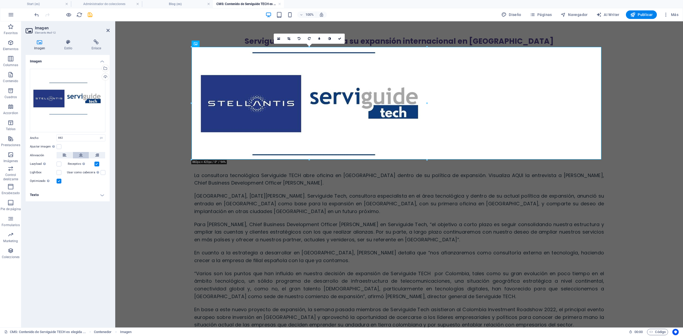
click at [81, 155] on icon at bounding box center [81, 155] width 4 height 6
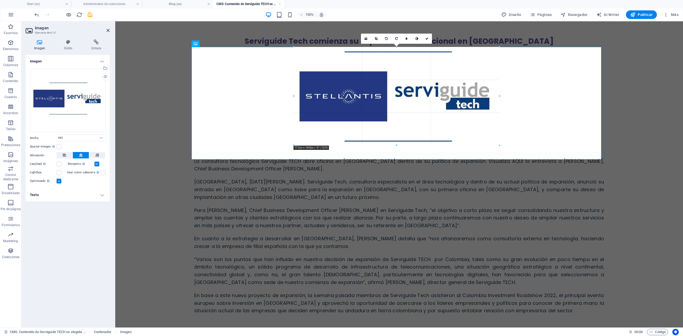
drag, startPoint x: 515, startPoint y: 159, endPoint x: 484, endPoint y: 124, distance: 46.3
type input "771"
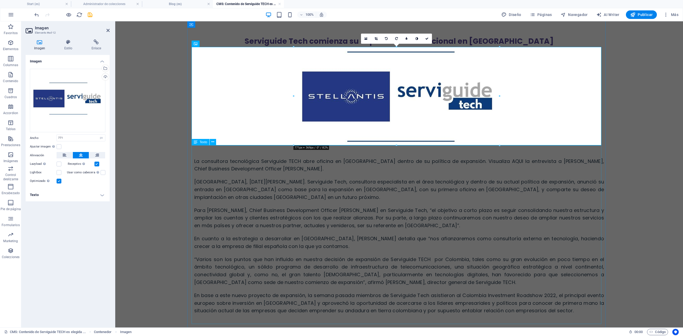
click at [479, 168] on div "La consultora tecnológica Serviguide TECH abre oficina en [GEOGRAPHIC_DATA] den…" at bounding box center [399, 231] width 410 height 170
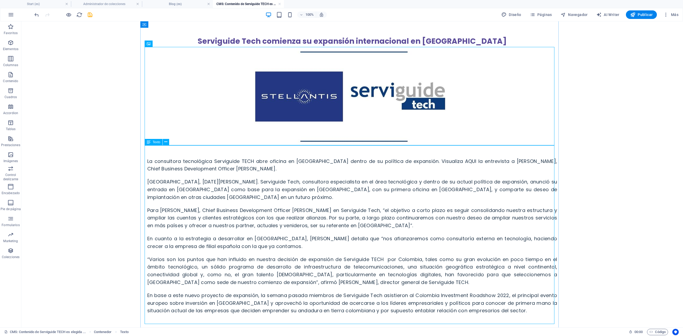
click at [179, 248] on div "La consultora tecnológica Serviguide TECH abre oficina en [GEOGRAPHIC_DATA] den…" at bounding box center [352, 231] width 410 height 170
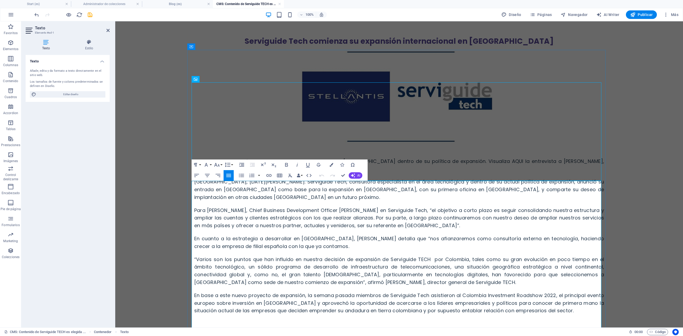
scroll to position [0, 0]
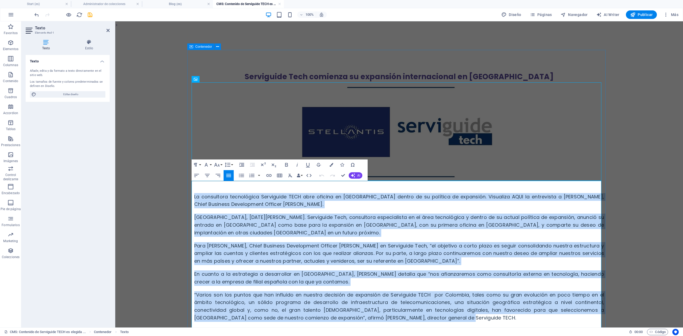
drag, startPoint x: 446, startPoint y: 316, endPoint x: 190, endPoint y: 201, distance: 280.8
click at [190, 201] on div "Serviguide Tech comienza su expansión internacional en [GEOGRAPHIC_DATA] La con…" at bounding box center [399, 215] width 419 height 331
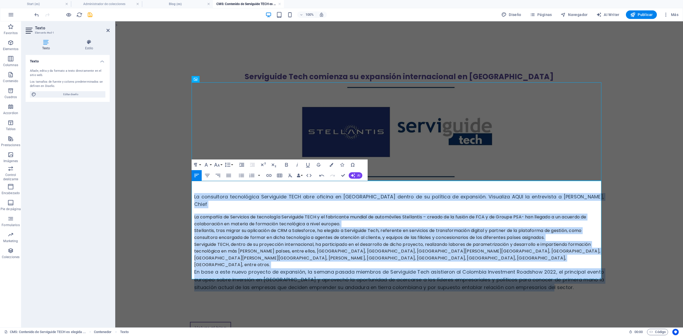
drag, startPoint x: 555, startPoint y: 264, endPoint x: 183, endPoint y: 191, distance: 379.0
click at [186, 191] on div "Serviguide Tech comienza su expansión internacional en [GEOGRAPHIC_DATA] La con…" at bounding box center [399, 199] width 427 height 341
click at [229, 174] on icon "button" at bounding box center [229, 175] width 6 height 6
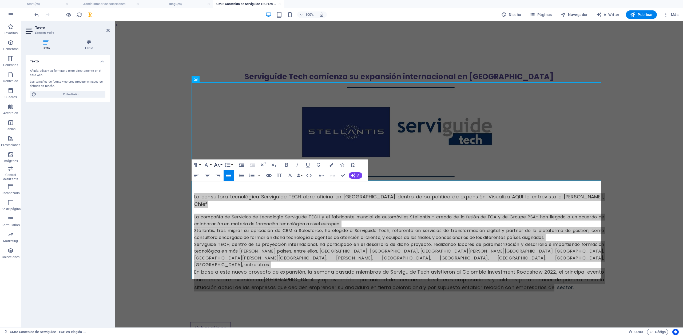
click at [217, 163] on icon "button" at bounding box center [217, 165] width 6 height 6
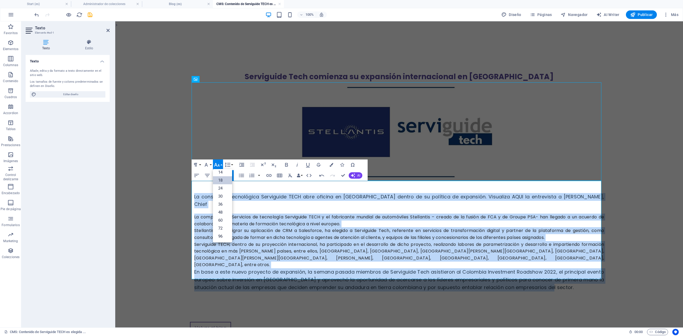
click at [225, 178] on link "18" at bounding box center [222, 180] width 19 height 8
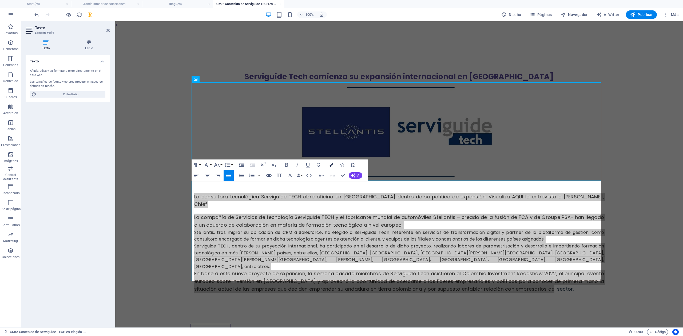
click at [331, 164] on icon "button" at bounding box center [332, 165] width 4 height 4
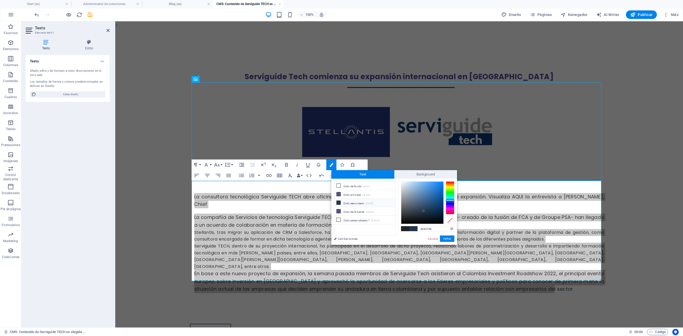
click at [357, 202] on li "Color secundario #23374b" at bounding box center [365, 203] width 61 height 9
drag, startPoint x: 450, startPoint y: 238, endPoint x: 319, endPoint y: 213, distance: 133.9
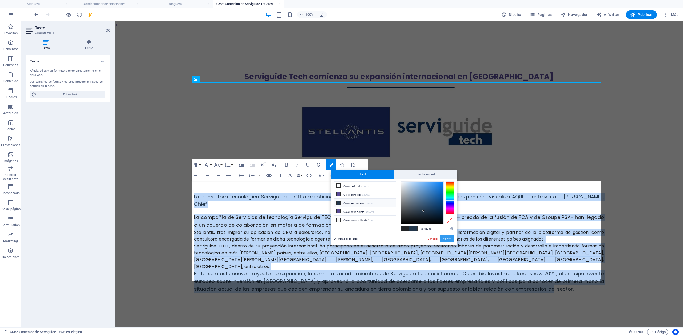
click at [450, 238] on button "Aplicar" at bounding box center [447, 239] width 14 height 6
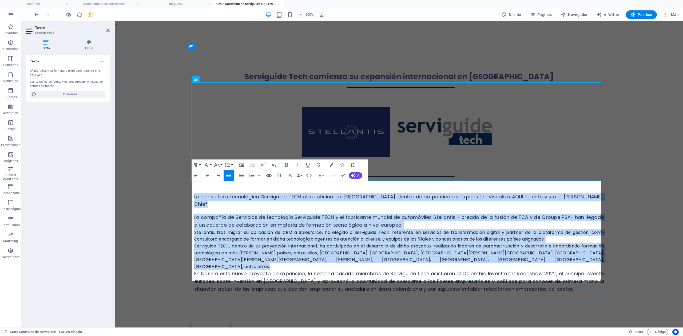
click at [420, 229] on div "Stellantis, tras migrar su aplicación de CRM a Salesforce, ha elegido a Servigu…" at bounding box center [399, 236] width 410 height 14
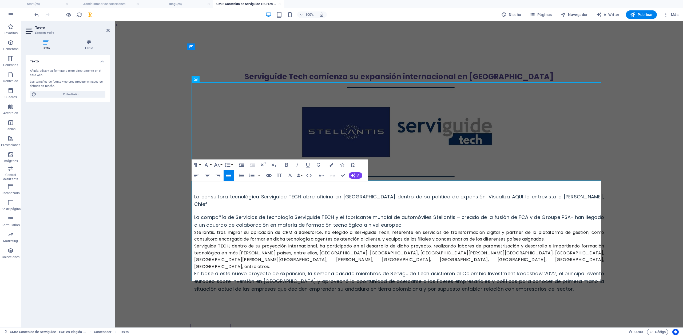
click at [512, 229] on div "Stellantis, tras migrar su aplicación de CRM a Salesforce, ha elegido a Servigu…" at bounding box center [399, 236] width 410 height 14
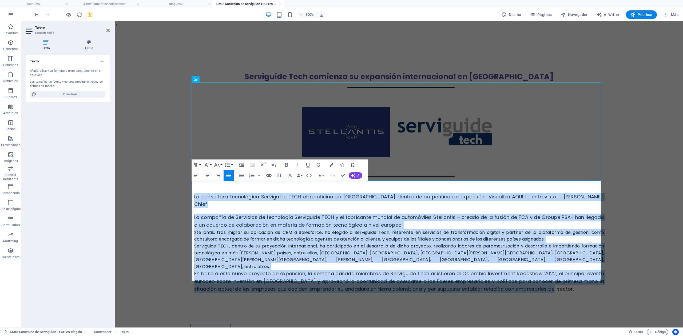
drag, startPoint x: 546, startPoint y: 268, endPoint x: 187, endPoint y: 196, distance: 365.9
click at [187, 196] on div "Serviguide Tech comienza su expansión internacional en [GEOGRAPHIC_DATA] La con…" at bounding box center [399, 200] width 427 height 343
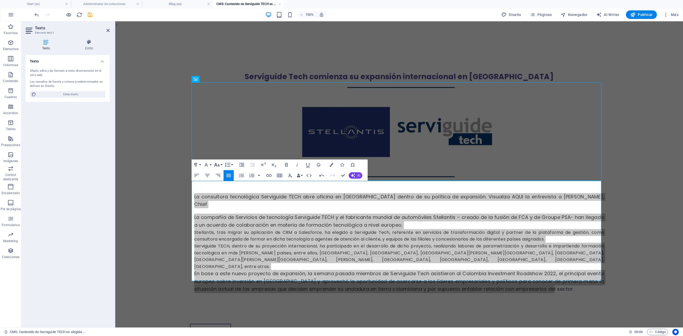
click at [218, 166] on icon "button" at bounding box center [217, 165] width 6 height 6
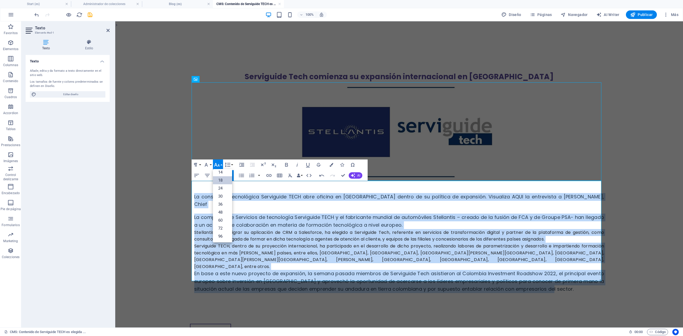
click at [223, 181] on link "18" at bounding box center [222, 180] width 19 height 8
click at [240, 217] on span "La compañía de Servicios de tecnología Serviguide TECH y el fabricante mundial …" at bounding box center [399, 221] width 410 height 14
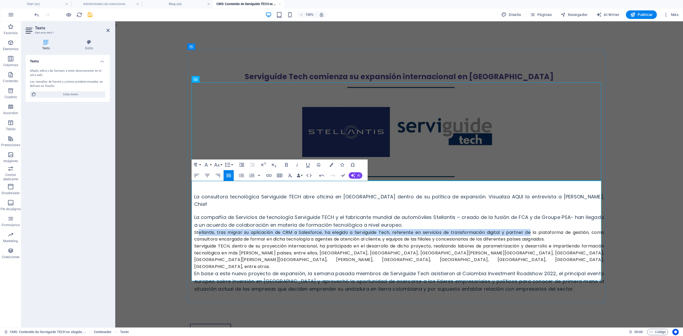
drag, startPoint x: 196, startPoint y: 223, endPoint x: 529, endPoint y: 225, distance: 332.7
click at [512, 229] on div "Stellantis, tras migrar su aplicación de CRM a Salesforce, ha elegido a Servigu…" at bounding box center [399, 236] width 410 height 14
click at [221, 164] on button "Font Size" at bounding box center [218, 165] width 10 height 11
click at [223, 181] on link "18" at bounding box center [222, 180] width 19 height 8
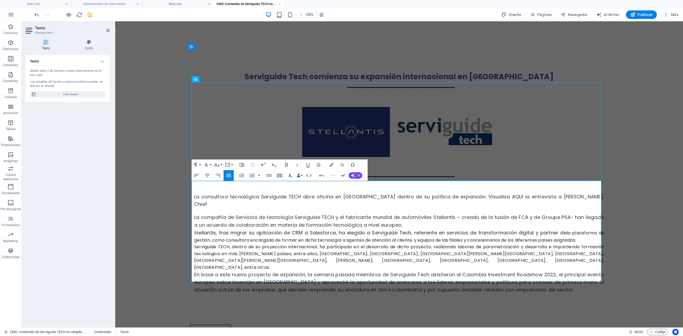
click at [217, 244] on div "Serviguide TECH, dentro de su proyección internacional, ha participado en el de…" at bounding box center [399, 257] width 410 height 27
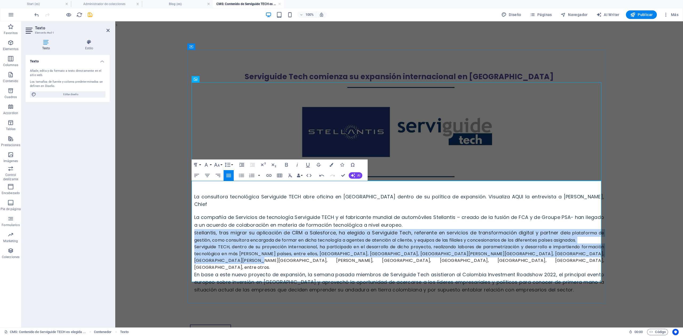
drag, startPoint x: 191, startPoint y: 223, endPoint x: 540, endPoint y: 238, distance: 348.5
click at [512, 244] on div "St ellantis, tras migrar su aplicación de CRM a Salesforce, ha elegido a Servig…" at bounding box center [399, 250] width 410 height 42
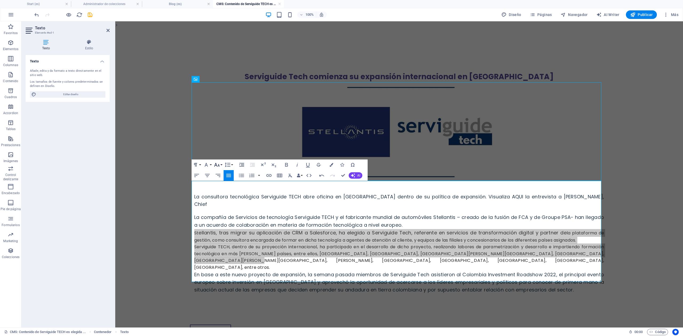
click at [221, 166] on button "Font Size" at bounding box center [218, 165] width 10 height 11
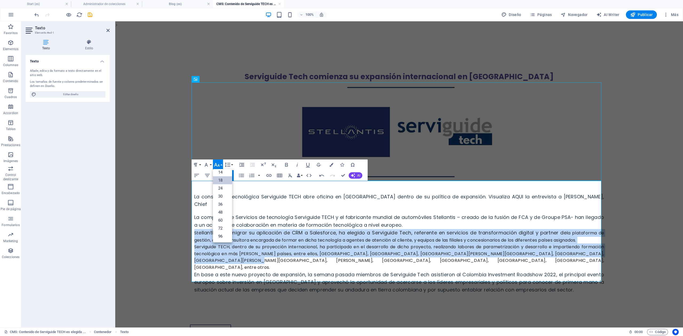
click at [222, 182] on link "18" at bounding box center [222, 180] width 19 height 8
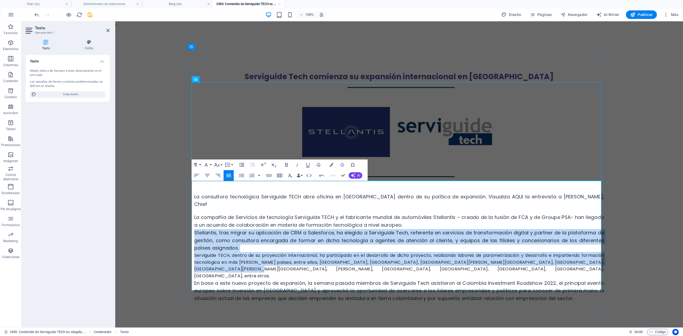
click at [294, 230] on span "Stellantis, tras migrar su aplicación de CRM a Salesforce, ha elegido a Servigu…" at bounding box center [399, 241] width 410 height 22
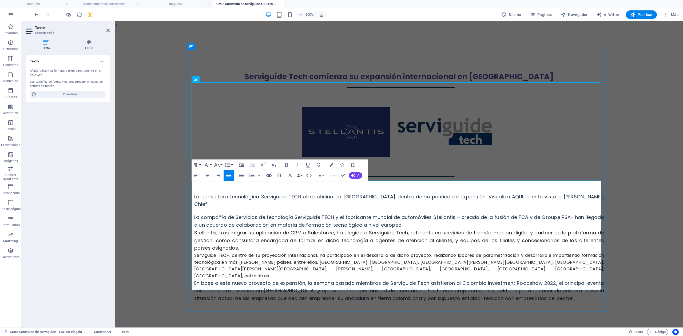
click at [422, 217] on div "La compañía de Servicios de tecnología Serviguide TECH y el fabricante mundial …" at bounding box center [399, 221] width 410 height 15
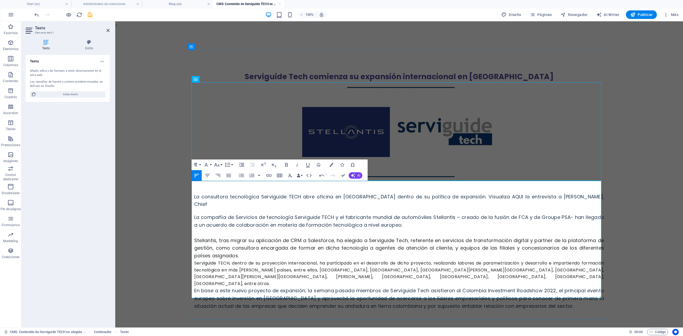
click at [396, 248] on div "Stellantis, tras migrar su aplicación de CRM a Salesforce, ha elegido a Servigu…" at bounding box center [399, 248] width 410 height 23
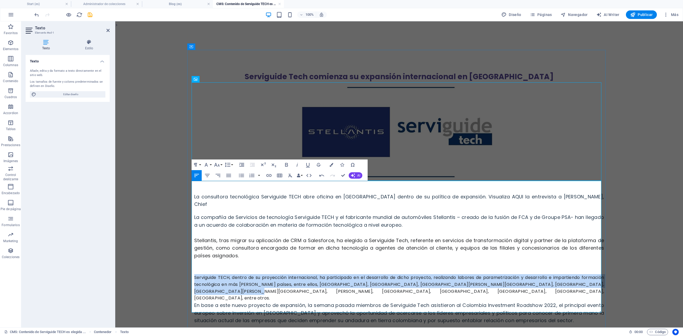
drag, startPoint x: 588, startPoint y: 277, endPoint x: 192, endPoint y: 266, distance: 396.3
click at [194, 252] on div "Serviguide TECH, dentro de su proyección internacional, ha participado en el de…" at bounding box center [399, 287] width 410 height 27
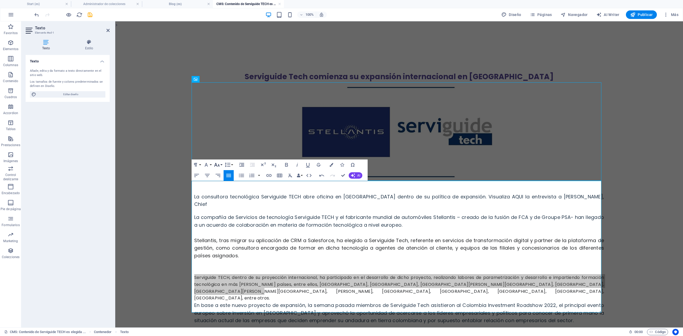
click at [221, 166] on button "Font Size" at bounding box center [218, 165] width 10 height 11
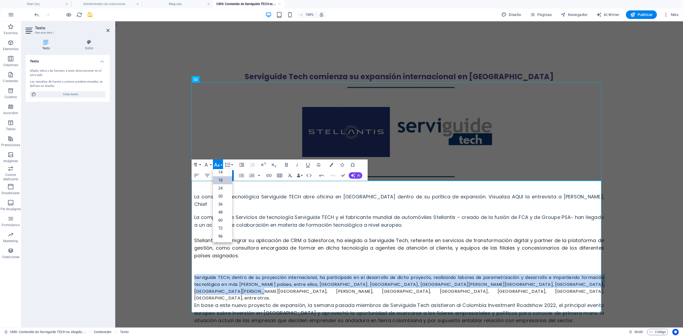
click at [222, 182] on link "18" at bounding box center [222, 180] width 19 height 8
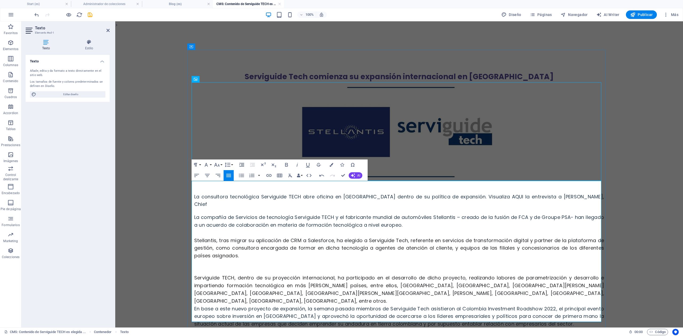
click at [215, 252] on div "Stellantis, tras migrar su aplicación de CRM a Salesforce, ha elegido a Servigu…" at bounding box center [399, 248] width 410 height 23
click at [242, 252] on div at bounding box center [399, 271] width 410 height 7
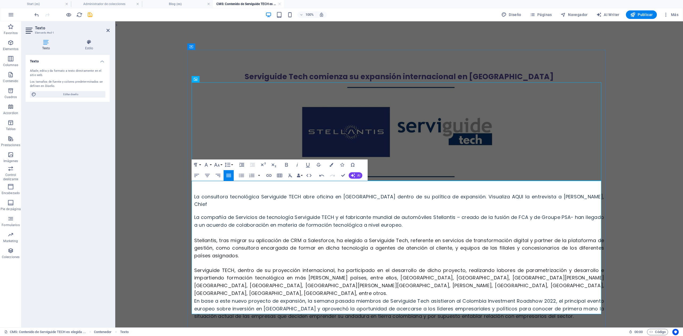
click at [290, 252] on div "Serviguide TECH, dentro de su proyección internacional, ha participado en el de…" at bounding box center [399, 282] width 410 height 31
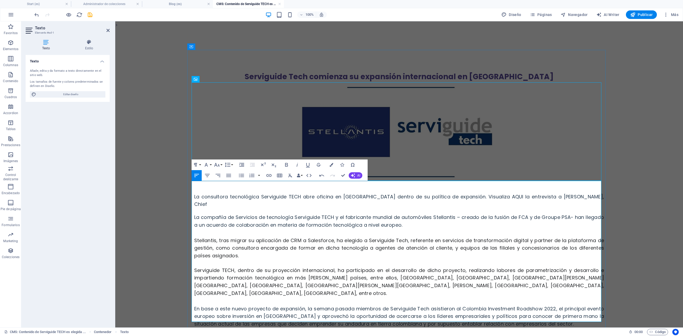
click at [278, 195] on span "La consultora tecnológica Serviguide TECH abre oficina en [GEOGRAPHIC_DATA] den…" at bounding box center [399, 201] width 410 height 14
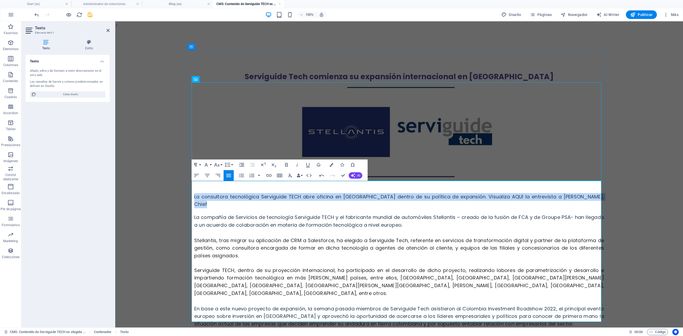
click at [278, 195] on span "La consultora tecnológica Serviguide TECH abre oficina en [GEOGRAPHIC_DATA] den…" at bounding box center [399, 201] width 410 height 14
click at [220, 164] on button "Font Size" at bounding box center [218, 165] width 10 height 11
click at [227, 180] on link "18" at bounding box center [222, 180] width 19 height 8
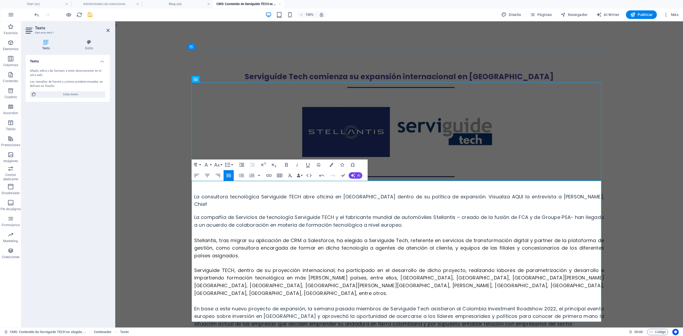
click at [261, 221] on div "La compañía de Servicios de tecnología Serviguide TECH y el fabricante mundial …" at bounding box center [399, 221] width 410 height 15
click at [512, 228] on body "> Serviguide Tech comienza su expansión internacional en [GEOGRAPHIC_DATA] La c…" at bounding box center [399, 213] width 568 height 385
click at [512, 197] on body "> Serviguide Tech comienza su expansión internacional en [GEOGRAPHIC_DATA] La c…" at bounding box center [399, 213] width 568 height 385
click at [157, 124] on body "> Serviguide Tech comienza su expansión internacional en [GEOGRAPHIC_DATA] La c…" at bounding box center [399, 213] width 568 height 385
click at [512, 119] on figure at bounding box center [399, 131] width 410 height 99
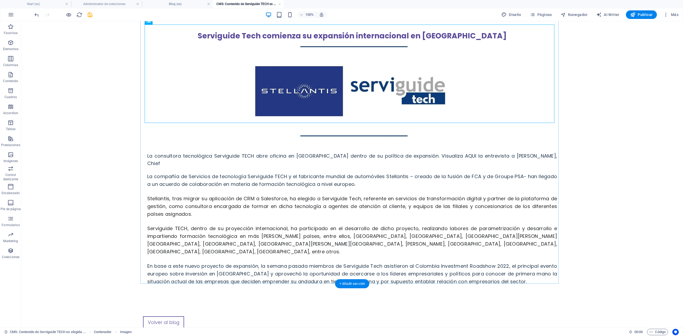
scroll to position [61, 0]
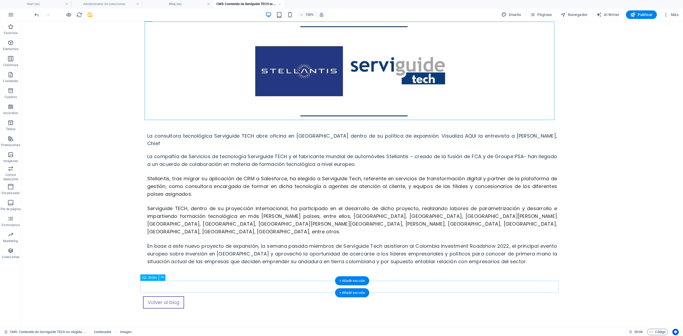
click at [160, 252] on div "Volver al blog" at bounding box center [352, 303] width 419 height 12
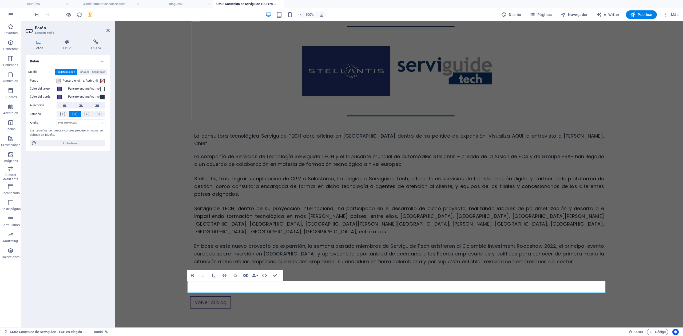
click at [151, 103] on body "> Serviguide Tech comienza su expansión internacional en [GEOGRAPHIC_DATA] La c…" at bounding box center [399, 151] width 568 height 383
click at [90, 18] on icon "save" at bounding box center [90, 15] width 6 height 6
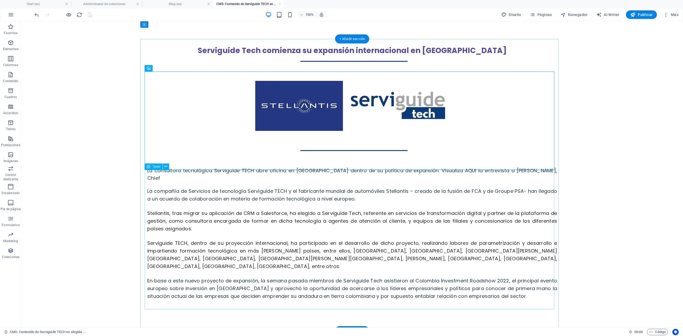
scroll to position [0, 0]
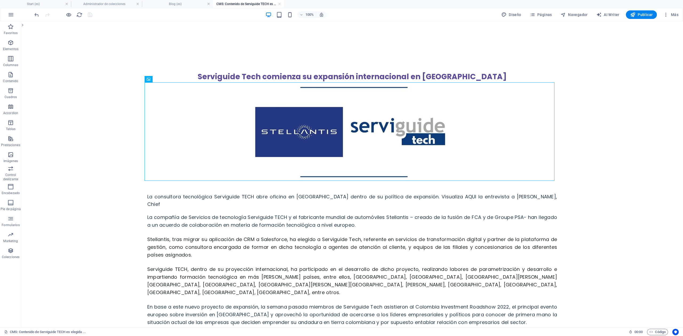
drag, startPoint x: 114, startPoint y: 5, endPoint x: 117, endPoint y: 9, distance: 4.6
click at [114, 5] on h4 "Administrador de colecciones" at bounding box center [106, 4] width 71 height 6
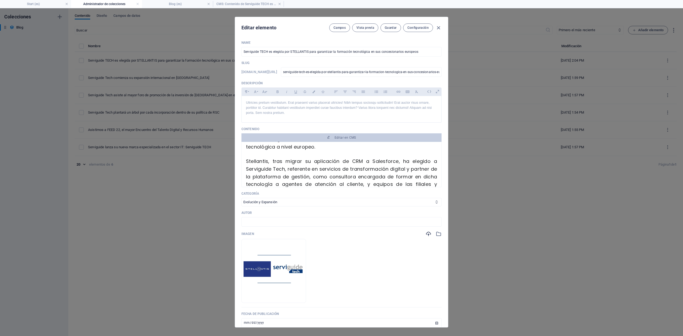
scroll to position [178, 0]
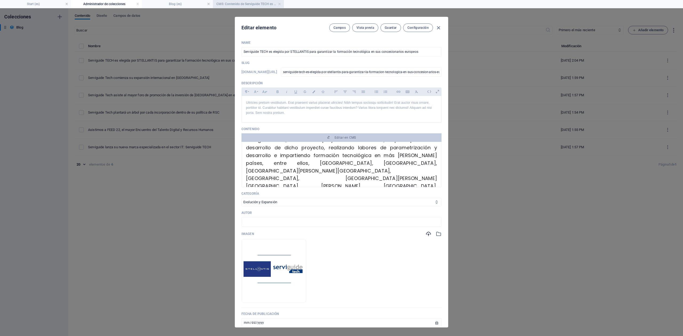
click at [233, 5] on h4 "CMS: Contenido de Serviguide TECH es elegida ..." at bounding box center [248, 4] width 71 height 6
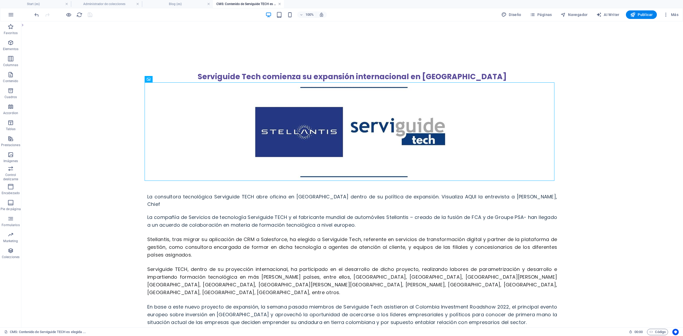
click at [279, 3] on link at bounding box center [279, 4] width 3 height 5
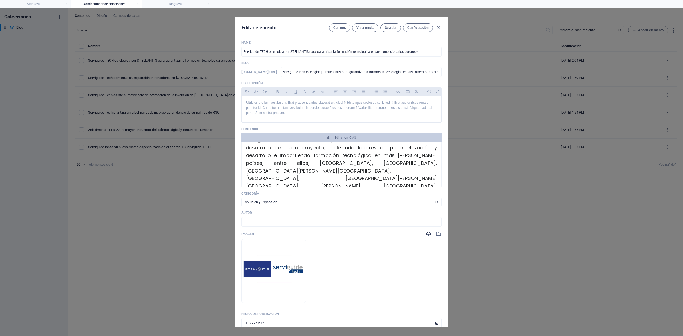
click at [107, 5] on h4 "Administrador de colecciones" at bounding box center [106, 4] width 71 height 6
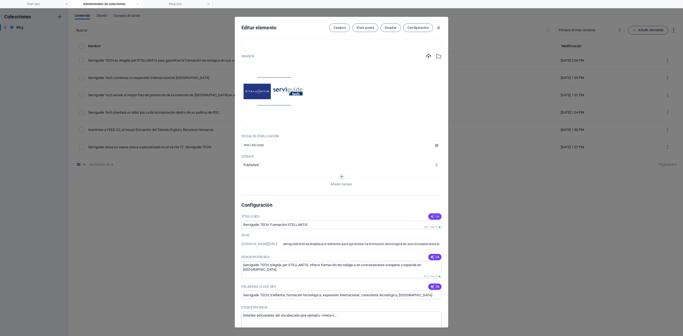
click at [430, 219] on icon "button" at bounding box center [433, 216] width 6 height 5
type input "Serviguide Tech y Stellantis: Formación"
click at [430, 252] on icon "button" at bounding box center [433, 256] width 6 height 5
type textarea "Descubre cómo Serviguide TECH impulsa la formación tecnológica en [GEOGRAPHIC_D…"
click at [437, 252] on span "IA" at bounding box center [435, 287] width 9 height 4
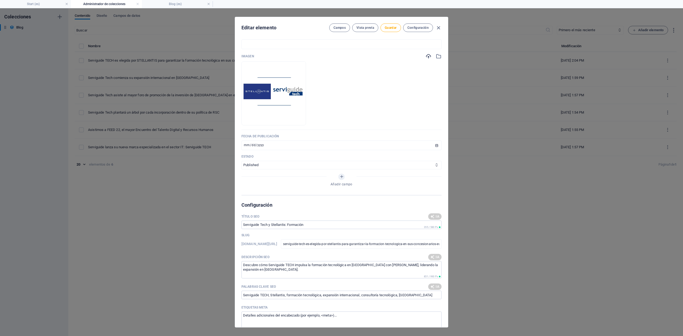
type input "Serviguide TECH, Stellantis, formación tecnológica, expansión internacional, CR…"
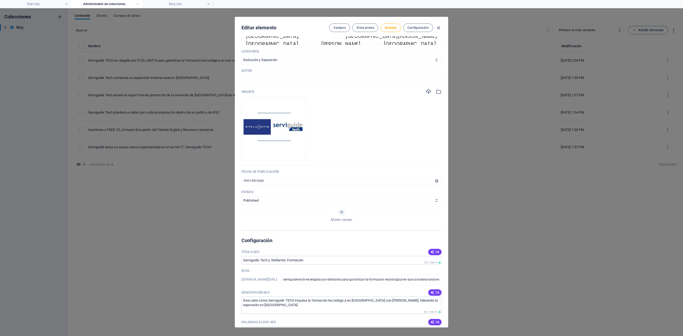
scroll to position [0, 0]
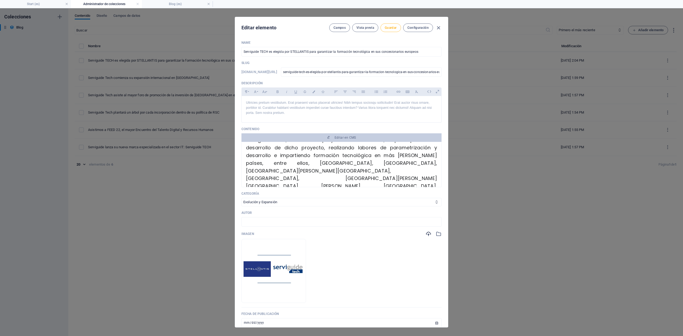
click at [390, 28] on span "Guardar" at bounding box center [391, 28] width 12 height 4
click at [439, 28] on icon "button" at bounding box center [439, 28] width 6 height 6
type input "[DATE]"
type input "serviguide-tech-es-elegida-por-stellantis-para-garantizar-la-formacion-tecnolog…"
